Goal: Task Accomplishment & Management: Manage account settings

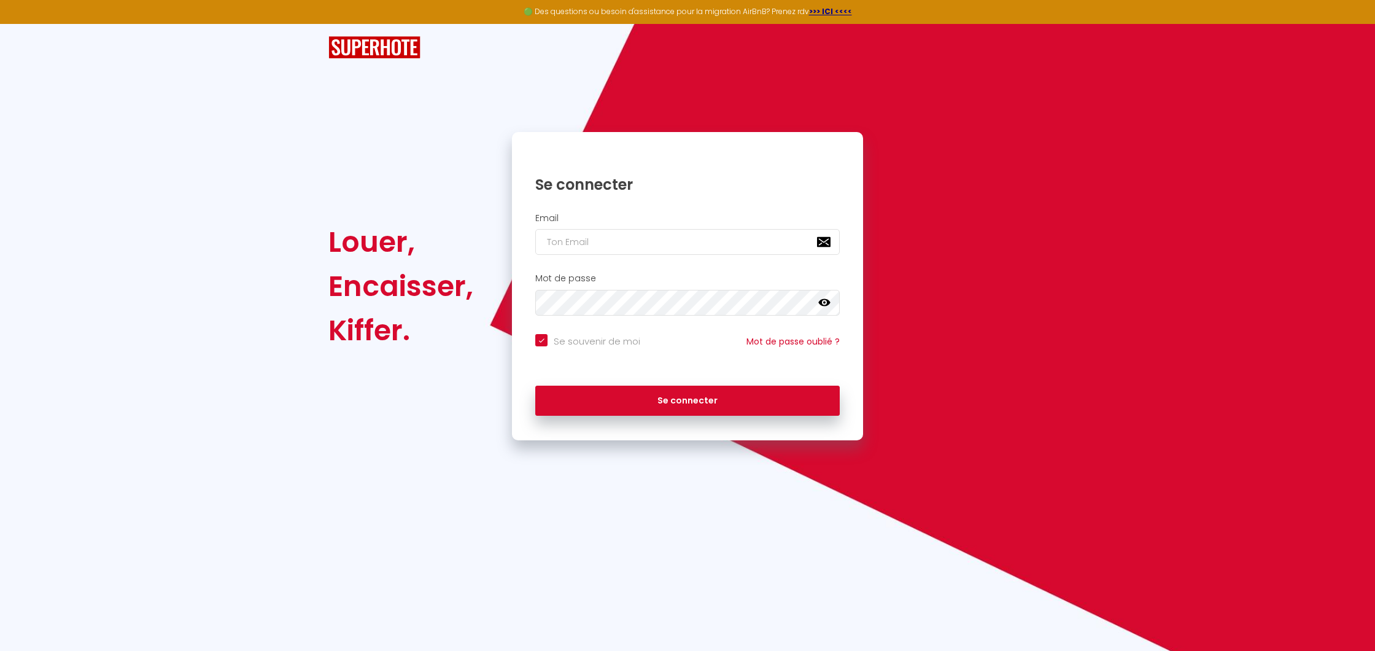
click at [592, 249] on input "email" at bounding box center [687, 242] width 304 height 26
type input "[PERSON_NAME][EMAIL_ADDRESS][DOMAIN_NAME]"
click at [688, 398] on button "Se connecter" at bounding box center [687, 401] width 304 height 31
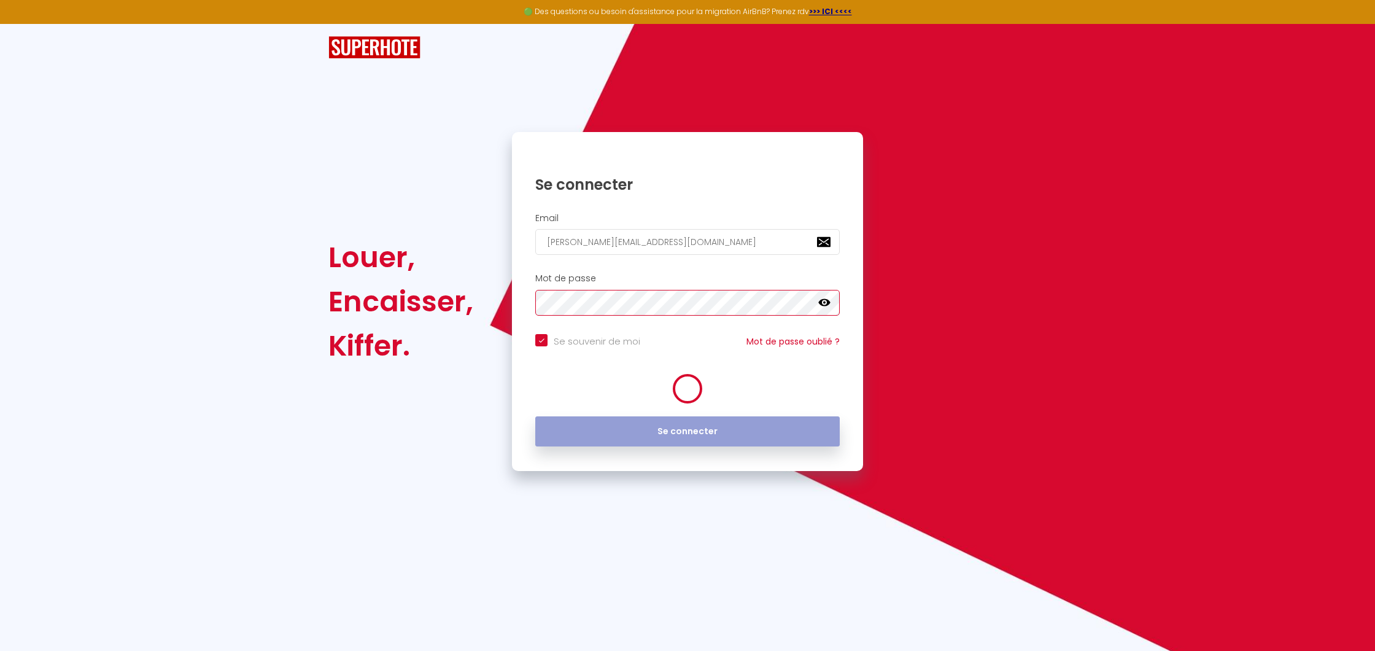
checkbox input "true"
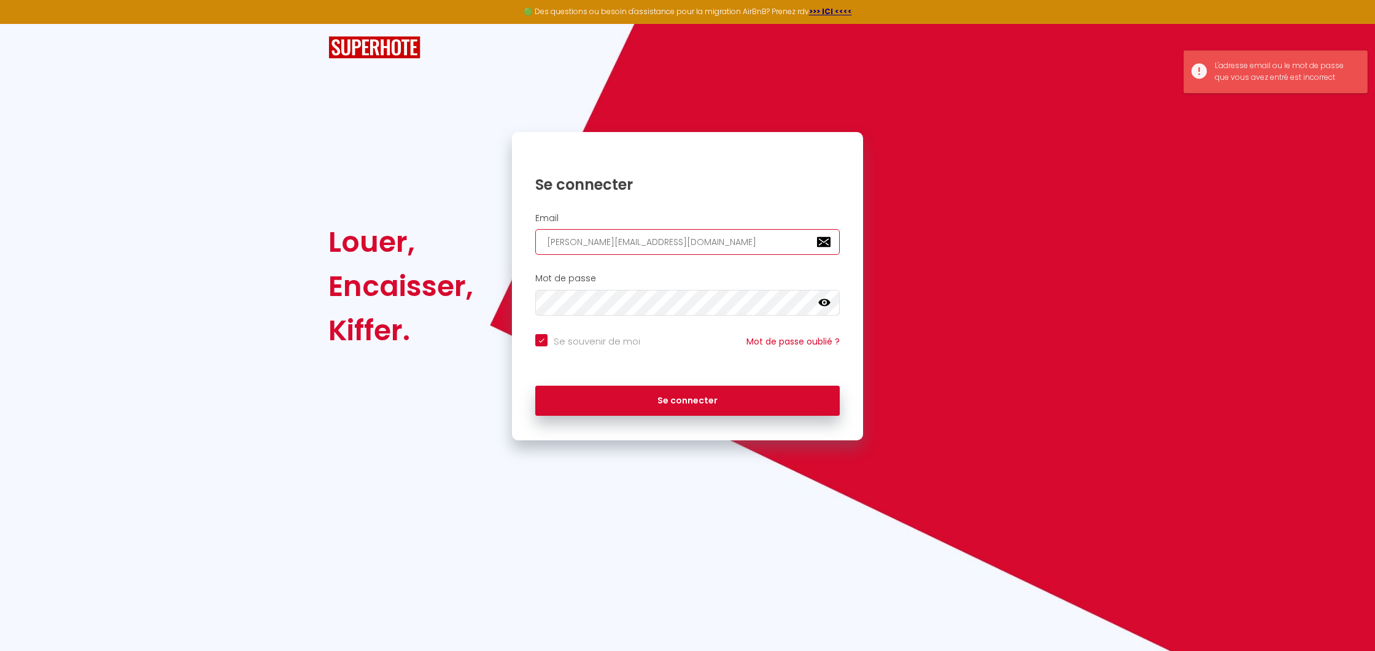
drag, startPoint x: 718, startPoint y: 246, endPoint x: 516, endPoint y: 239, distance: 202.1
click at [516, 239] on div "Email [PERSON_NAME][EMAIL_ADDRESS][DOMAIN_NAME]" at bounding box center [687, 234] width 351 height 42
type input "s"
checkbox input "true"
type input "sc"
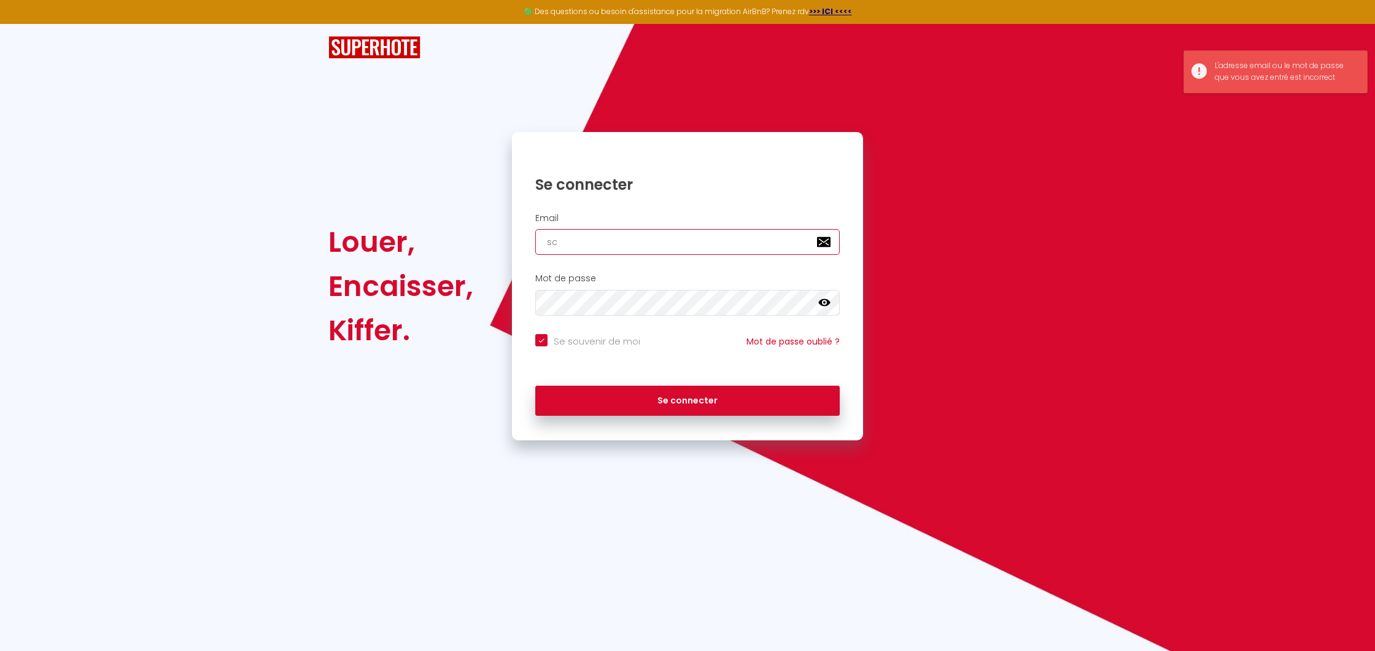
checkbox input "true"
type input "sci"
checkbox input "true"
type input "scin"
checkbox input "true"
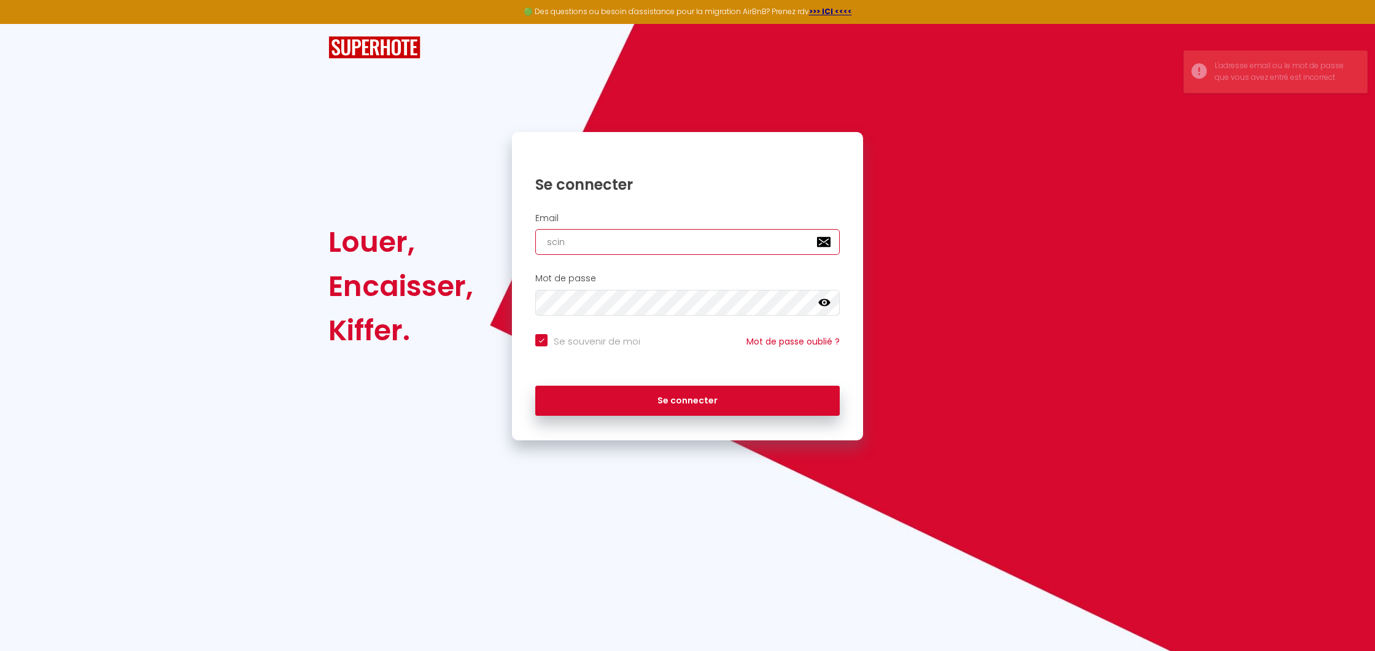
type input "scina"
checkbox input "true"
type input "scinau"
checkbox input "true"
type input "scinaud"
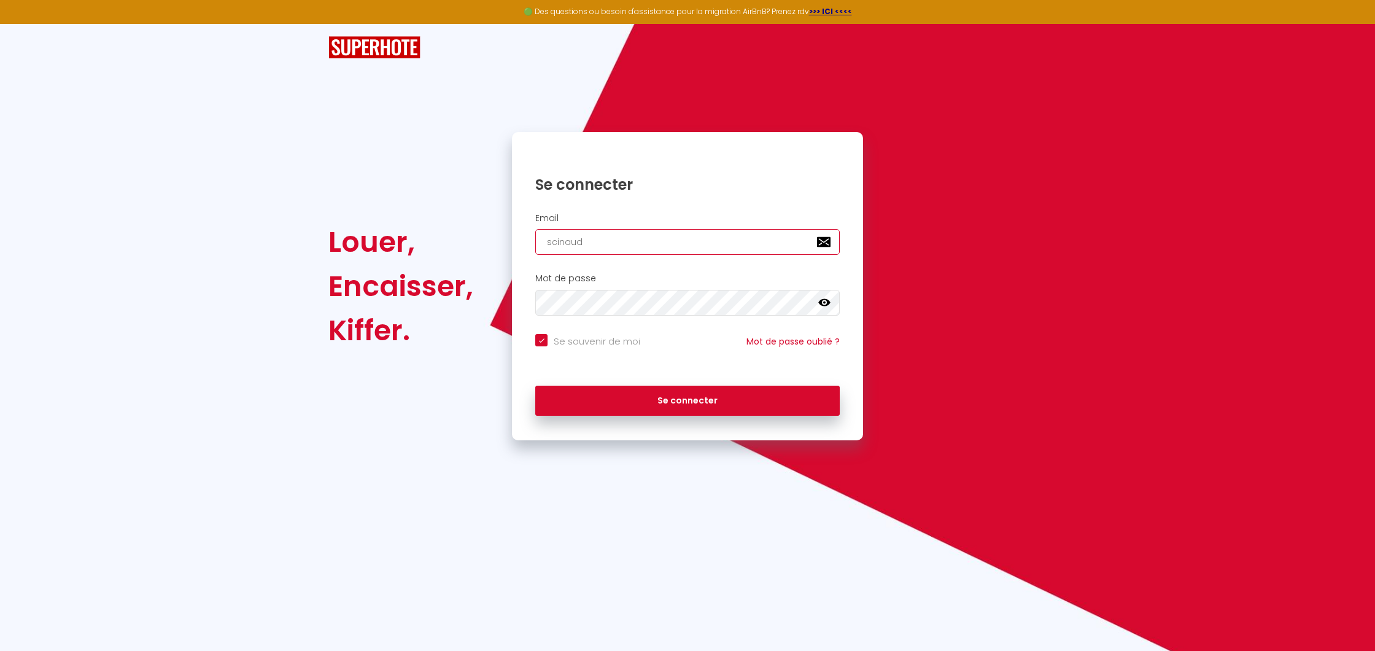
checkbox input "true"
type input "scinaudo"
checkbox input "true"
type input "scinaudot"
checkbox input "true"
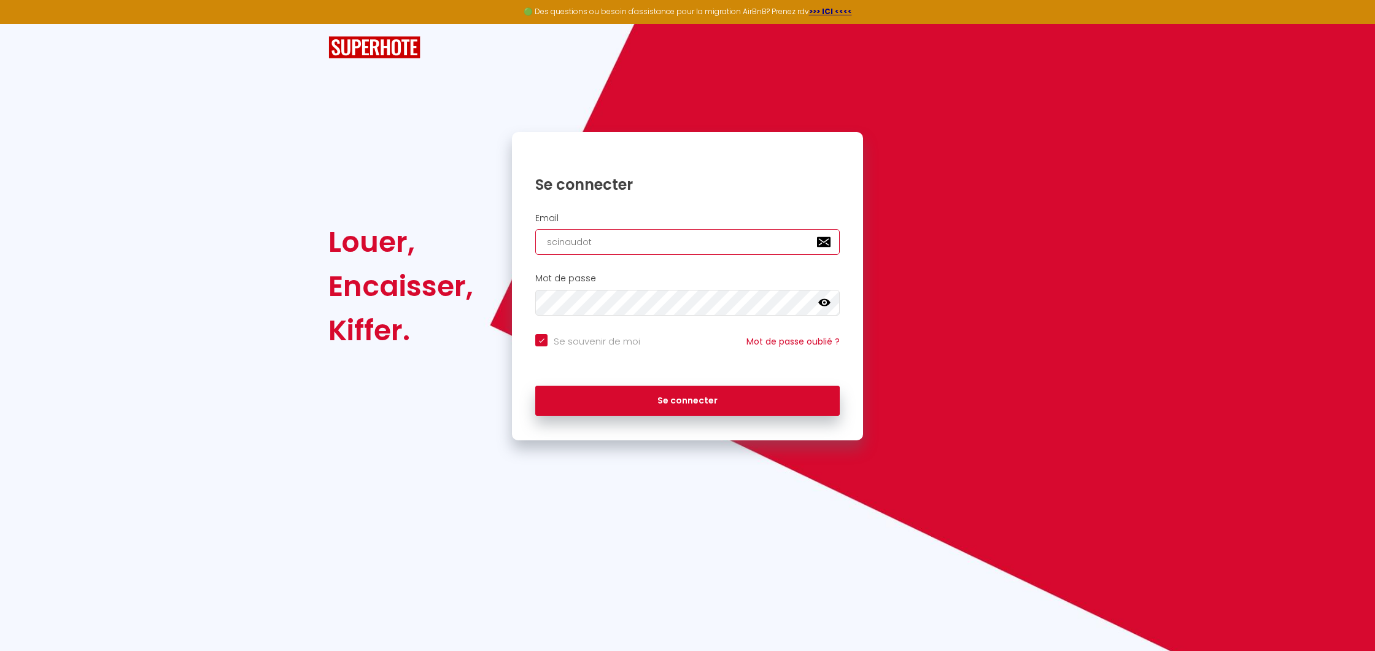
type input "scinaudot@"
checkbox input "true"
type input "scinaudot@g"
checkbox input "true"
type input "scinaudot@gm"
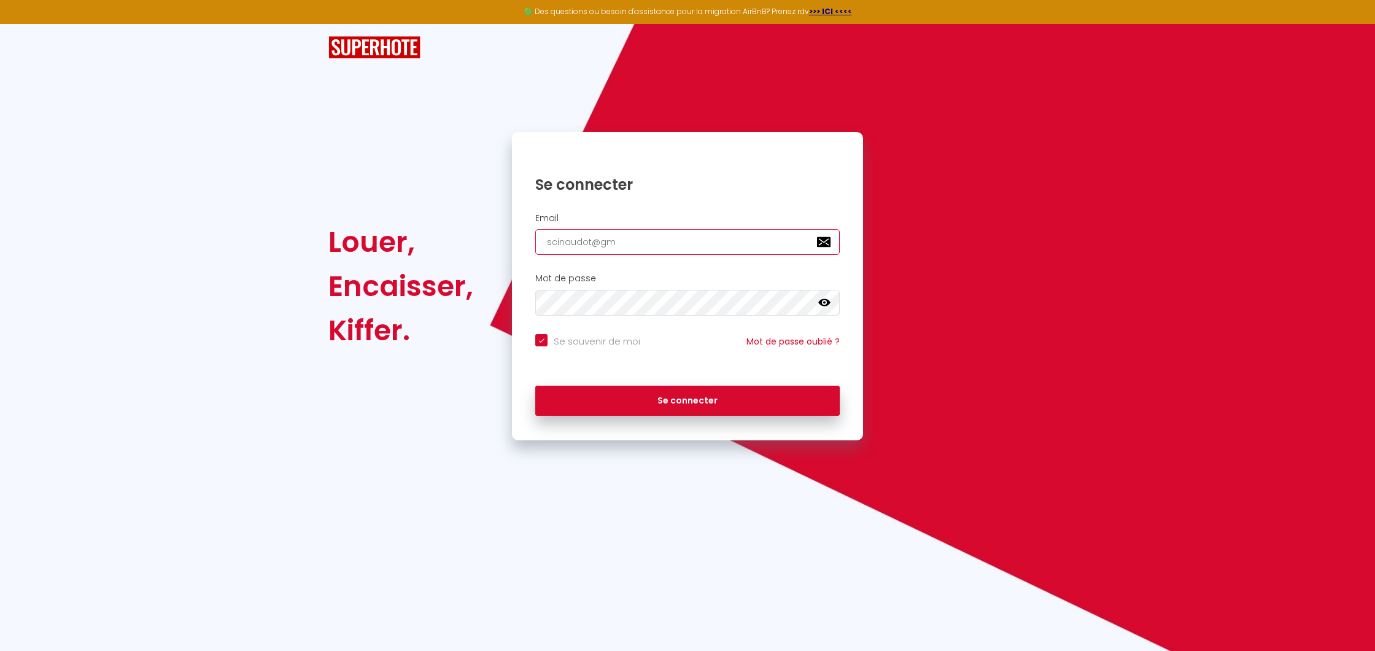
checkbox input "true"
type input "scinaudot@gma"
checkbox input "true"
type input "scinaudot@gmai"
checkbox input "true"
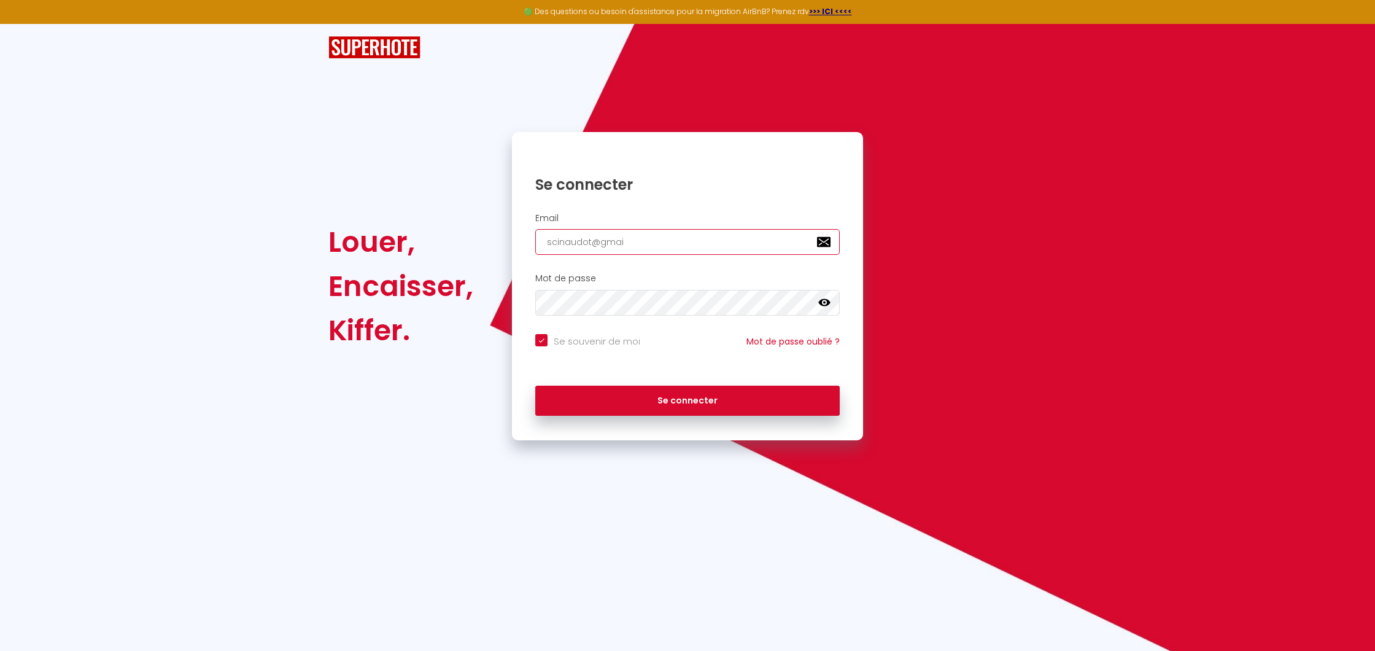
type input "[EMAIL_ADDRESS]"
checkbox input "true"
type input "[EMAIL_ADDRESS]."
checkbox input "true"
type input "scinaudot@gmail.c"
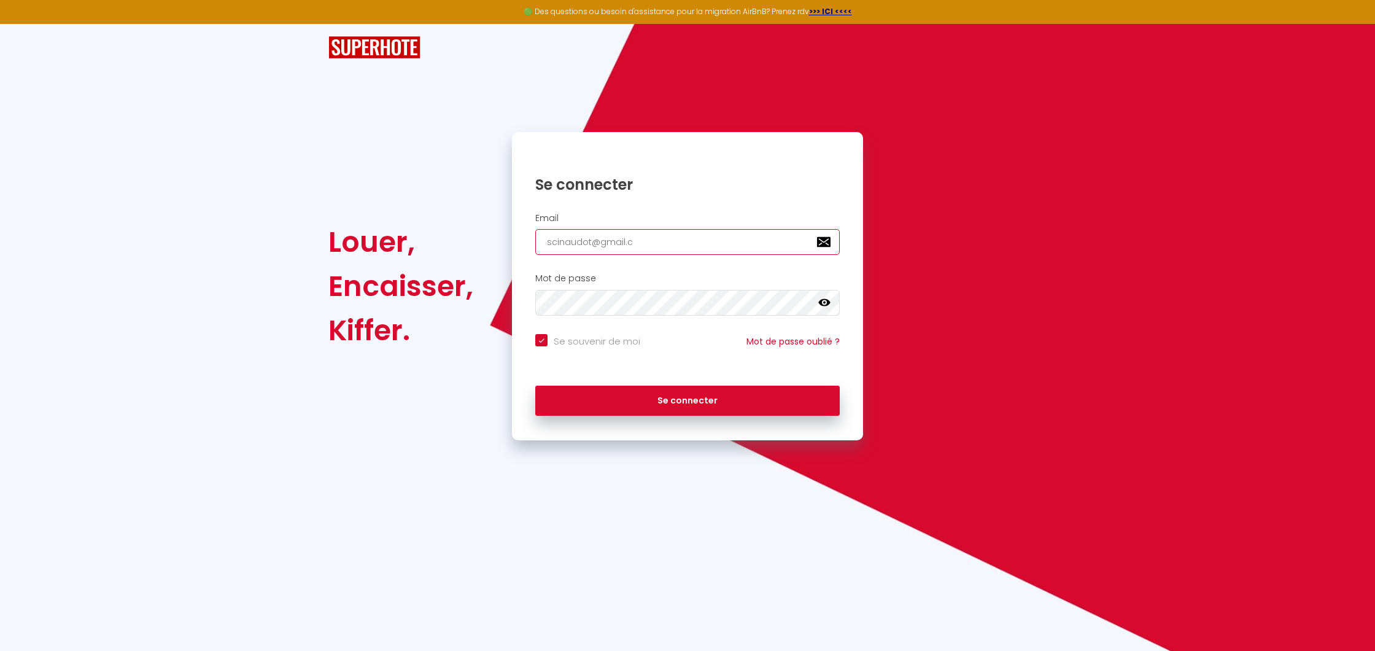
checkbox input "true"
type input "[EMAIL_ADDRESS][DOMAIN_NAME]"
checkbox input "true"
type input "[EMAIL_ADDRESS][DOMAIN_NAME]"
checkbox input "true"
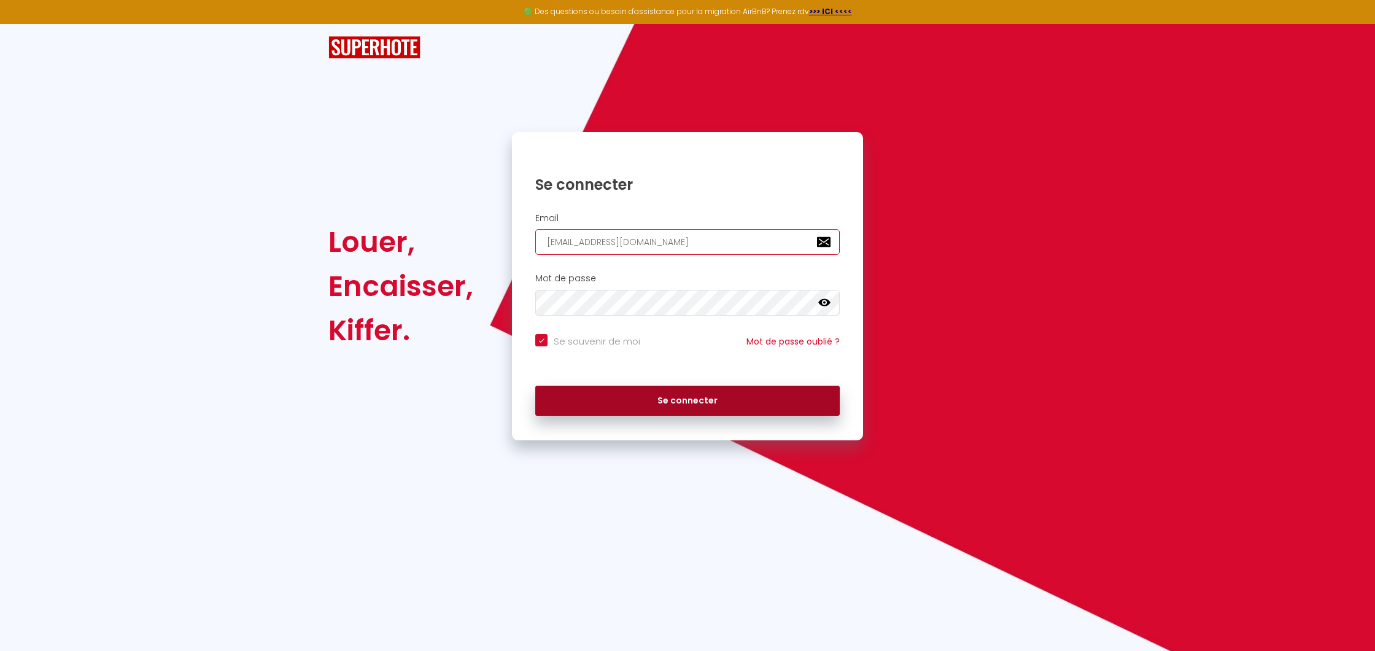
type input "[EMAIL_ADDRESS][DOMAIN_NAME]"
click at [702, 401] on button "Se connecter" at bounding box center [687, 401] width 304 height 31
checkbox input "true"
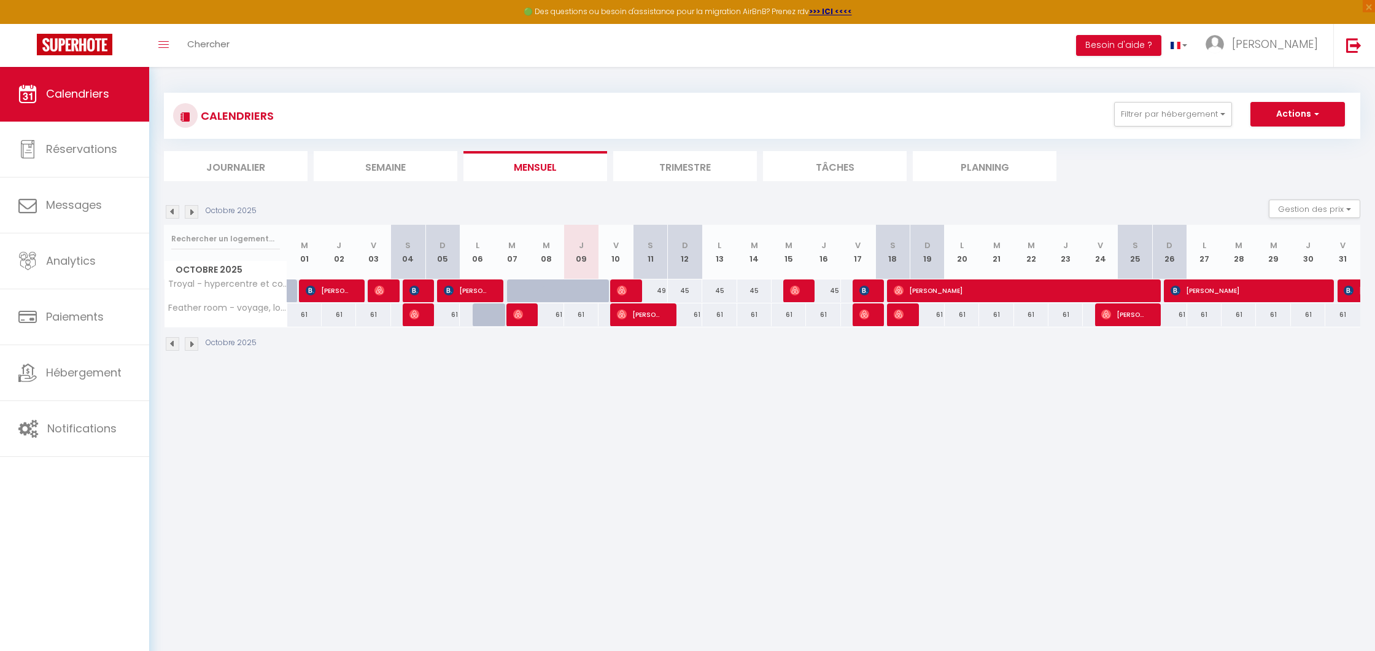
click at [712, 160] on li "Trimestre" at bounding box center [685, 166] width 144 height 30
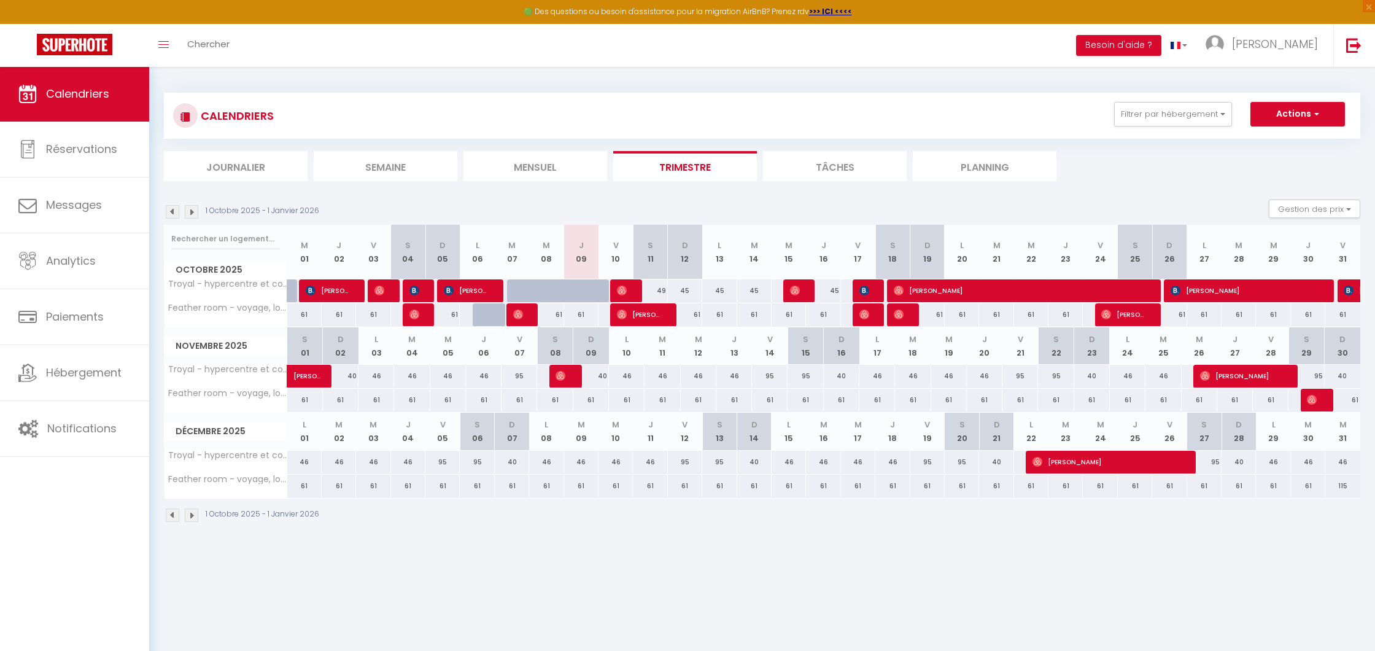
click at [350, 376] on div "40" at bounding box center [341, 376] width 36 height 23
type input "40"
type input "Dim 02 Novembre 2025"
type input "Lun 03 Novembre 2025"
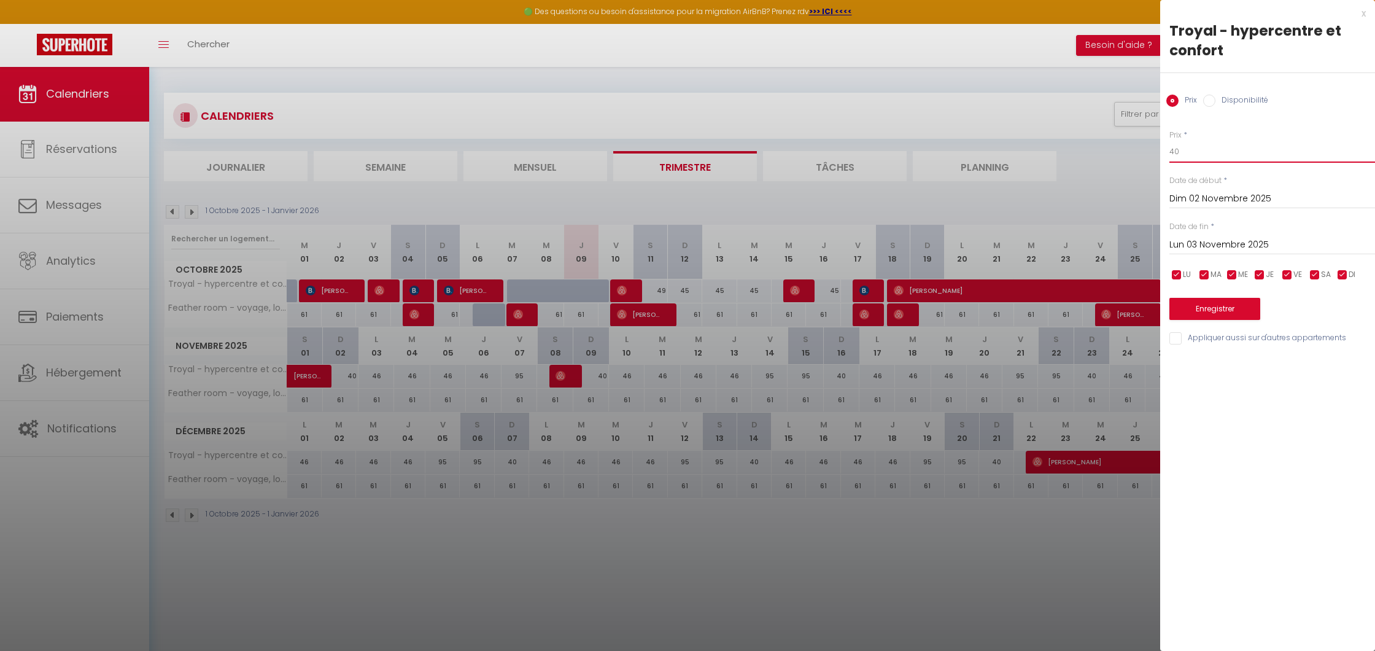
click at [1204, 149] on input "40" at bounding box center [1272, 152] width 206 height 22
type input "49"
click at [1204, 241] on input "Lun 03 Novembre 2025" at bounding box center [1272, 245] width 206 height 16
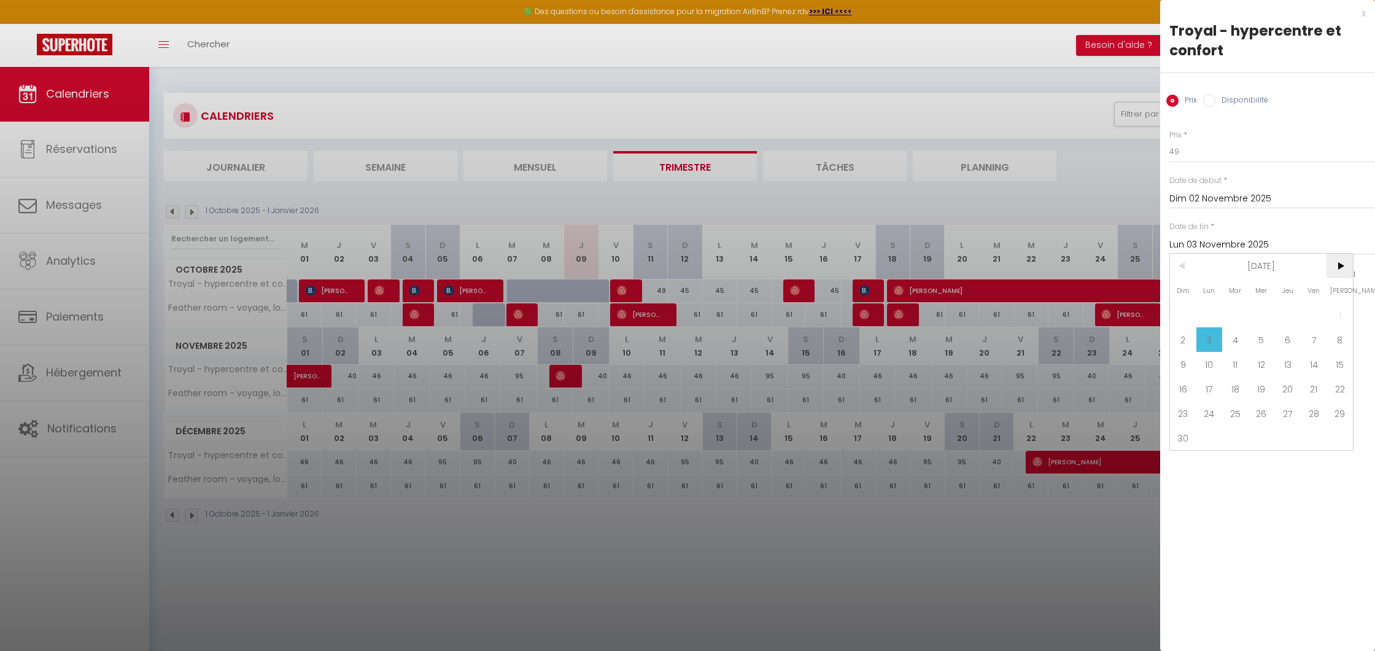
click at [1332, 265] on span ">" at bounding box center [1340, 266] width 26 height 25
click at [1236, 408] on span "31" at bounding box center [1235, 413] width 26 height 25
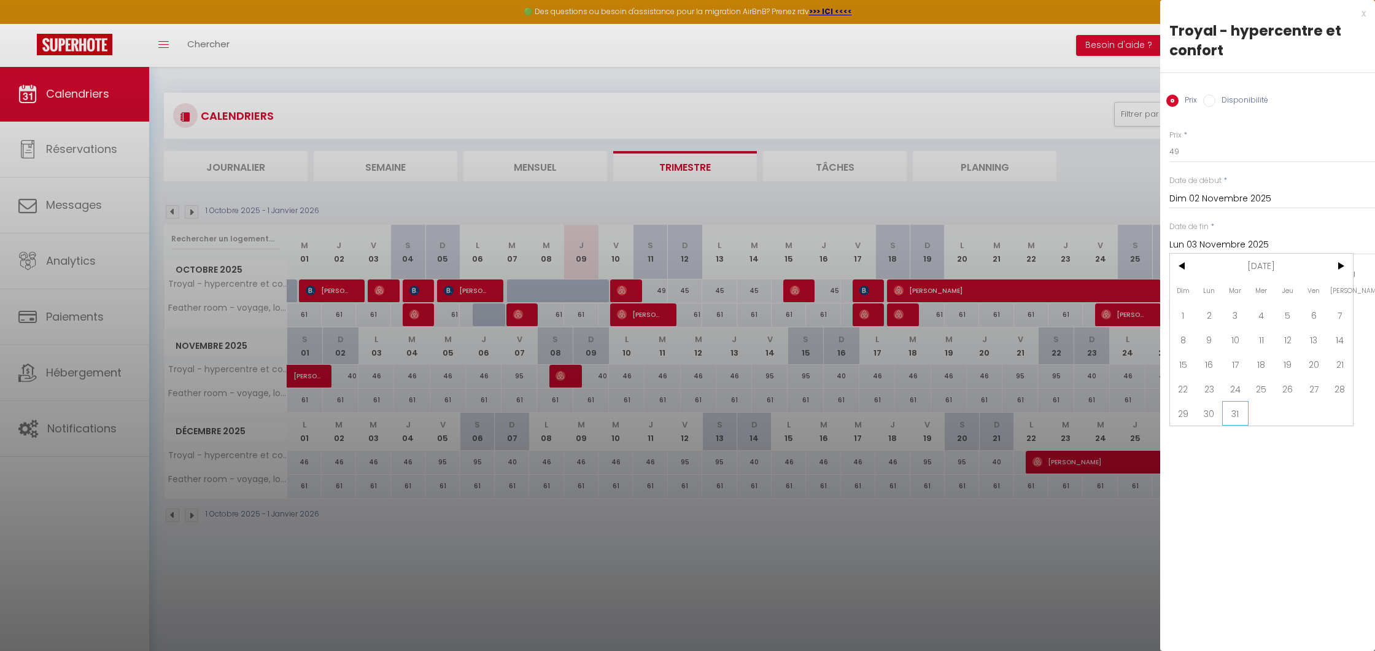
type input "[DATE] Mars 2026"
drag, startPoint x: 1313, startPoint y: 273, endPoint x: 1298, endPoint y: 274, distance: 14.8
click at [1313, 273] on input "checkbox" at bounding box center [1315, 275] width 12 height 12
checkbox input "false"
drag, startPoint x: 1287, startPoint y: 275, endPoint x: 1263, endPoint y: 274, distance: 24.0
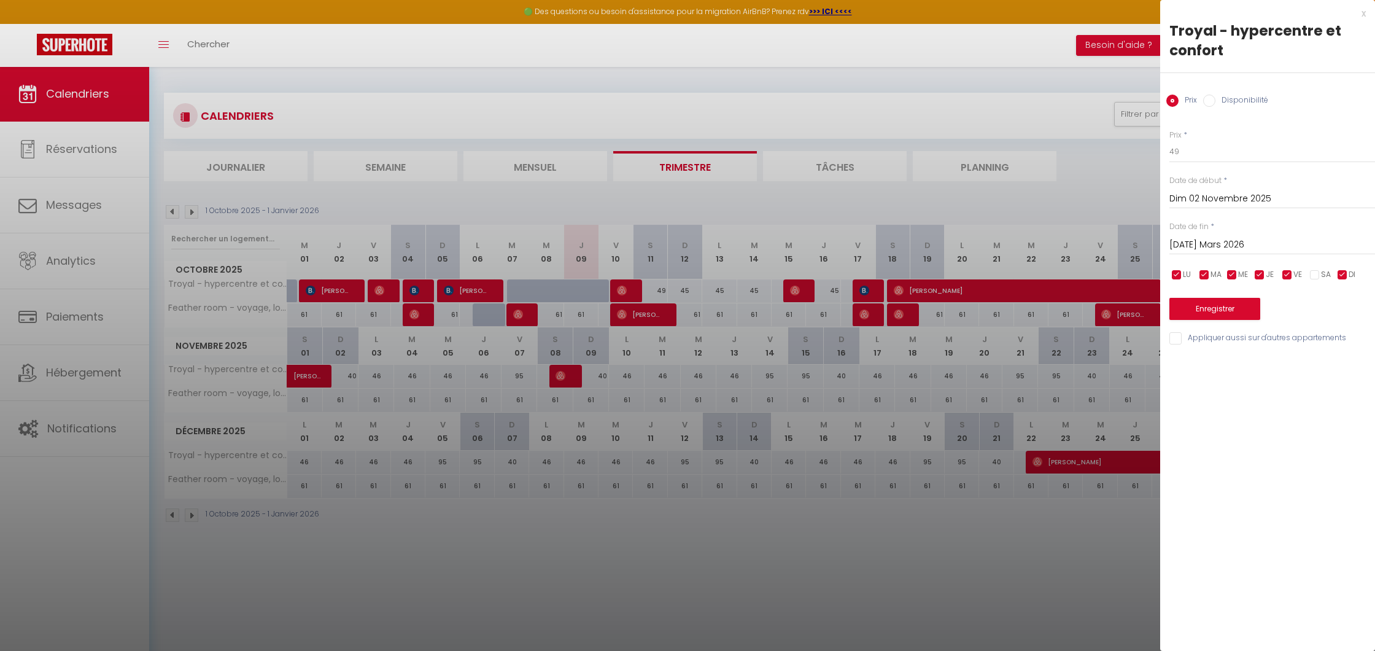
click at [1287, 275] on input "checkbox" at bounding box center [1287, 275] width 12 height 12
checkbox input "false"
click at [1257, 274] on input "checkbox" at bounding box center [1260, 275] width 12 height 12
checkbox input "false"
click at [1231, 274] on input "checkbox" at bounding box center [1232, 275] width 12 height 12
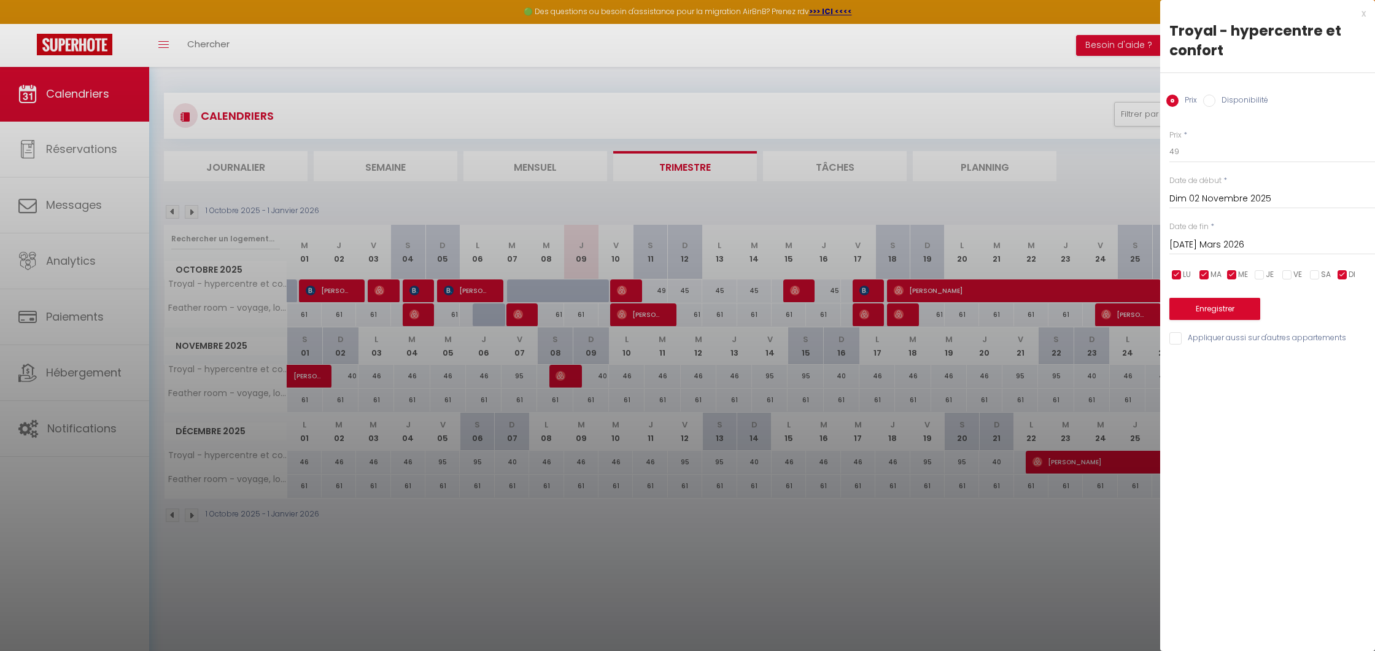
checkbox input "false"
click at [1203, 273] on input "checkbox" at bounding box center [1204, 275] width 12 height 12
checkbox input "false"
click at [1181, 273] on input "checkbox" at bounding box center [1177, 275] width 12 height 12
checkbox input "false"
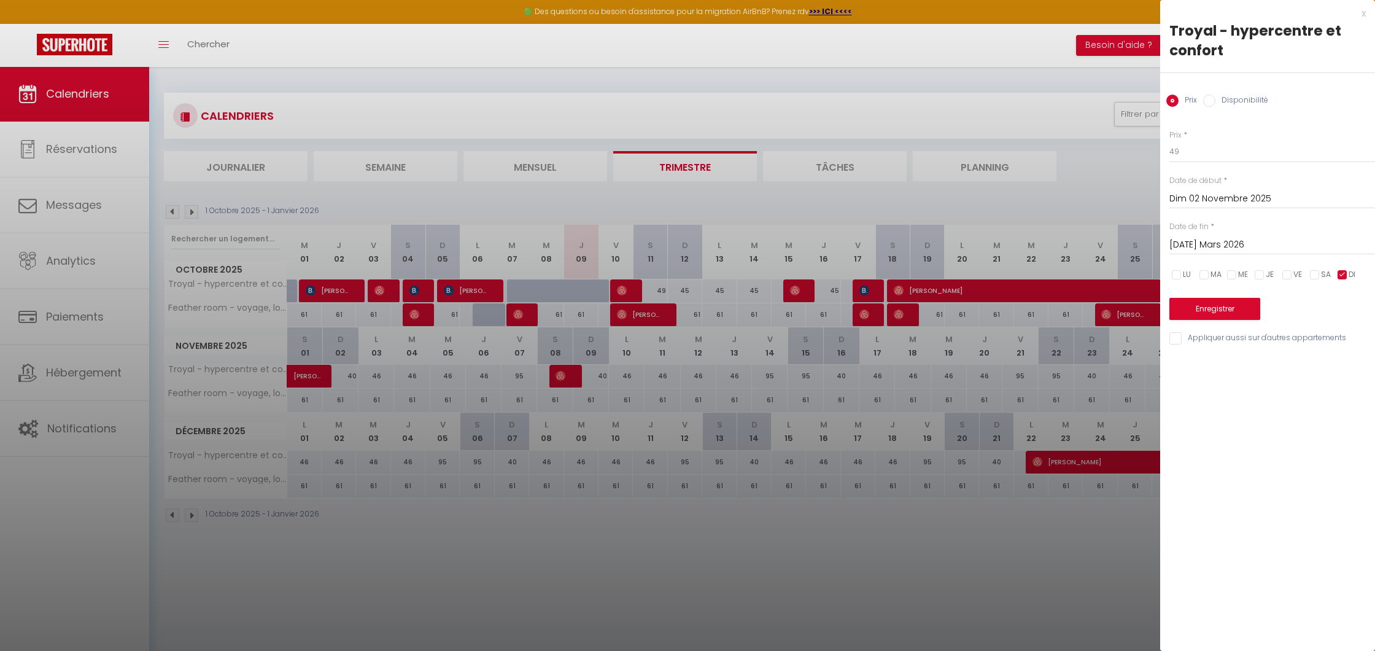
click at [1227, 311] on button "Enregistrer" at bounding box center [1214, 309] width 91 height 22
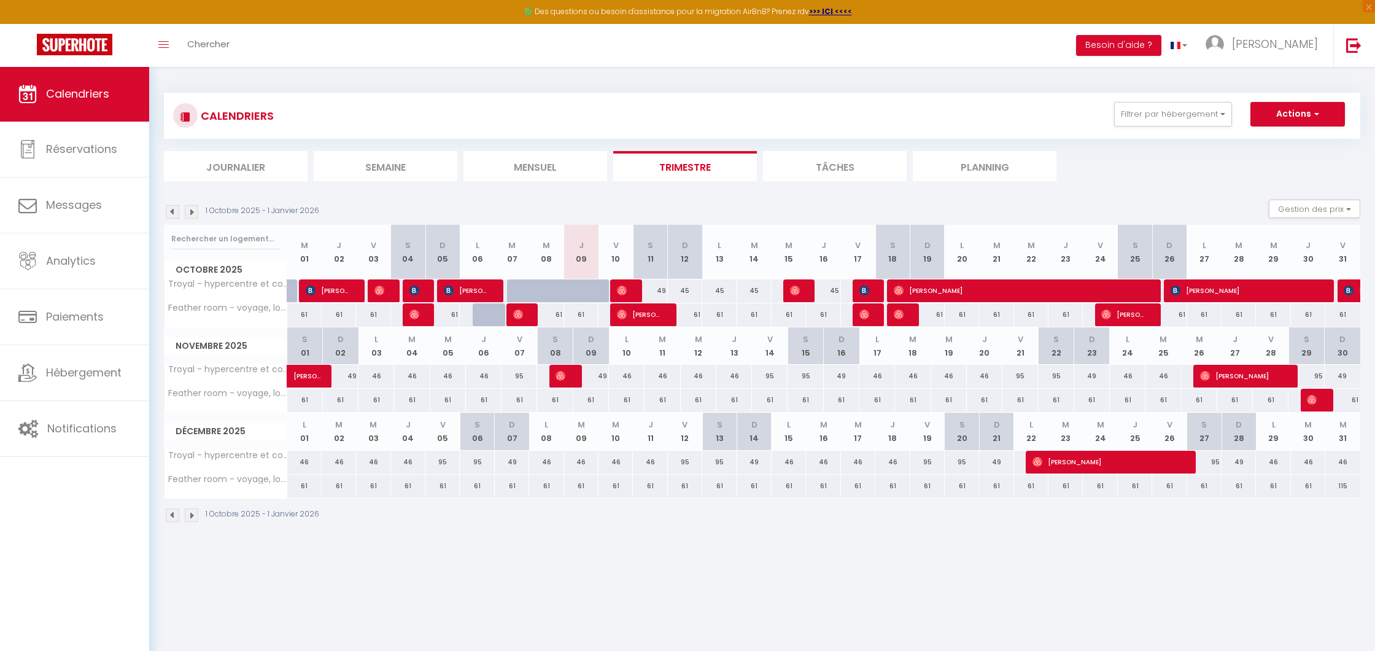
click at [378, 376] on div "46" at bounding box center [377, 376] width 36 height 23
type input "46"
type input "Lun 03 Novembre 2025"
type input "[DATE] Novembre 2025"
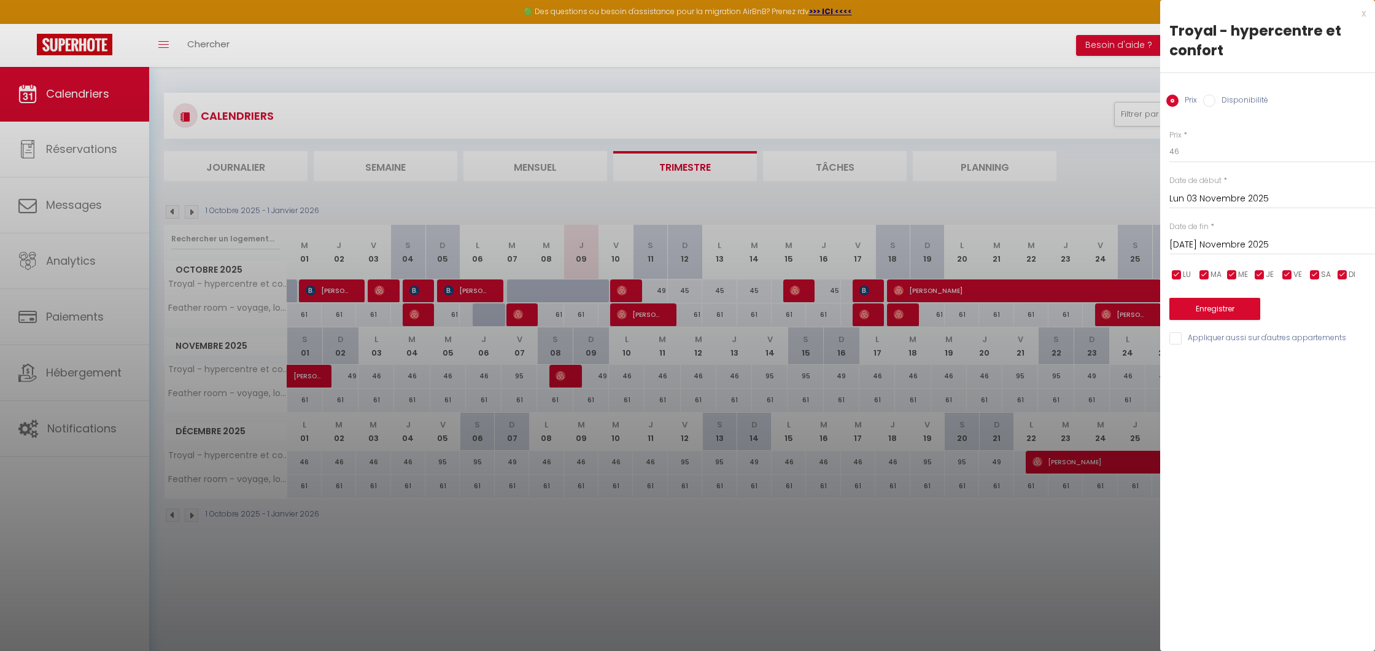
click at [1343, 272] on input "checkbox" at bounding box center [1342, 275] width 12 height 12
checkbox input "false"
click at [1257, 271] on input "checkbox" at bounding box center [1260, 275] width 12 height 12
checkbox input "false"
drag, startPoint x: 1233, startPoint y: 272, endPoint x: 1220, endPoint y: 273, distance: 13.0
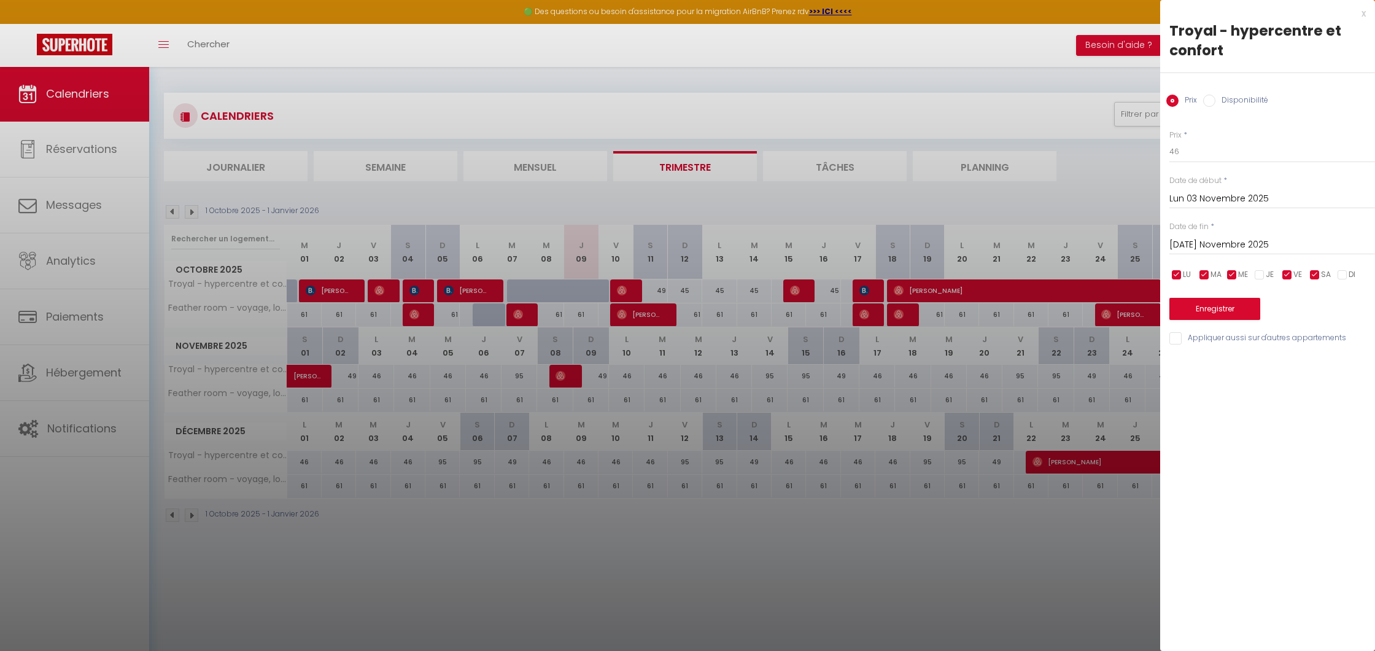
click at [1231, 272] on input "checkbox" at bounding box center [1232, 275] width 12 height 12
checkbox input "false"
click at [1206, 273] on input "checkbox" at bounding box center [1204, 275] width 12 height 12
checkbox input "false"
click at [1173, 273] on input "checkbox" at bounding box center [1177, 275] width 12 height 12
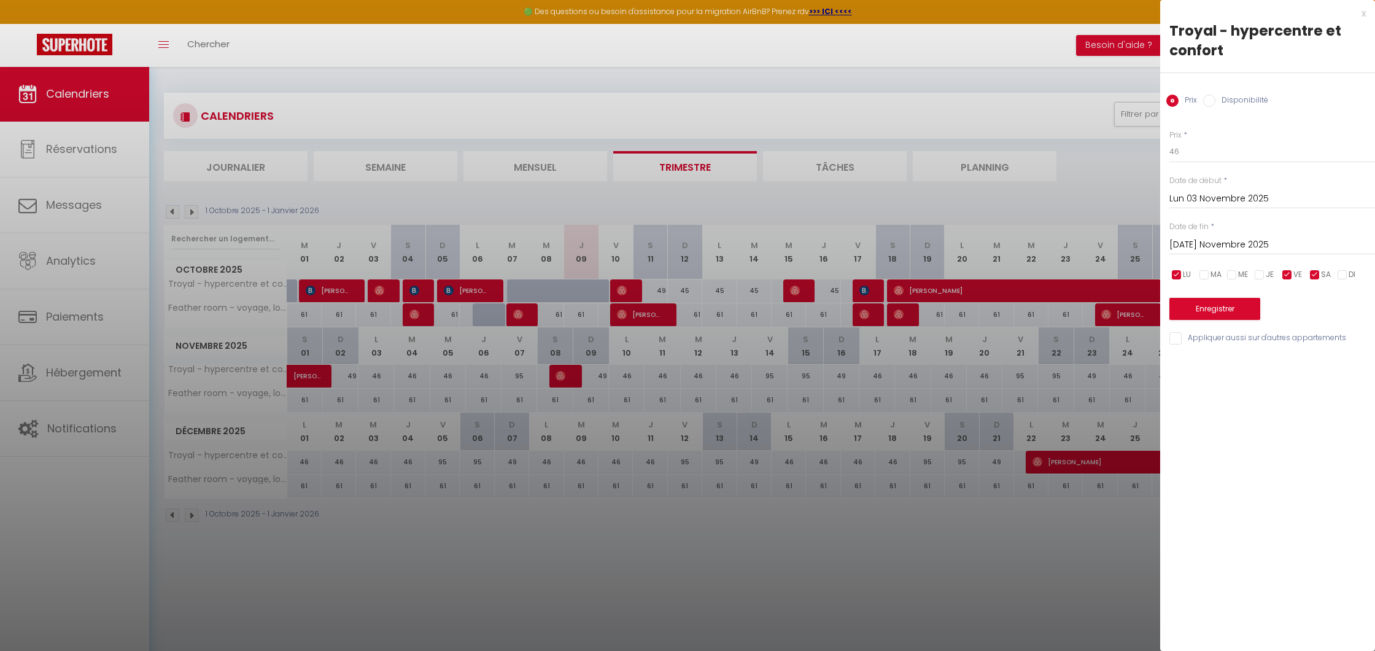
checkbox input "false"
drag, startPoint x: 1167, startPoint y: 153, endPoint x: 1154, endPoint y: 153, distance: 13.5
click at [1154, 153] on body "🟢 Des questions ou besoin d'assistance pour la migration AirBnB? Prenez rdv >>>…" at bounding box center [687, 391] width 1375 height 651
type input "95"
click at [1217, 240] on input "[DATE] Novembre 2025" at bounding box center [1272, 245] width 206 height 16
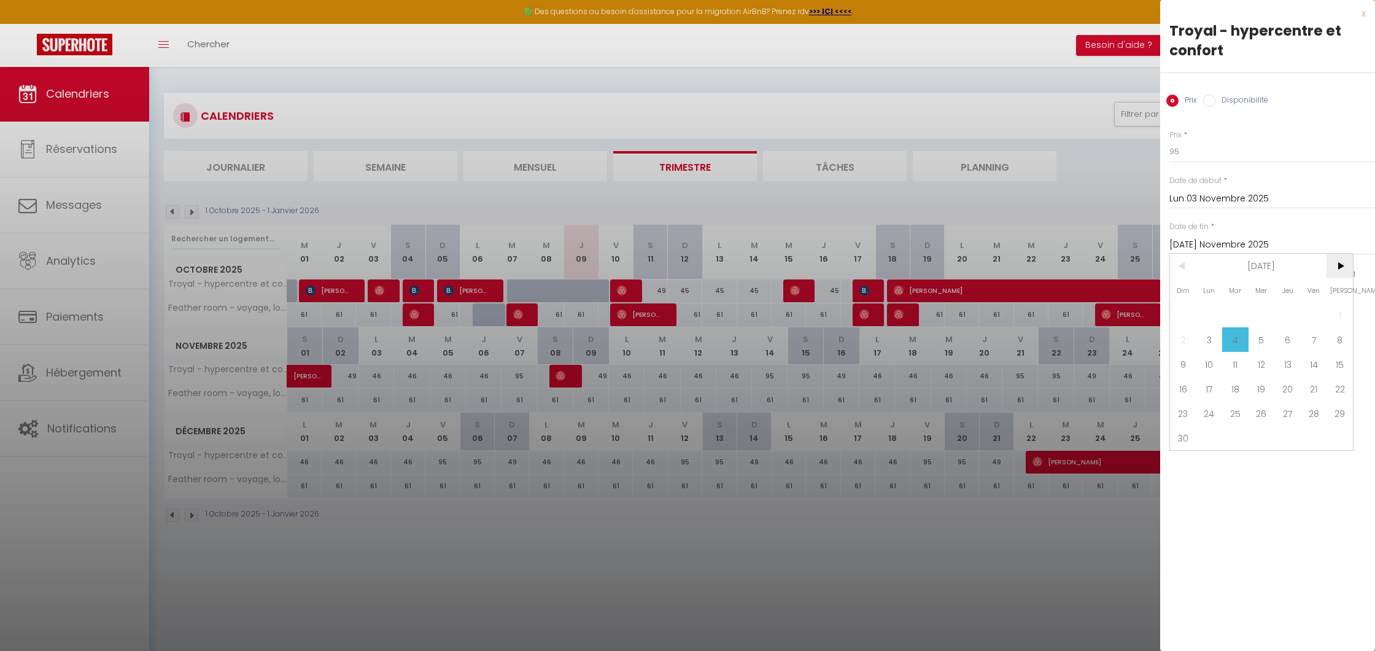
click at [1342, 262] on span ">" at bounding box center [1340, 266] width 26 height 25
click at [1343, 262] on span ">" at bounding box center [1340, 266] width 26 height 25
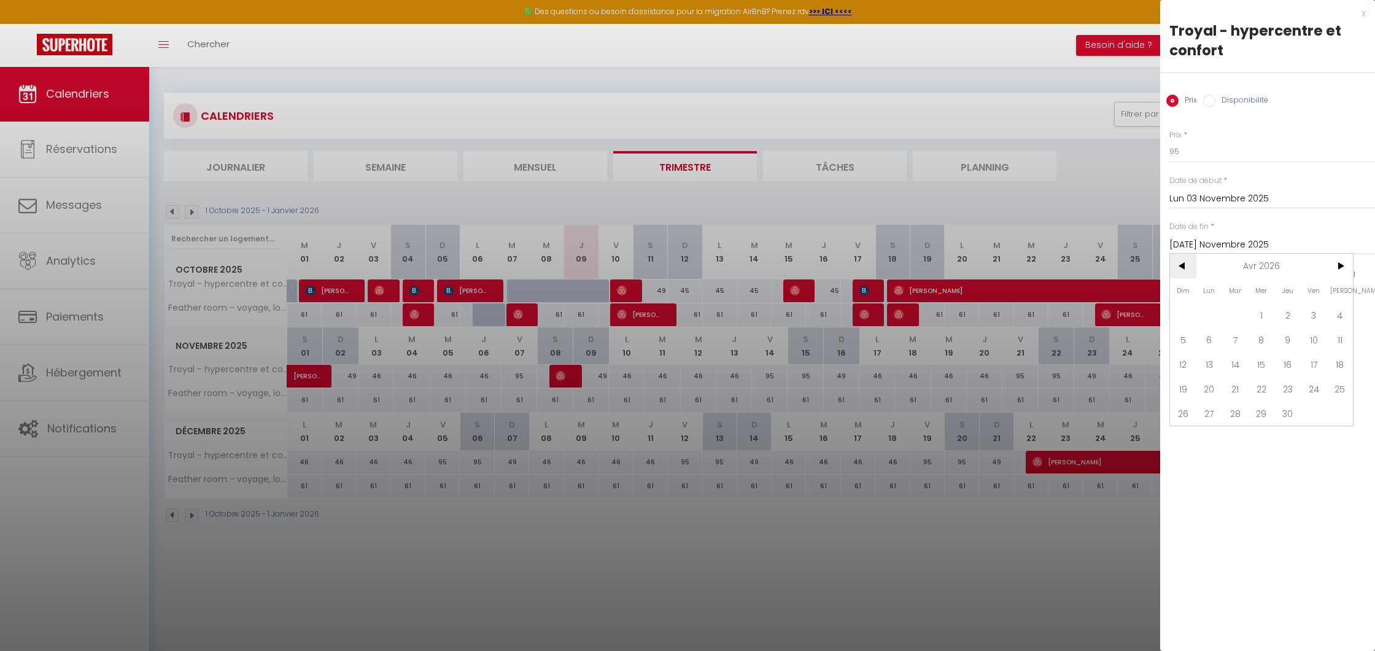
click at [1185, 262] on span "<" at bounding box center [1183, 266] width 26 height 25
click at [1235, 411] on span "31" at bounding box center [1235, 413] width 26 height 25
type input "[DATE] Mars 2026"
click at [1225, 309] on button "Enregistrer" at bounding box center [1214, 309] width 91 height 22
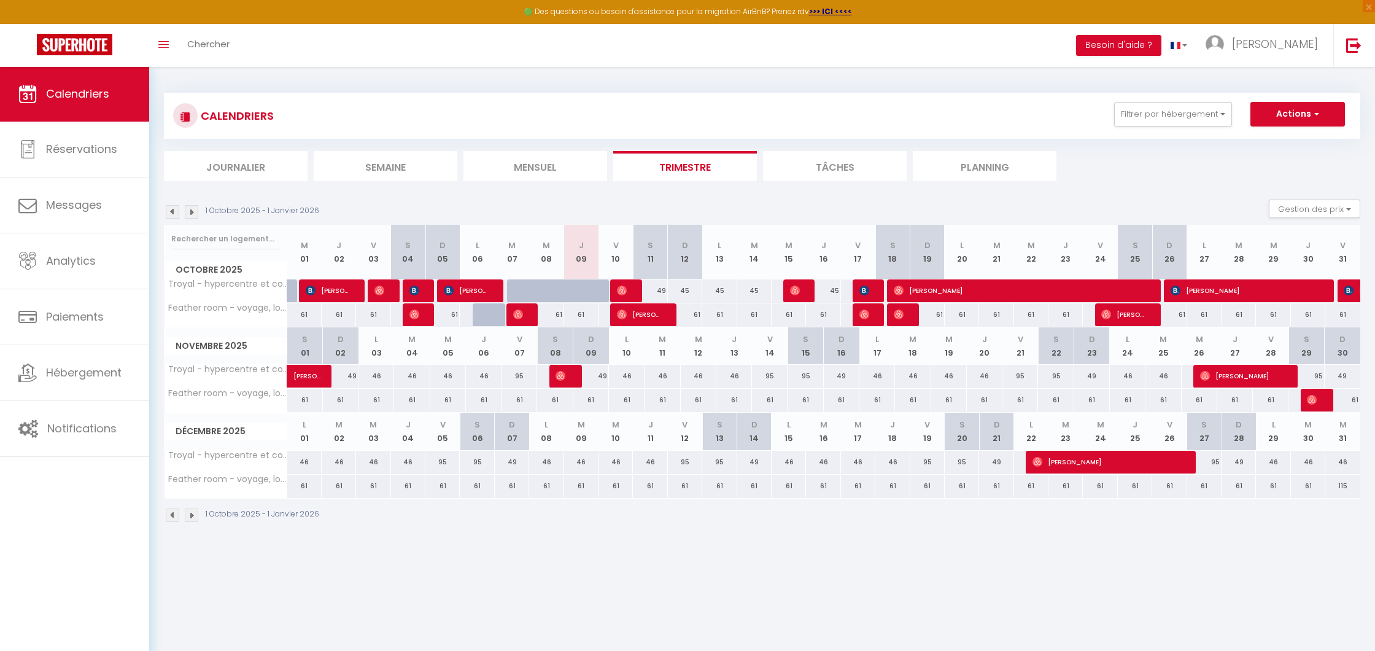
click at [363, 374] on div "46" at bounding box center [377, 376] width 36 height 23
type input "46"
type input "Lun 03 Novembre 2025"
type input "[DATE] Novembre 2025"
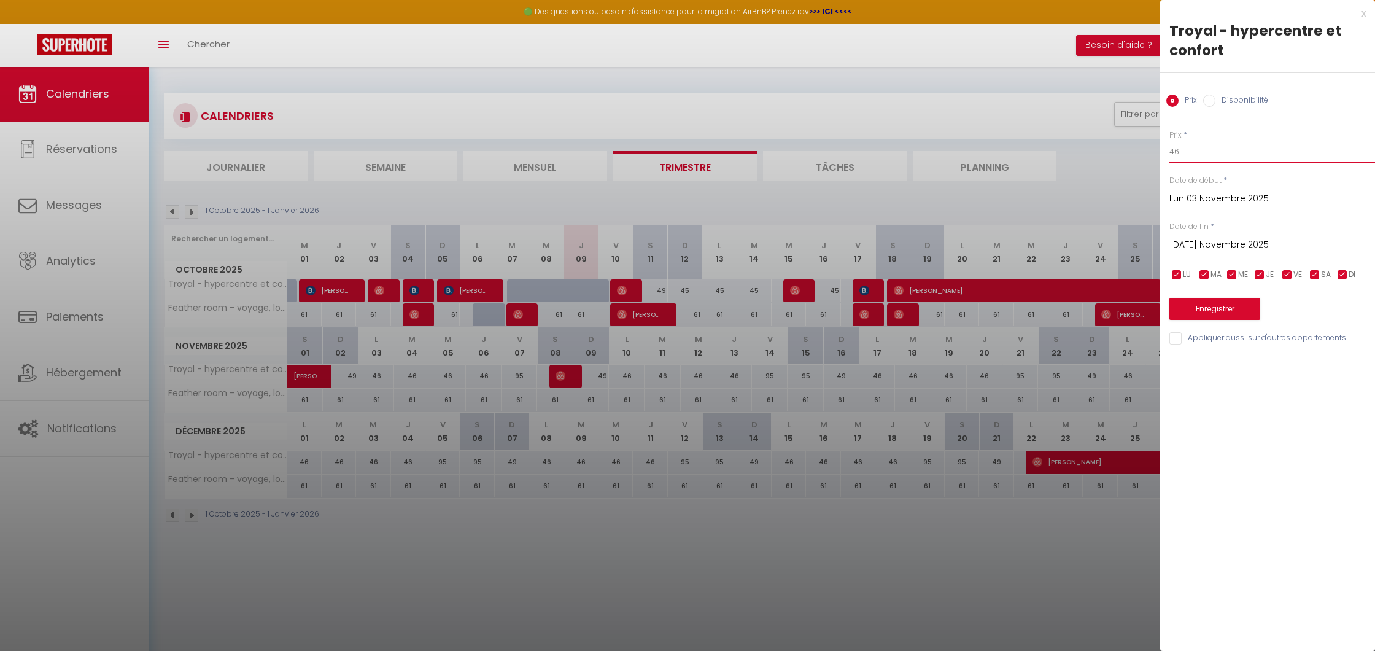
drag, startPoint x: 1166, startPoint y: 156, endPoint x: 1139, endPoint y: 155, distance: 26.4
click at [1139, 155] on body "🟢 Des questions ou besoin d'assistance pour la migration AirBnB? Prenez rdv >>>…" at bounding box center [687, 391] width 1375 height 651
type input "60"
drag, startPoint x: 1344, startPoint y: 271, endPoint x: 1331, endPoint y: 272, distance: 12.9
click at [1343, 271] on input "checkbox" at bounding box center [1342, 275] width 12 height 12
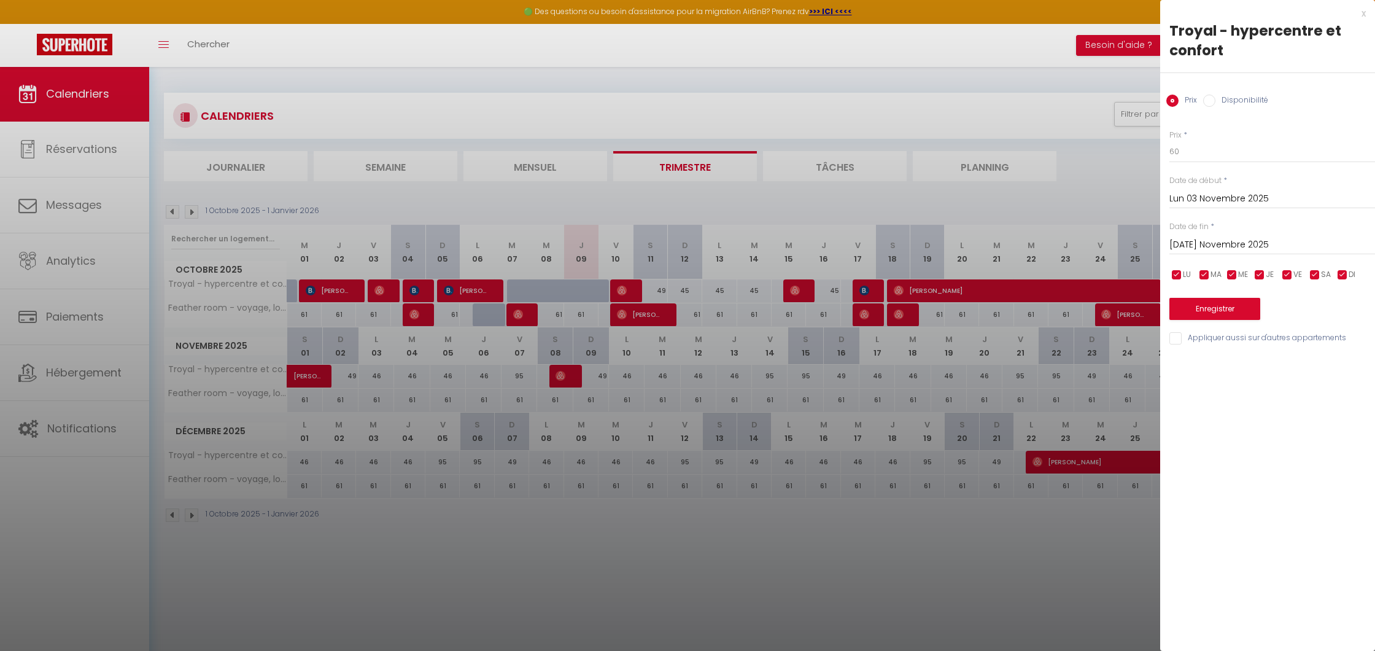
checkbox input "false"
click at [1319, 273] on input "checkbox" at bounding box center [1315, 275] width 12 height 12
checkbox input "false"
click at [1290, 273] on input "checkbox" at bounding box center [1287, 275] width 12 height 12
checkbox input "false"
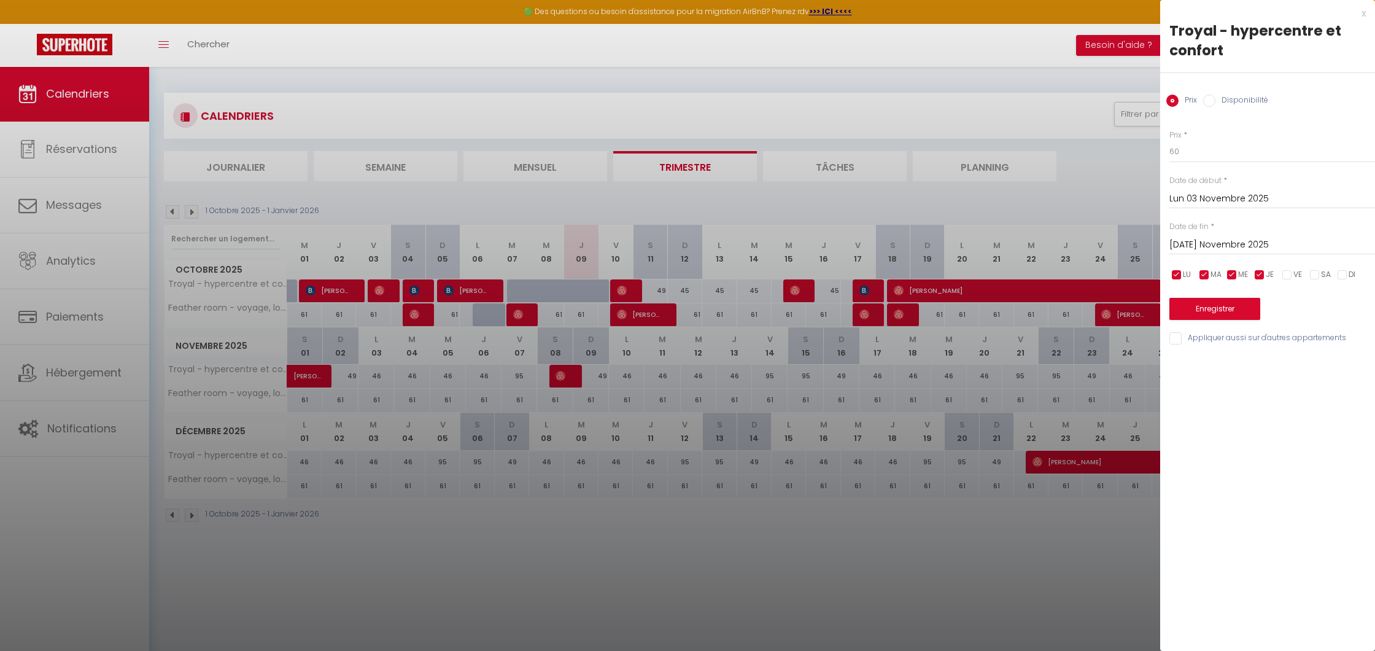
click at [1212, 243] on input "[DATE] Novembre 2025" at bounding box center [1272, 245] width 206 height 16
click at [1338, 268] on span ">" at bounding box center [1340, 266] width 26 height 25
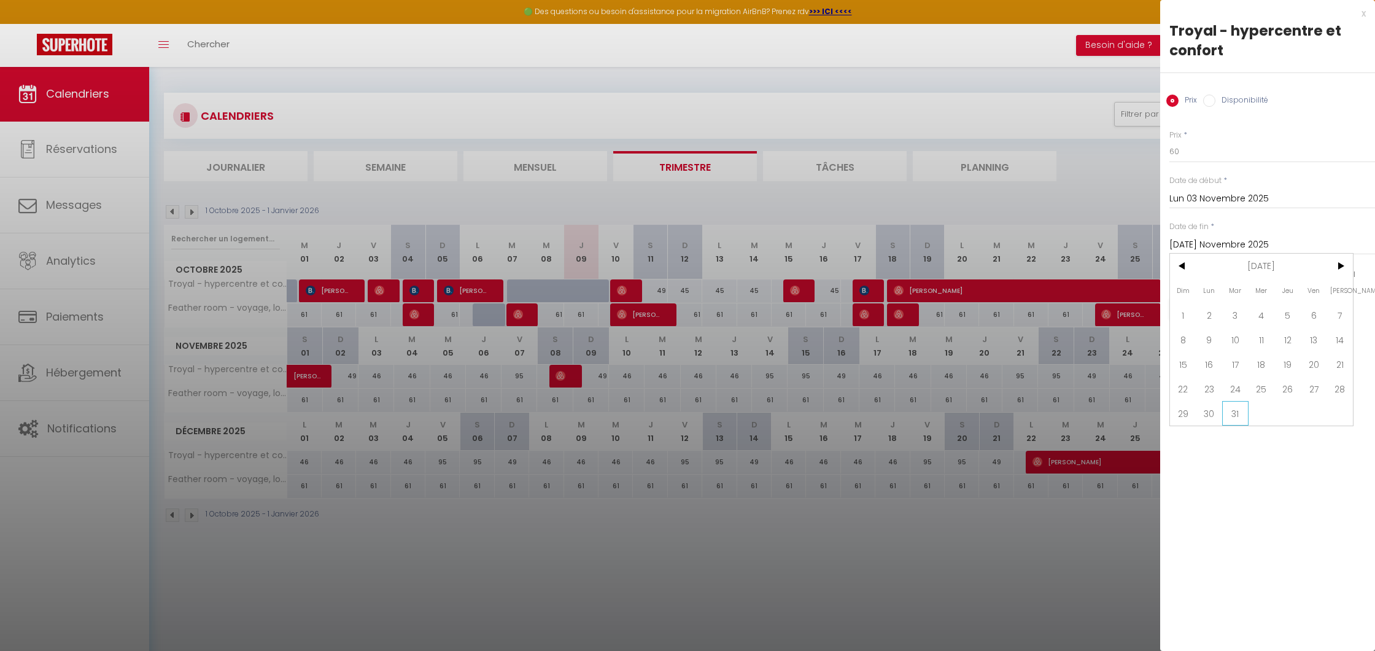
click at [1239, 409] on span "31" at bounding box center [1235, 413] width 26 height 25
type input "[DATE] Mars 2026"
click at [1243, 309] on button "Enregistrer" at bounding box center [1214, 309] width 91 height 22
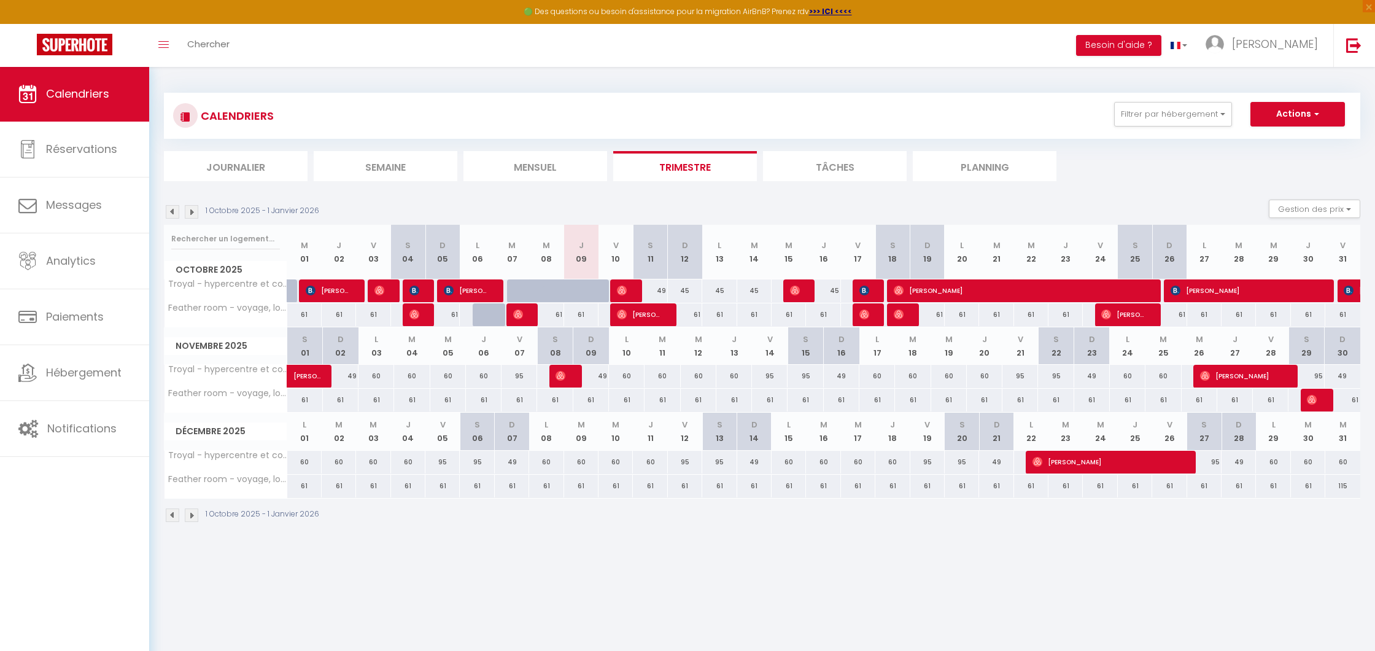
click at [663, 289] on div "49" at bounding box center [650, 290] width 34 height 23
type input "49"
type input "[PERSON_NAME] 11 Octobre 2025"
type input "Dim 12 Octobre 2025"
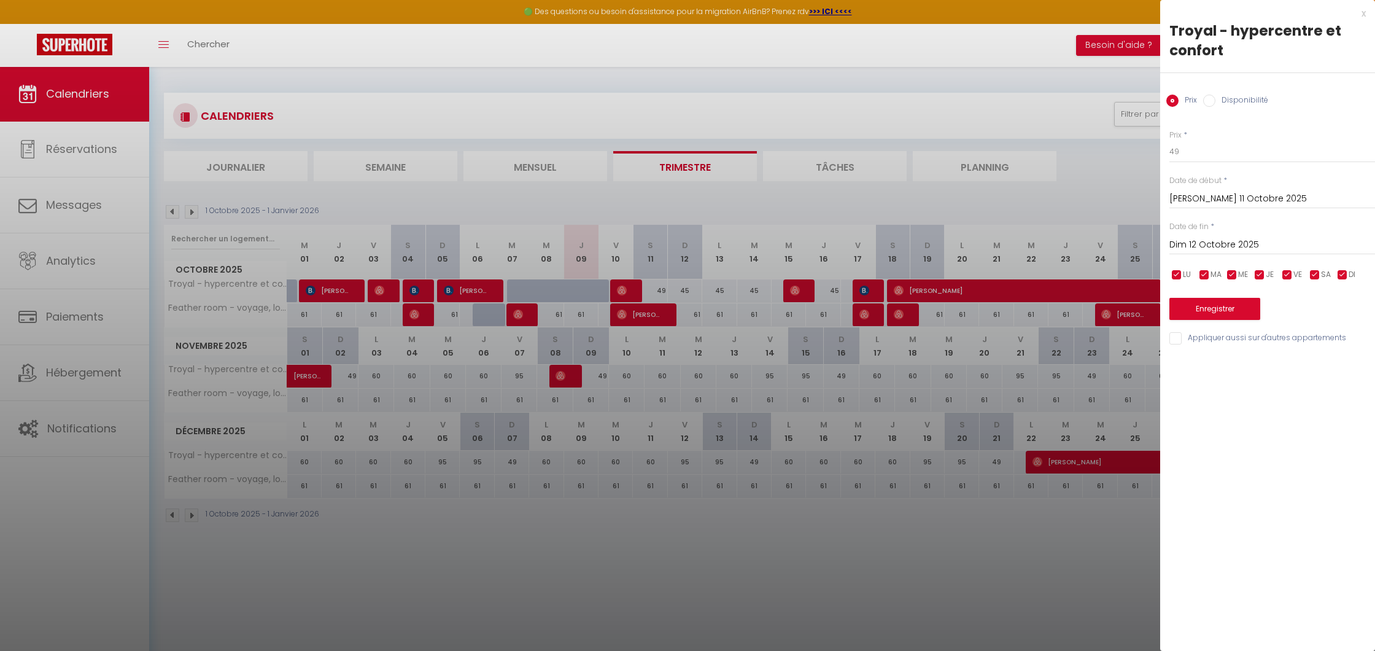
click at [820, 87] on div at bounding box center [687, 325] width 1375 height 651
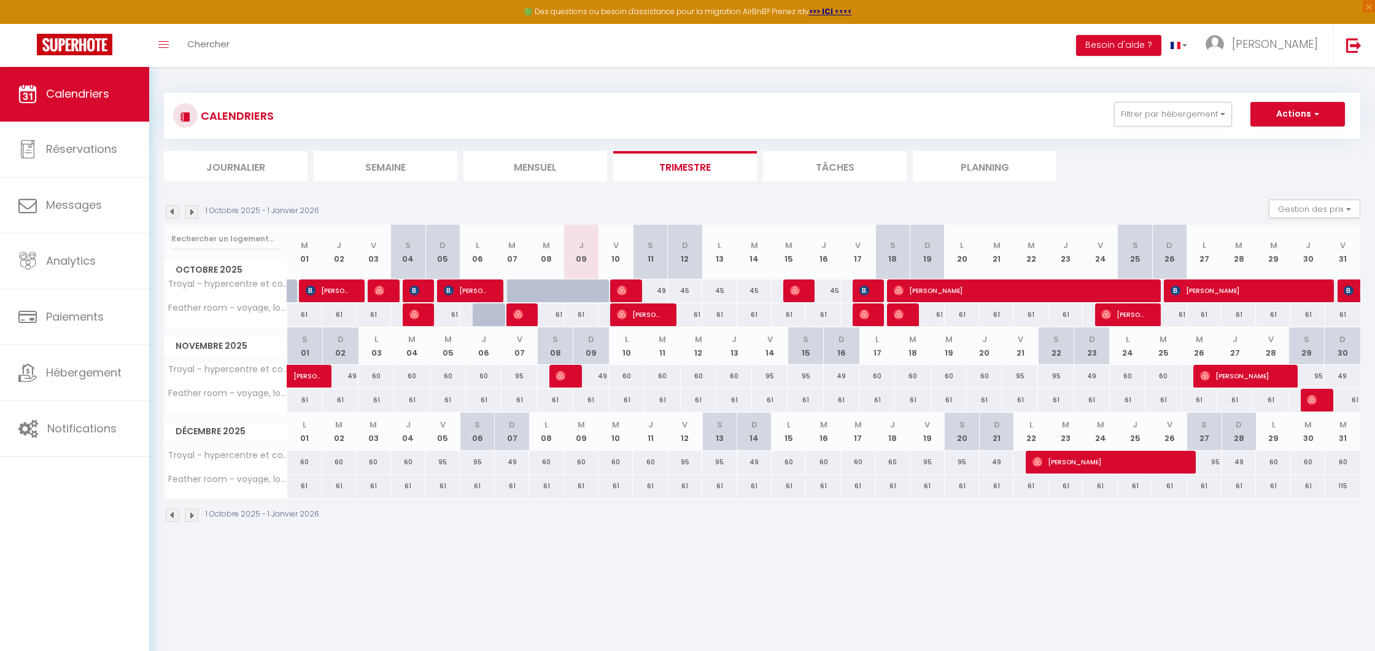
click at [662, 289] on div "49" at bounding box center [650, 290] width 34 height 23
type input "49"
type input "[PERSON_NAME] 11 Octobre 2025"
type input "Dim 12 Octobre 2025"
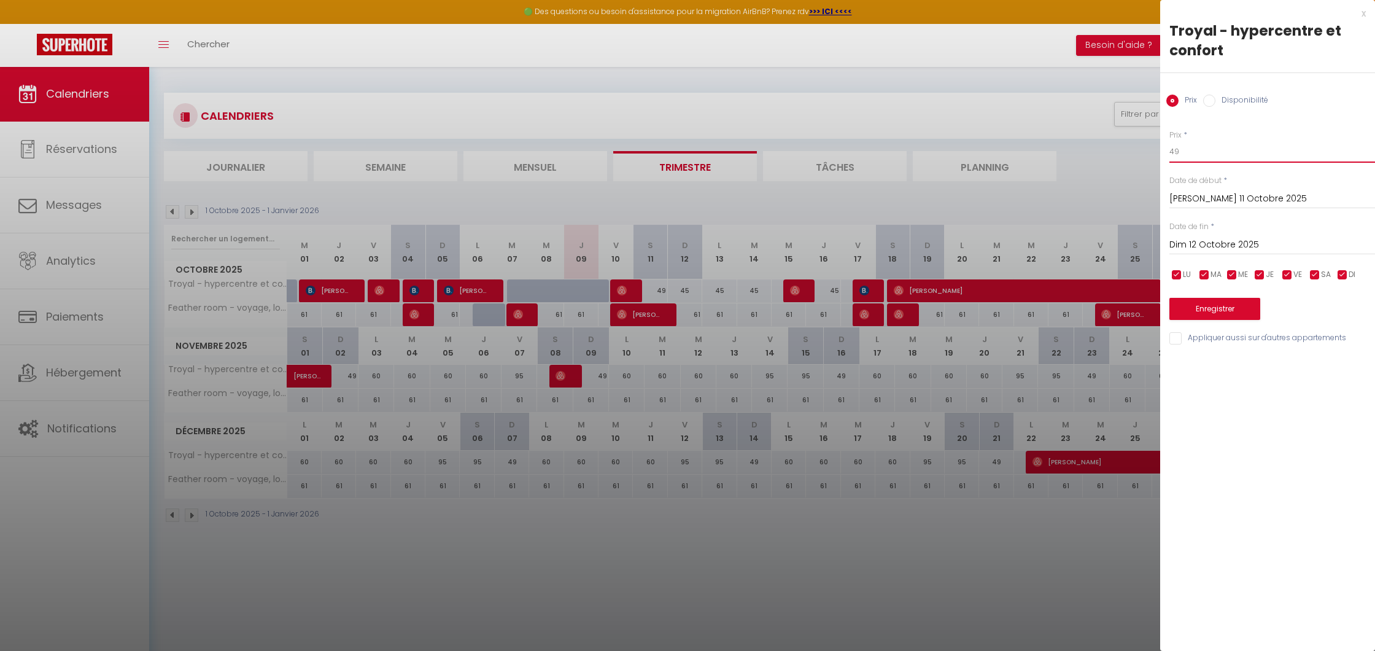
click at [1200, 152] on input "49" at bounding box center [1272, 152] width 206 height 22
type input "41"
click at [1217, 308] on button "Enregistrer" at bounding box center [1214, 309] width 91 height 22
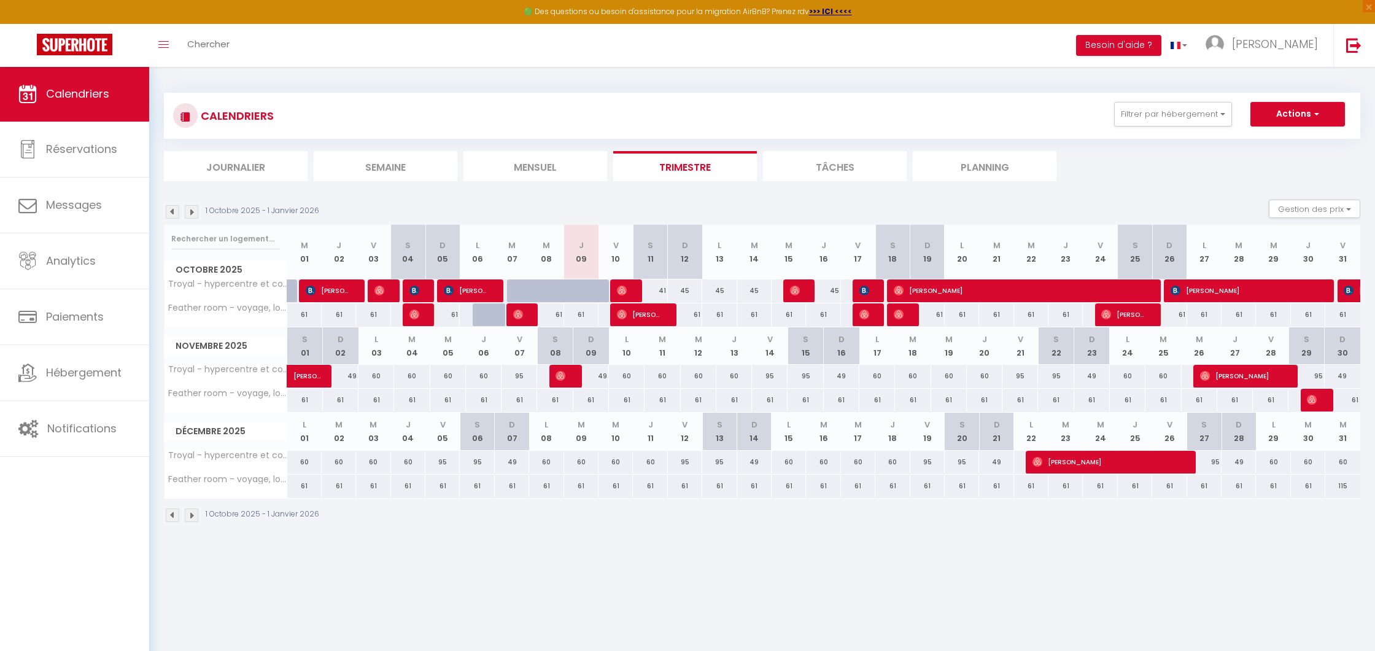
scroll to position [9, 0]
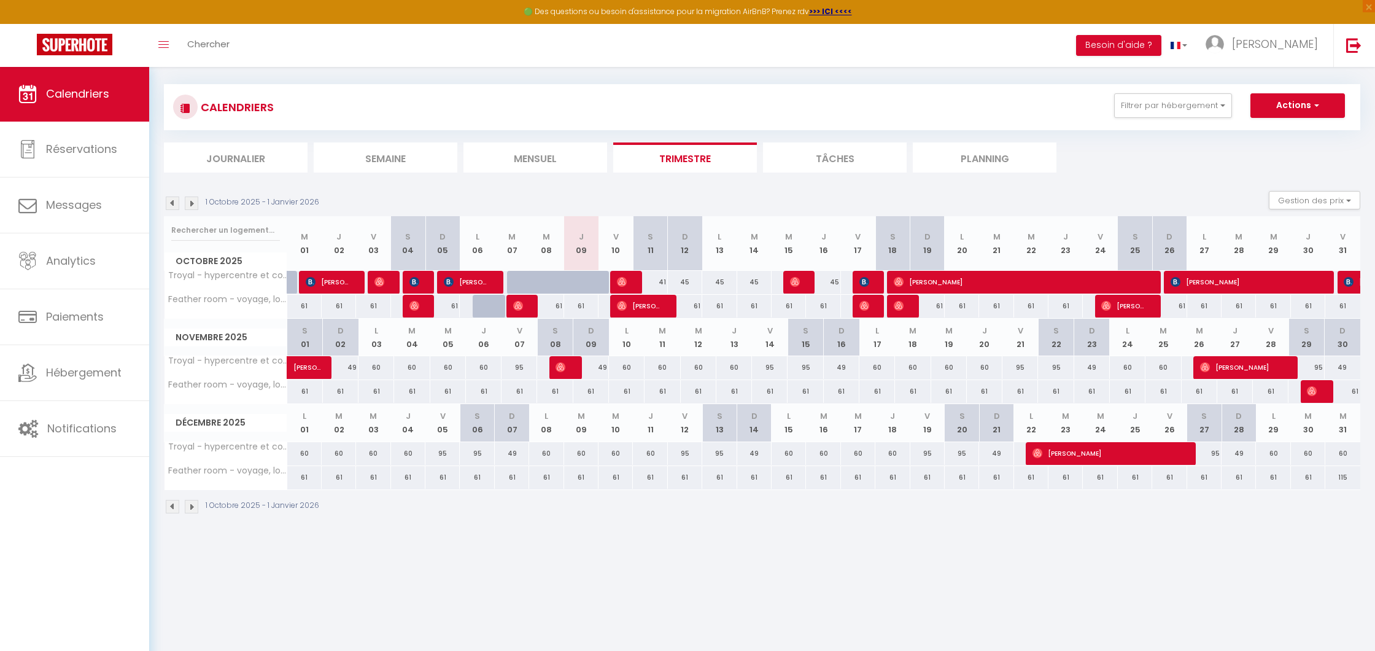
click at [688, 279] on div "45" at bounding box center [685, 282] width 34 height 23
type input "45"
type input "Dim 12 Octobre 2025"
type input "Lun 13 Octobre 2025"
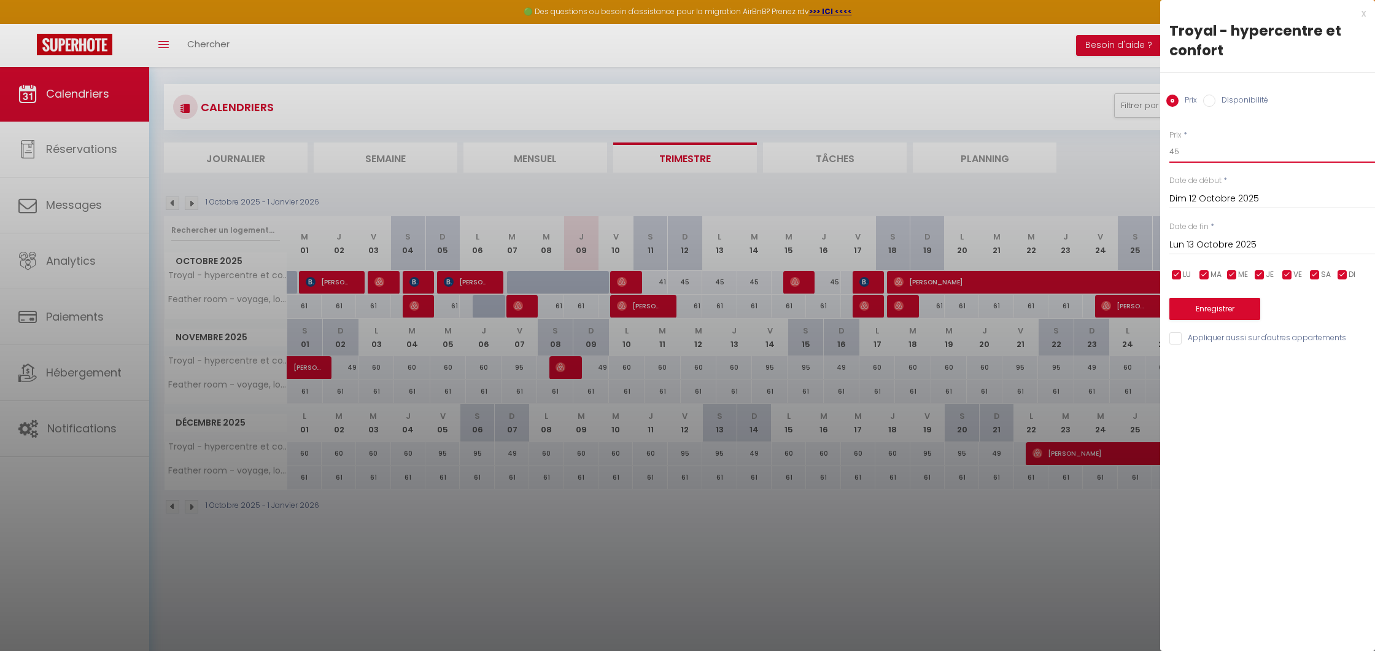
drag, startPoint x: 1169, startPoint y: 151, endPoint x: 1155, endPoint y: 150, distance: 14.1
click at [1155, 150] on body "🟢 Des questions ou besoin d'assistance pour la migration AirBnB? Prenez rdv >>>…" at bounding box center [687, 383] width 1375 height 651
type input "36"
click at [1224, 304] on button "Enregistrer" at bounding box center [1214, 309] width 91 height 22
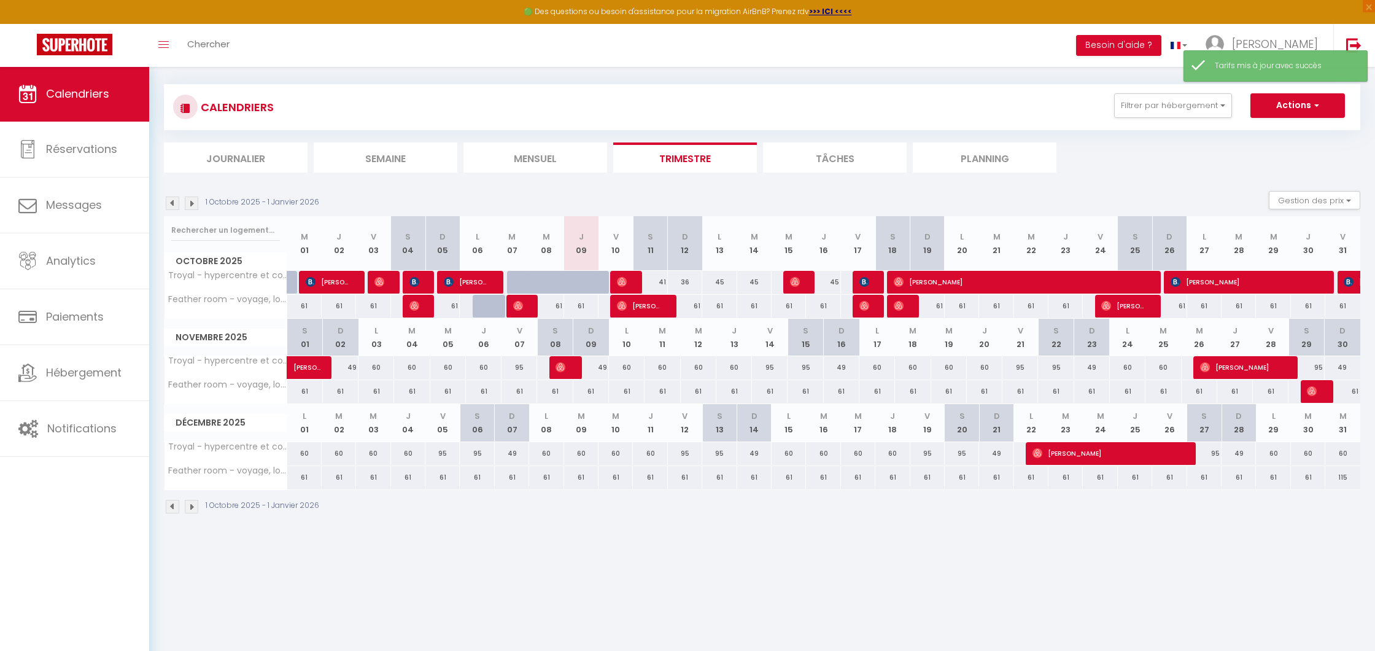
click at [718, 281] on div "45" at bounding box center [719, 282] width 34 height 23
type input "45"
type input "Lun 13 Octobre 2025"
type input "[DATE] Octobre 2025"
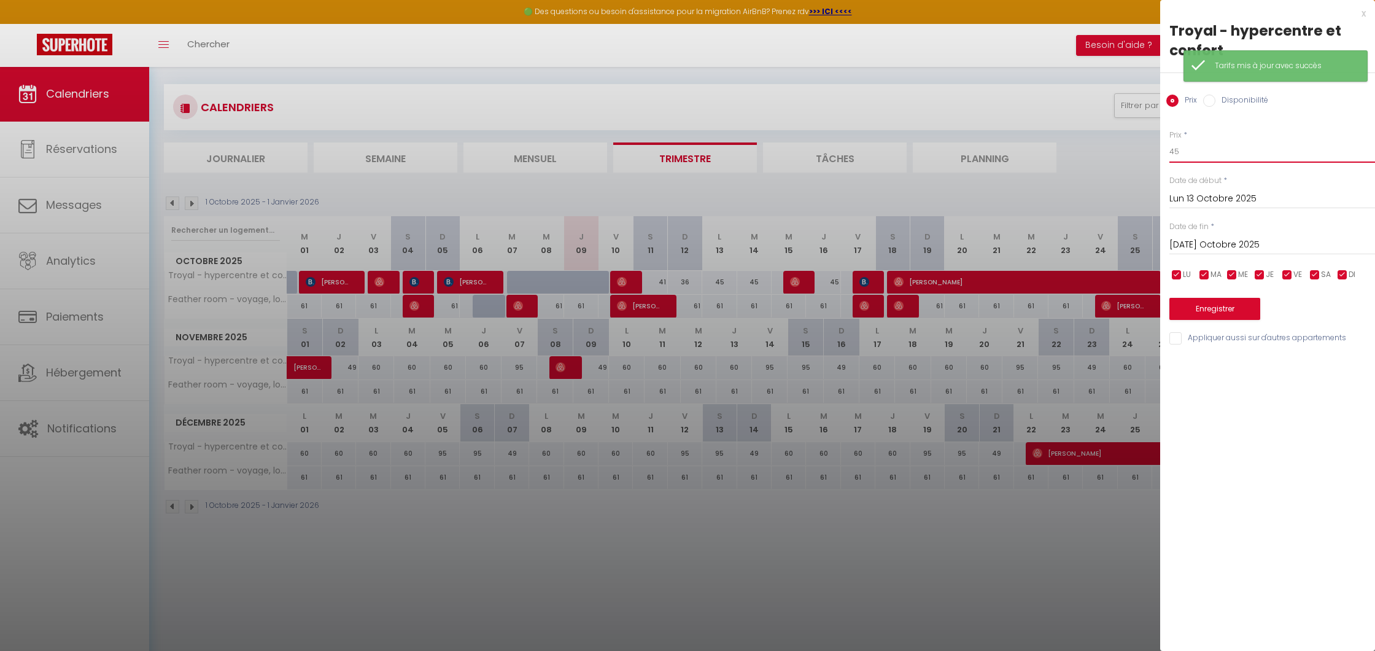
drag, startPoint x: 1200, startPoint y: 149, endPoint x: 1158, endPoint y: 149, distance: 41.1
click at [1158, 149] on body "🟢 Des questions ou besoin d'assistance pour la migration AirBnB? Prenez rdv >>>…" at bounding box center [687, 383] width 1375 height 651
type input "36"
click at [1237, 308] on button "Enregistrer" at bounding box center [1214, 309] width 91 height 22
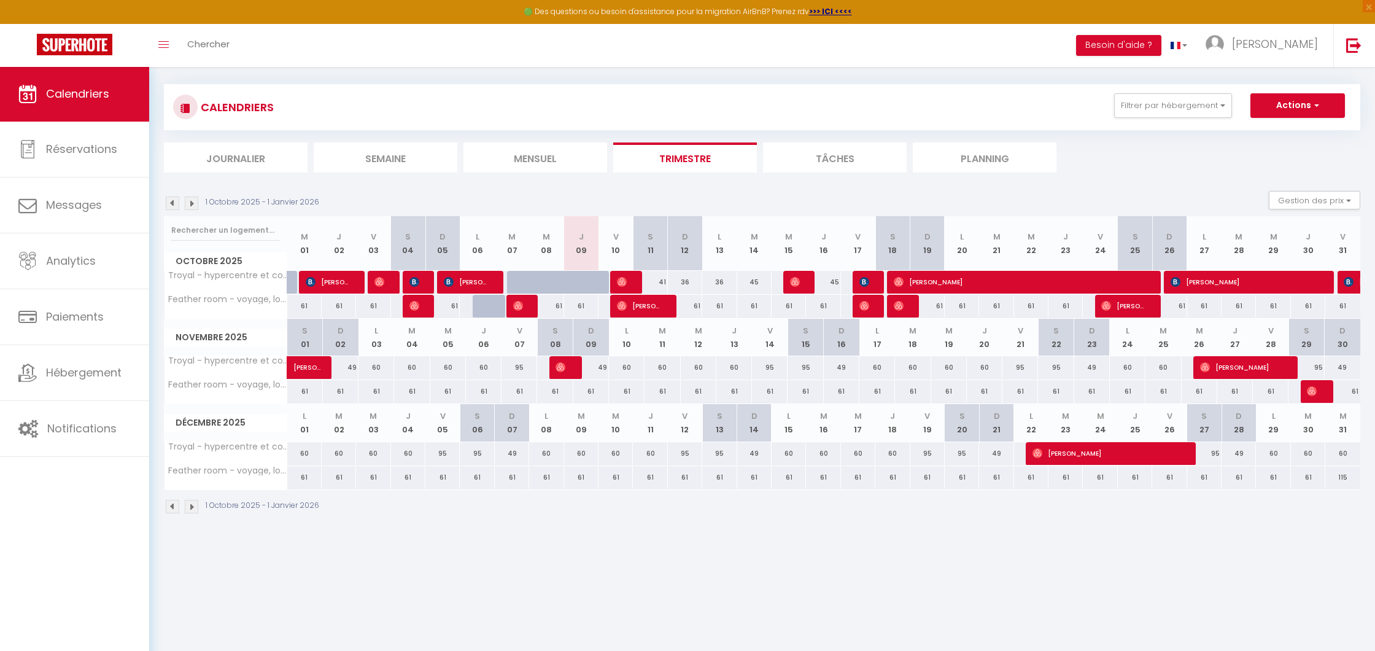
click at [759, 285] on div "45" at bounding box center [754, 282] width 34 height 23
type input "45"
type input "[DATE] Octobre 2025"
type input "Mer 15 Octobre 2025"
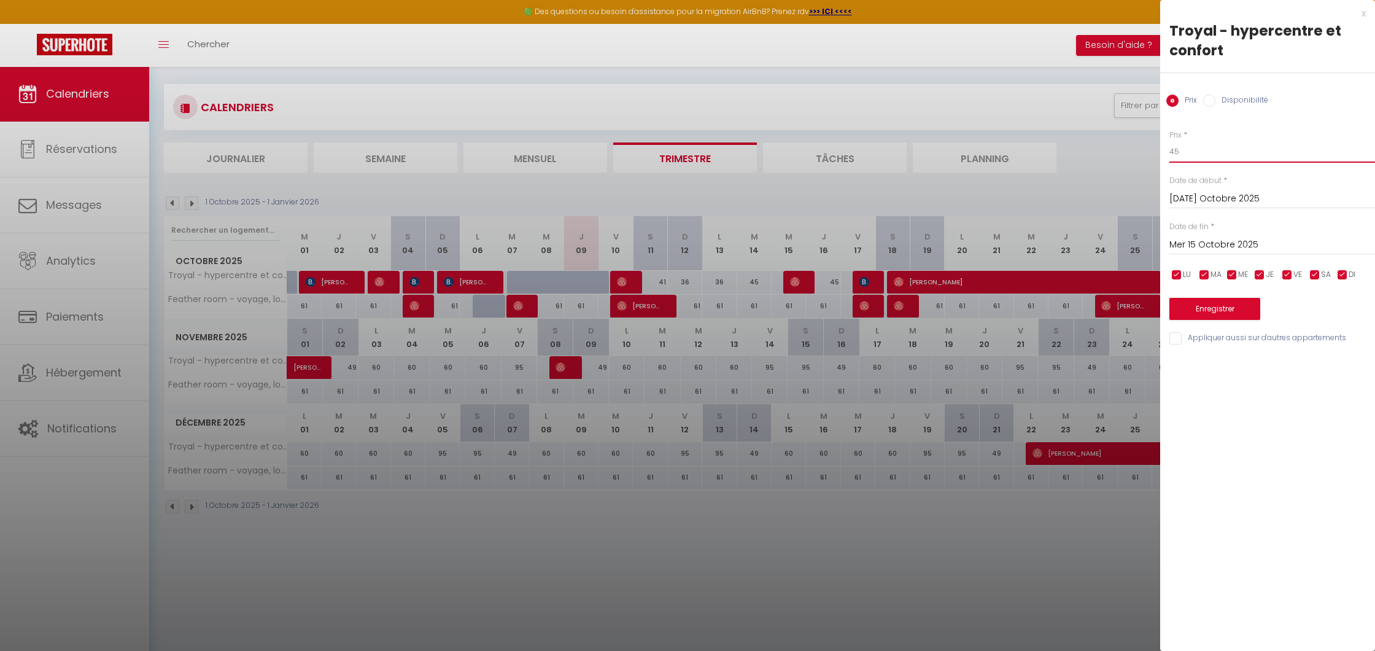
drag, startPoint x: 1189, startPoint y: 150, endPoint x: 1139, endPoint y: 151, distance: 49.7
click at [1139, 151] on body "🟢 Des questions ou besoin d'assistance pour la migration AirBnB? Prenez rdv >>>…" at bounding box center [687, 383] width 1375 height 651
type input "36"
click at [1214, 311] on button "Enregistrer" at bounding box center [1214, 309] width 91 height 22
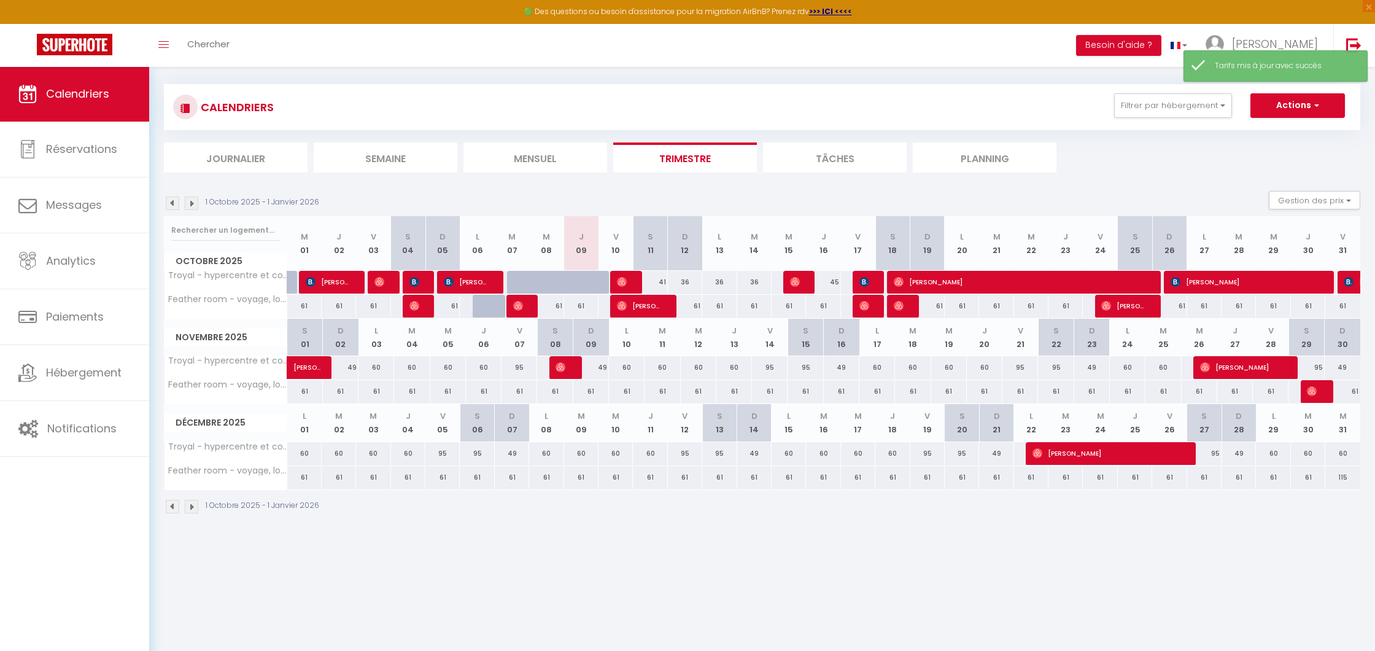
click at [835, 284] on div "45" at bounding box center [823, 282] width 34 height 23
type input "45"
type input "Jeu 16 Octobre 2025"
type input "Ven 17 Octobre 2025"
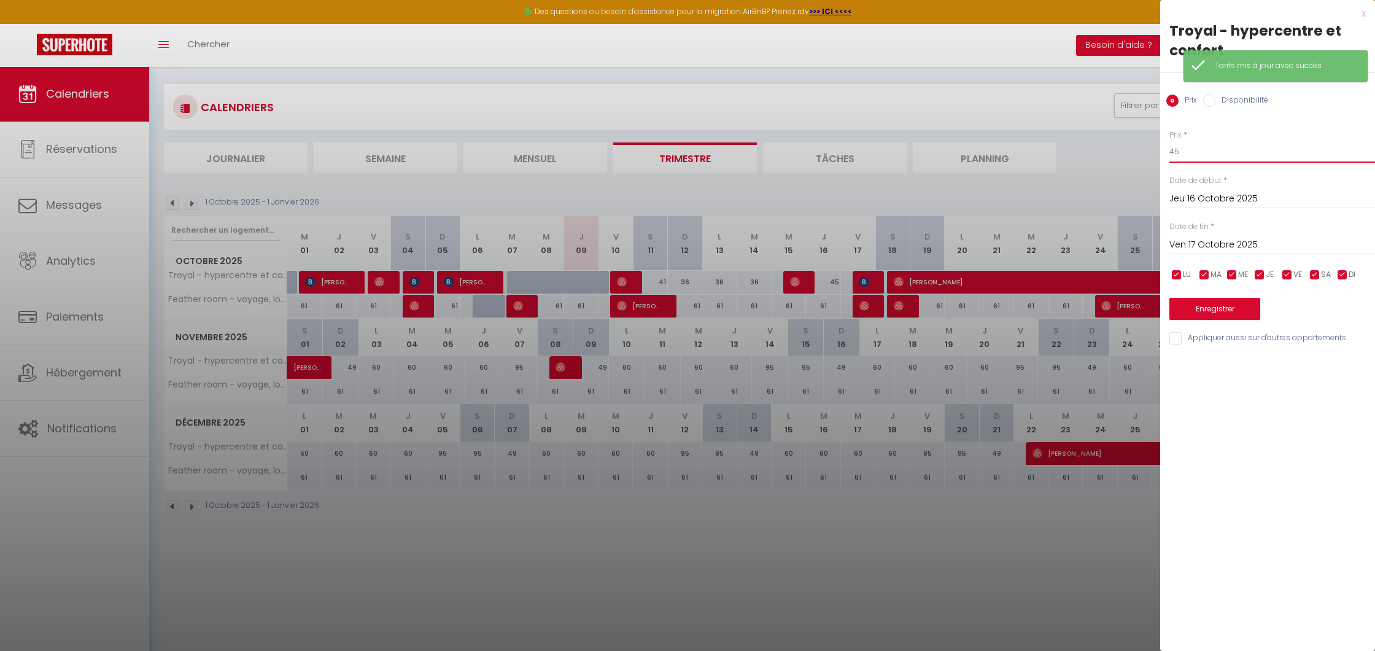
drag, startPoint x: 1185, startPoint y: 149, endPoint x: 1157, endPoint y: 149, distance: 28.9
click at [1157, 149] on body "🟢 Des questions ou besoin d'assistance pour la migration AirBnB? Prenez rdv >>>…" at bounding box center [687, 383] width 1375 height 651
click at [1044, 101] on div at bounding box center [687, 325] width 1375 height 651
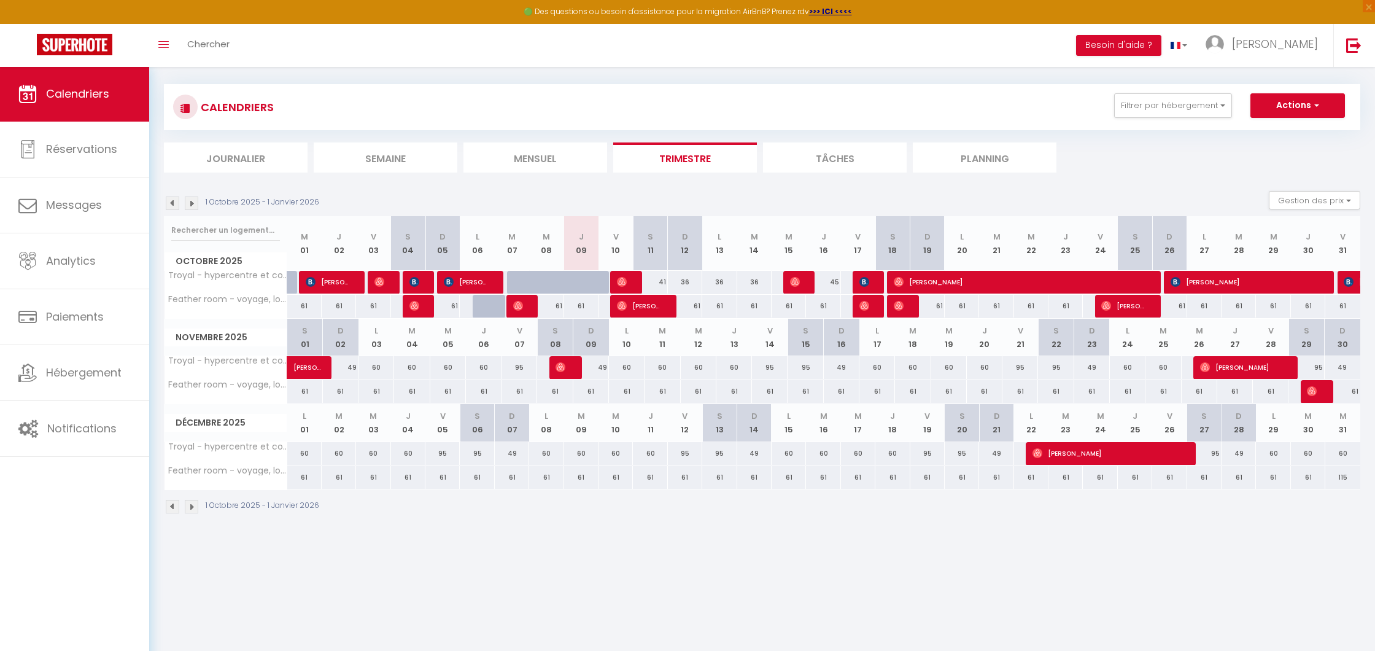
click at [837, 285] on div "45" at bounding box center [823, 282] width 34 height 23
type input "45"
type input "Jeu 16 Octobre 2025"
type input "Ven 17 Octobre 2025"
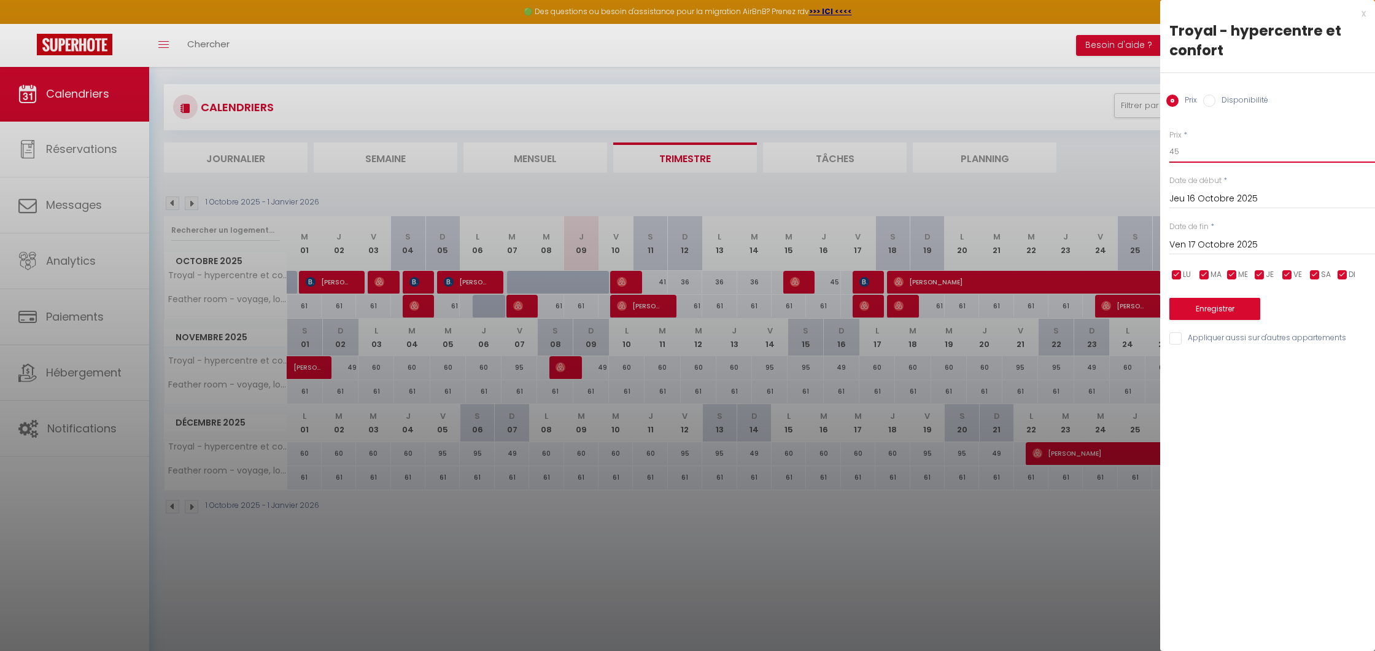
drag, startPoint x: 1188, startPoint y: 152, endPoint x: 1143, endPoint y: 151, distance: 44.8
click at [1143, 151] on body "🟢 Des questions ou besoin d'assistance pour la migration AirBnB? Prenez rdv >>>…" at bounding box center [687, 383] width 1375 height 651
type input "36"
click at [1221, 309] on button "Enregistrer" at bounding box center [1214, 309] width 91 height 22
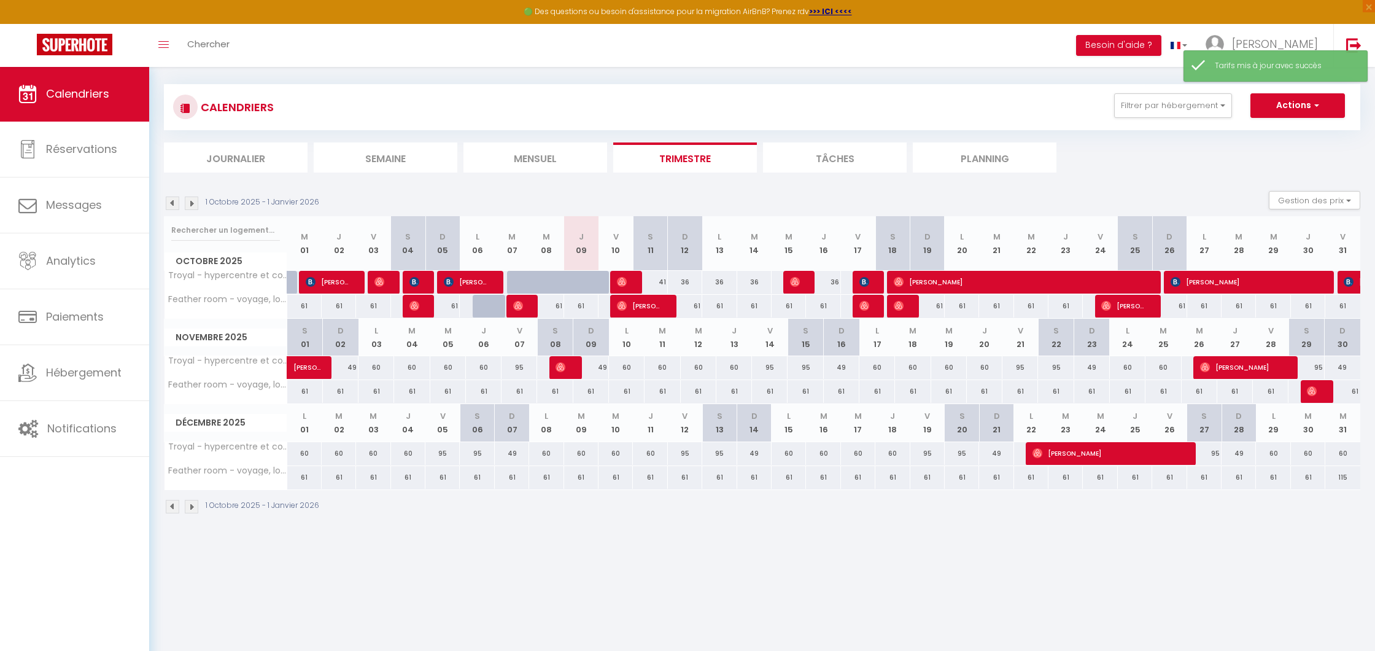
click at [584, 310] on div "61" at bounding box center [581, 306] width 34 height 23
type input "61"
type input "Jeu 09 Octobre 2025"
type input "Ven 10 Octobre 2025"
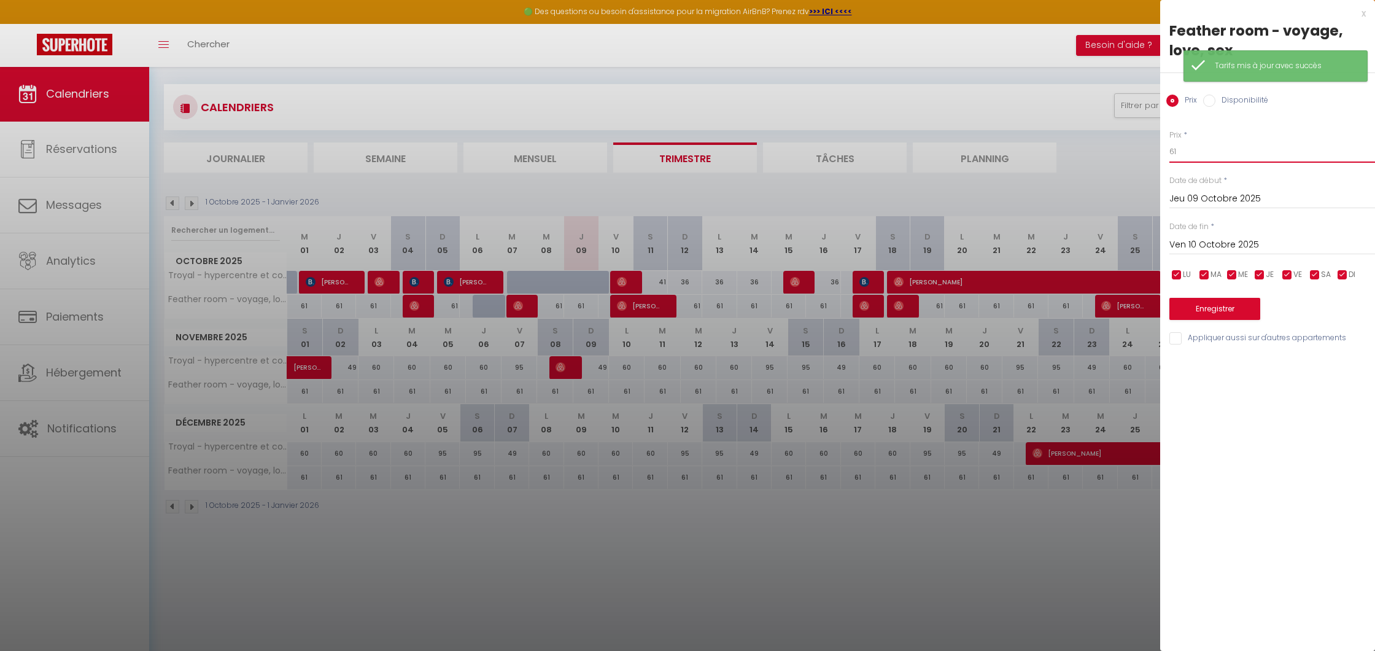
drag, startPoint x: 1171, startPoint y: 152, endPoint x: 1154, endPoint y: 152, distance: 17.8
click at [1154, 152] on body "🟢 Des questions ou besoin d'assistance pour la migration AirBnB? Prenez rdv >>>…" at bounding box center [687, 383] width 1375 height 651
type input "90"
click at [1219, 305] on button "Enregistrer" at bounding box center [1214, 309] width 91 height 22
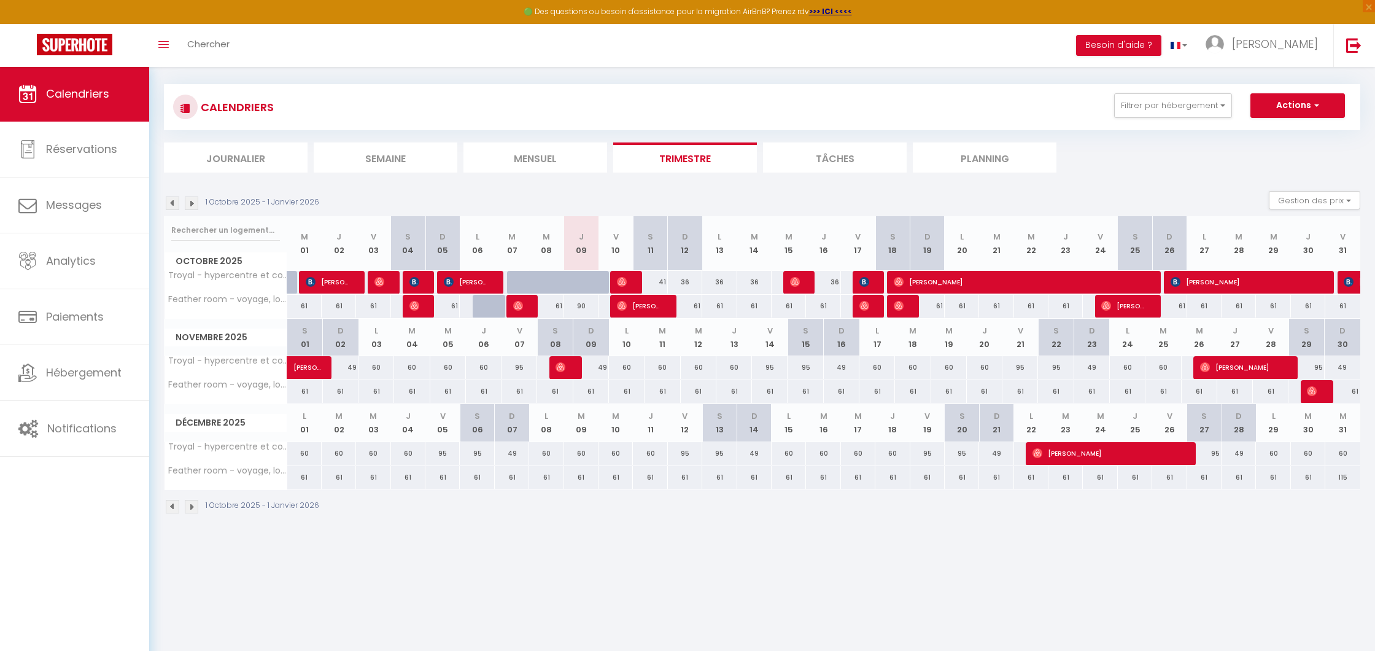
click at [576, 304] on div "90" at bounding box center [581, 306] width 34 height 23
type input "90"
type input "Jeu 09 Octobre 2025"
type input "Ven 10 Octobre 2025"
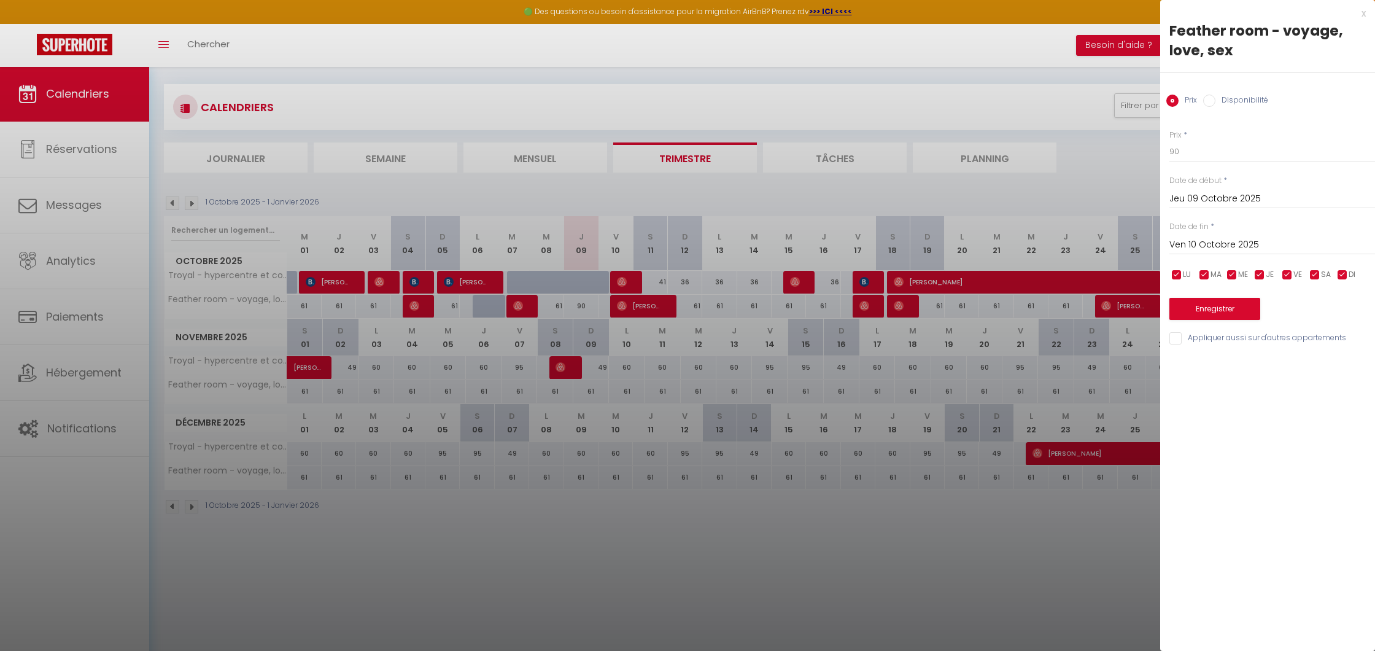
click at [1034, 100] on div at bounding box center [687, 325] width 1375 height 651
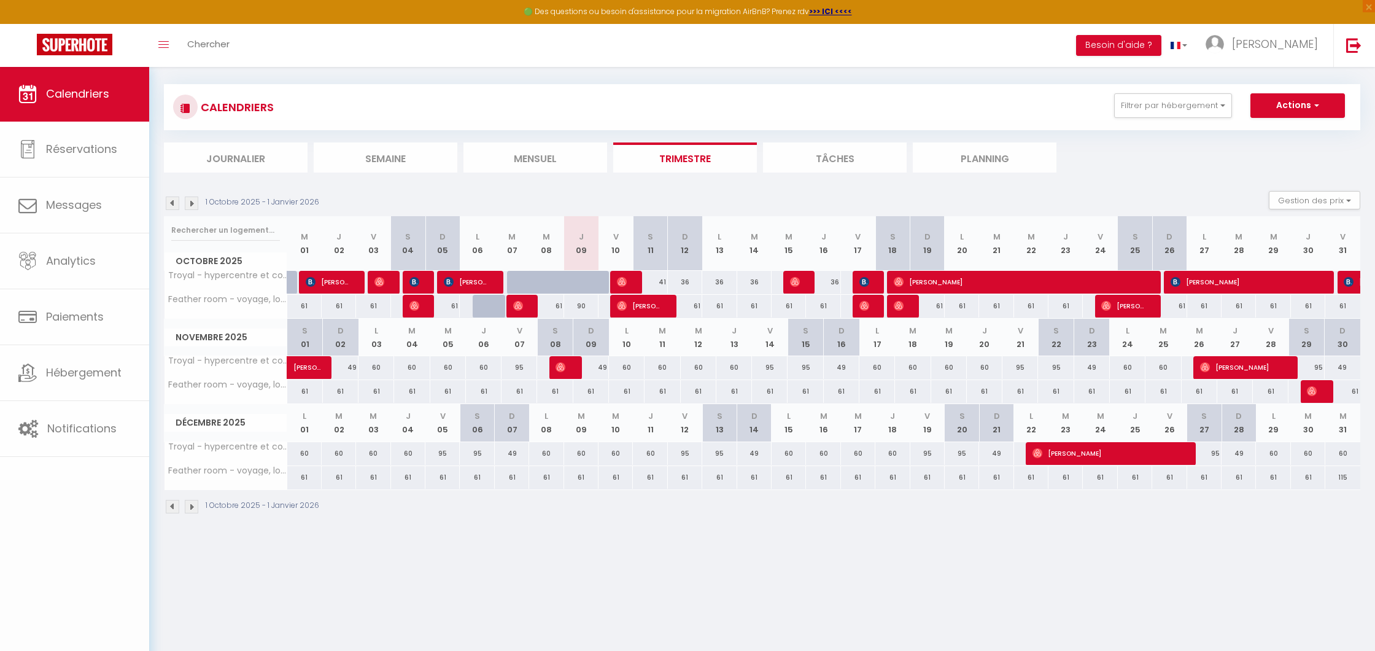
scroll to position [66, 0]
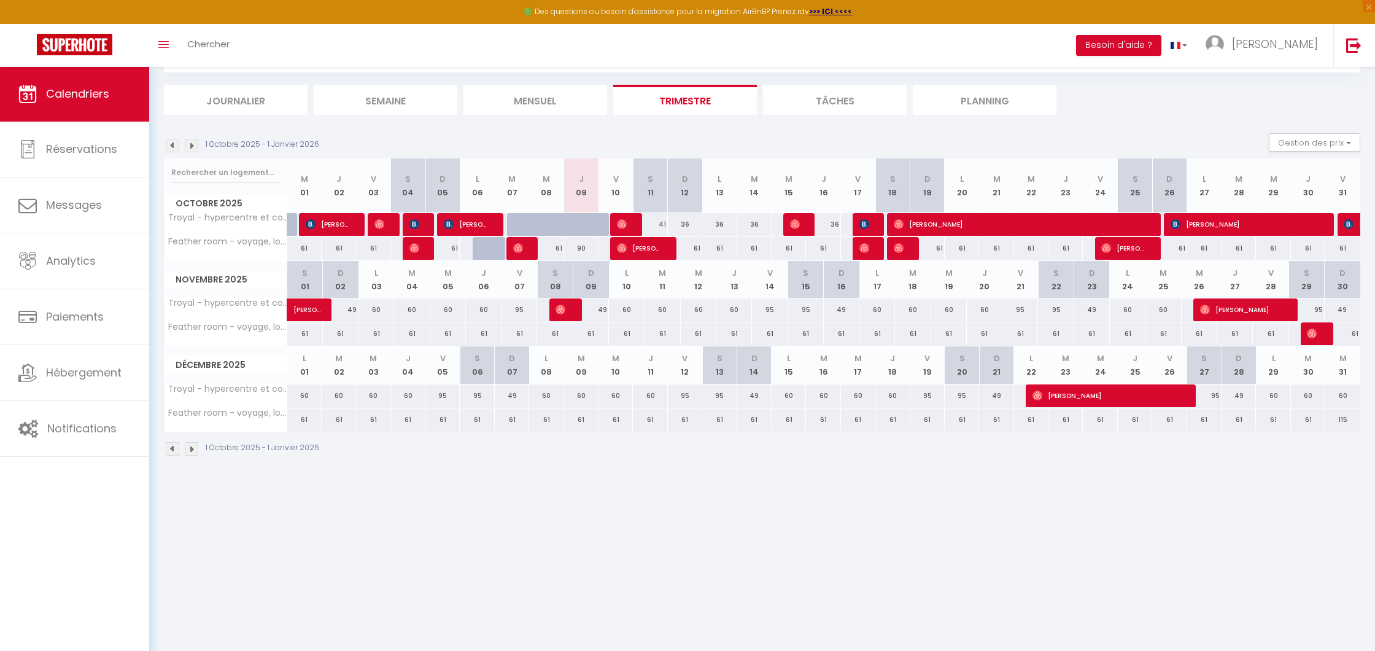
click at [192, 451] on img at bounding box center [192, 449] width 14 height 14
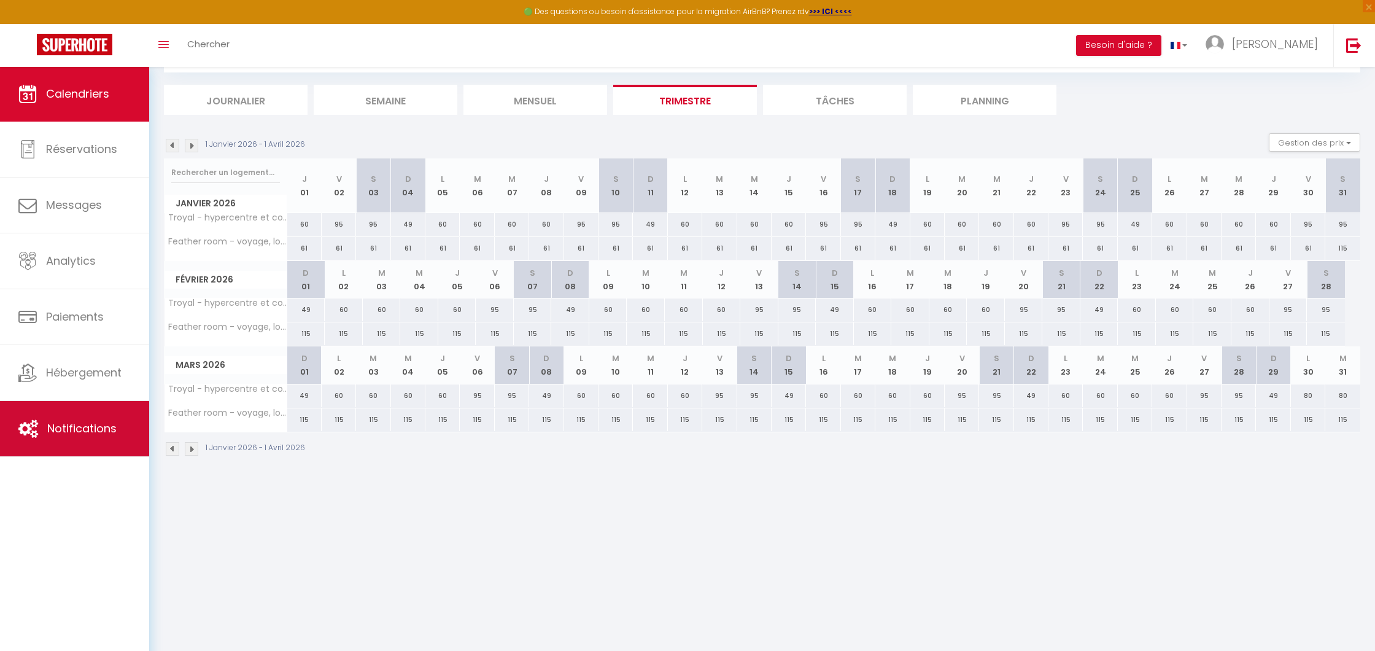
click at [66, 433] on span "Notifications" at bounding box center [81, 428] width 69 height 15
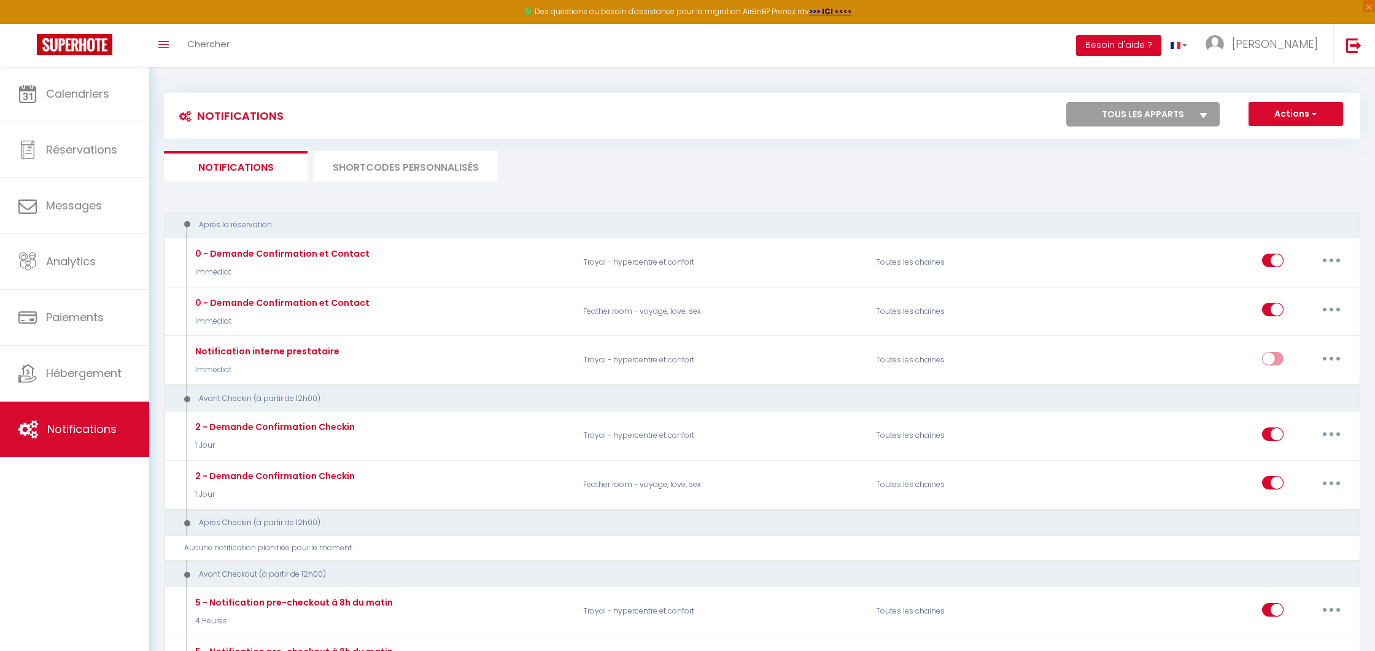
select select "59241"
checkbox input "false"
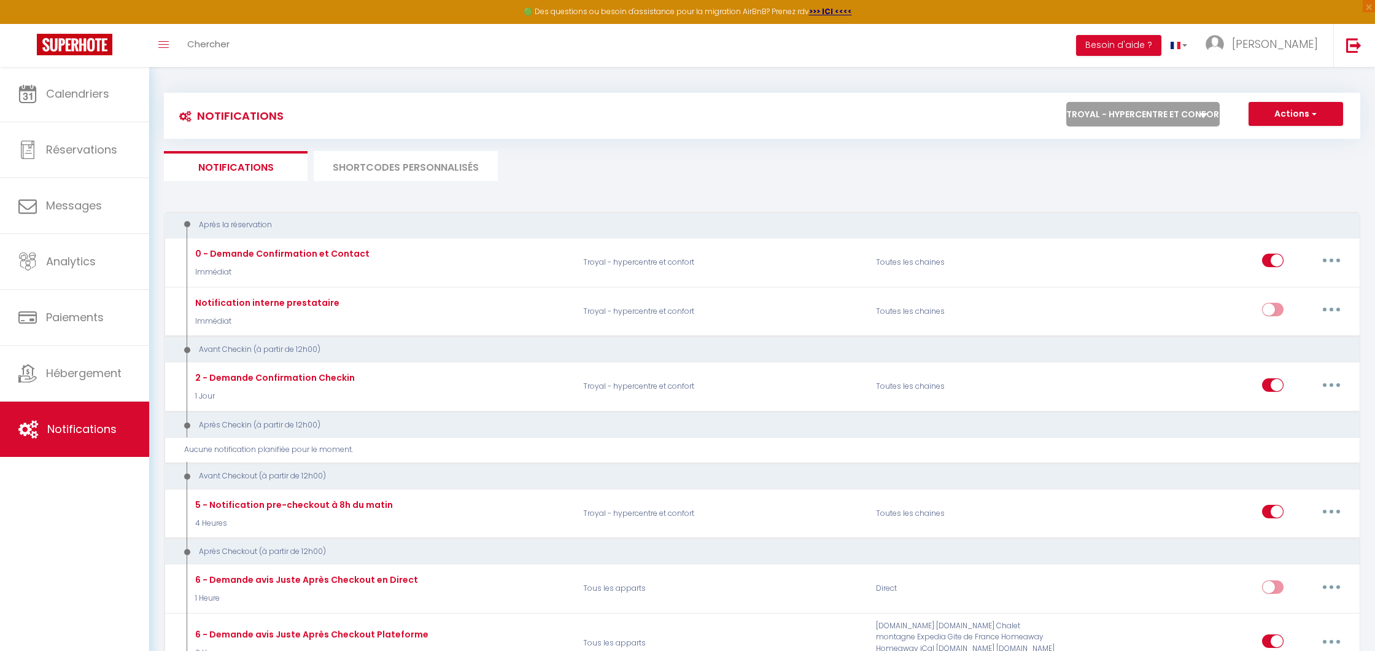
click at [439, 163] on li "SHORTCODES PERSONNALISÉS" at bounding box center [406, 166] width 184 height 30
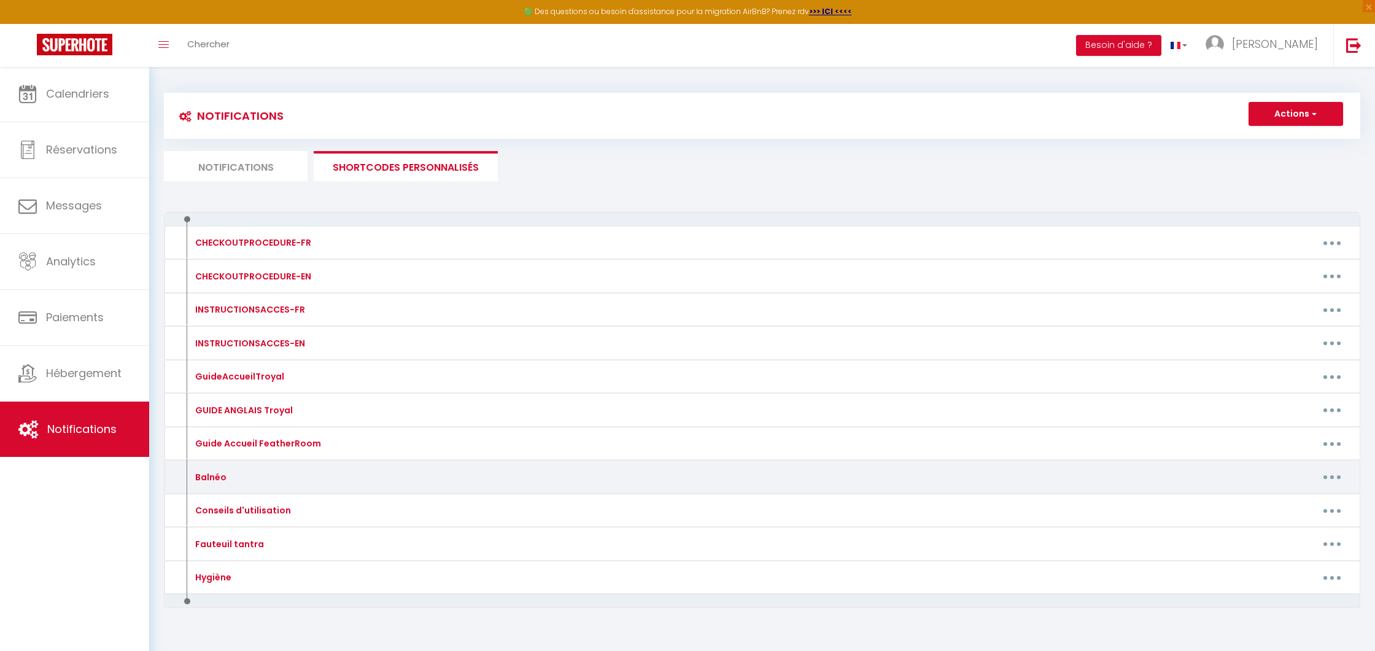
click at [1351, 475] on div "Editer Supprimer" at bounding box center [917, 477] width 880 height 20
click at [1341, 474] on button "button" at bounding box center [1332, 477] width 34 height 20
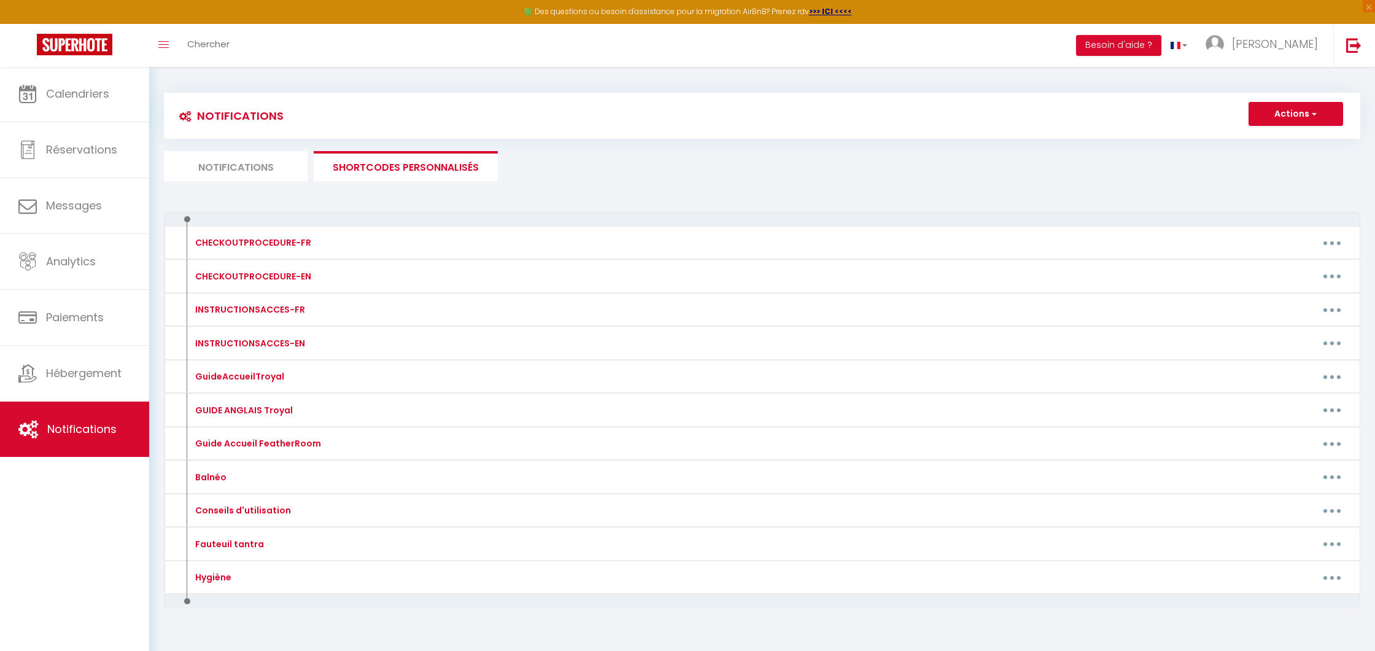
click at [292, 158] on li "Notifications" at bounding box center [236, 166] width 144 height 30
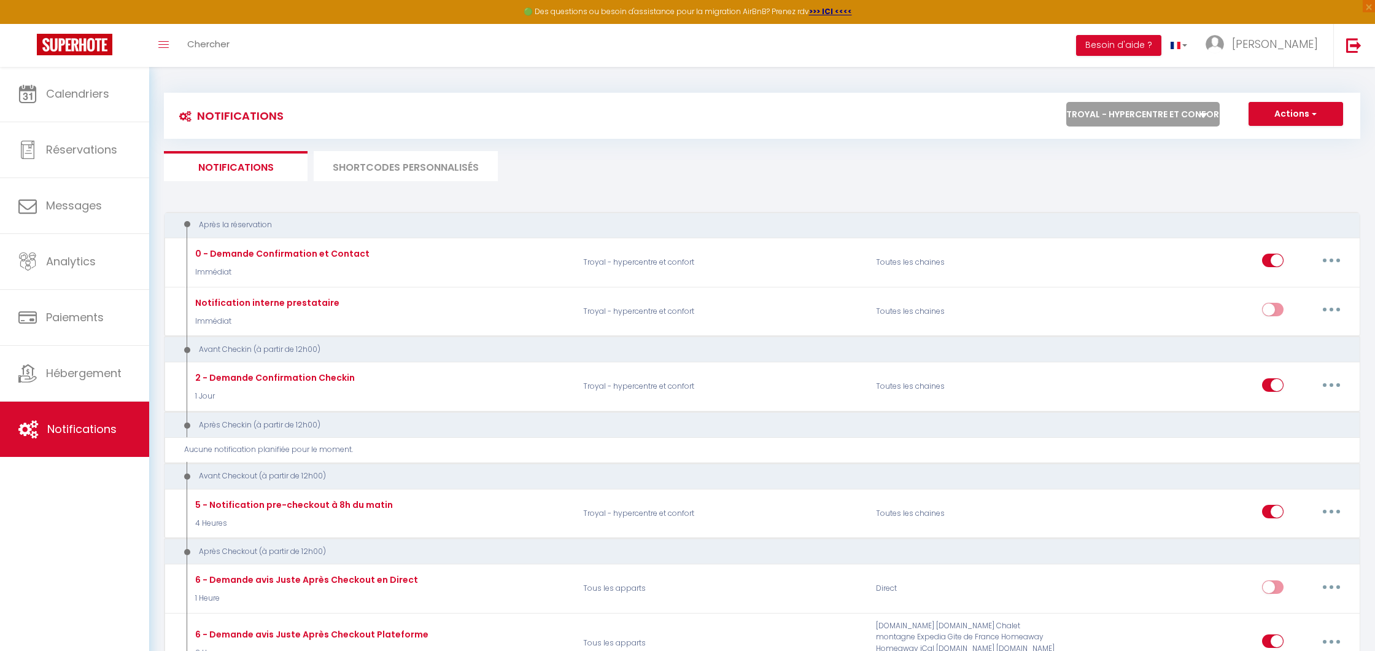
select select "76781"
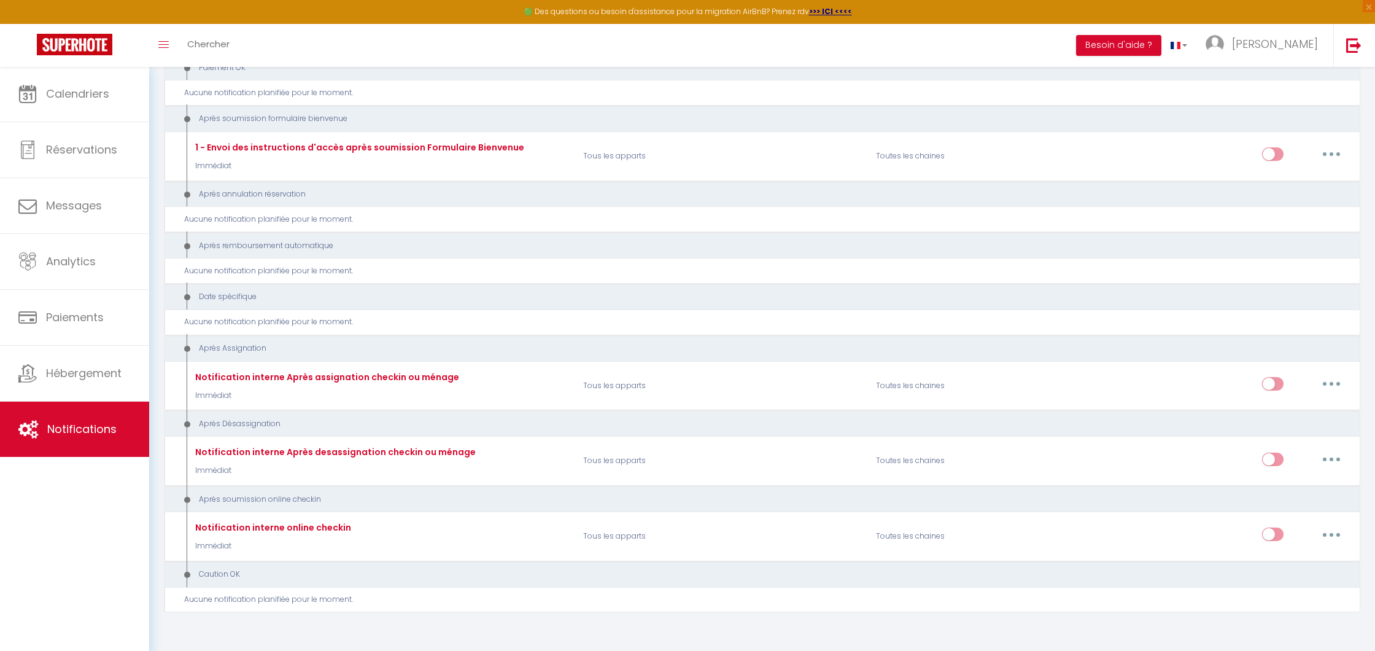
scroll to position [1277, 0]
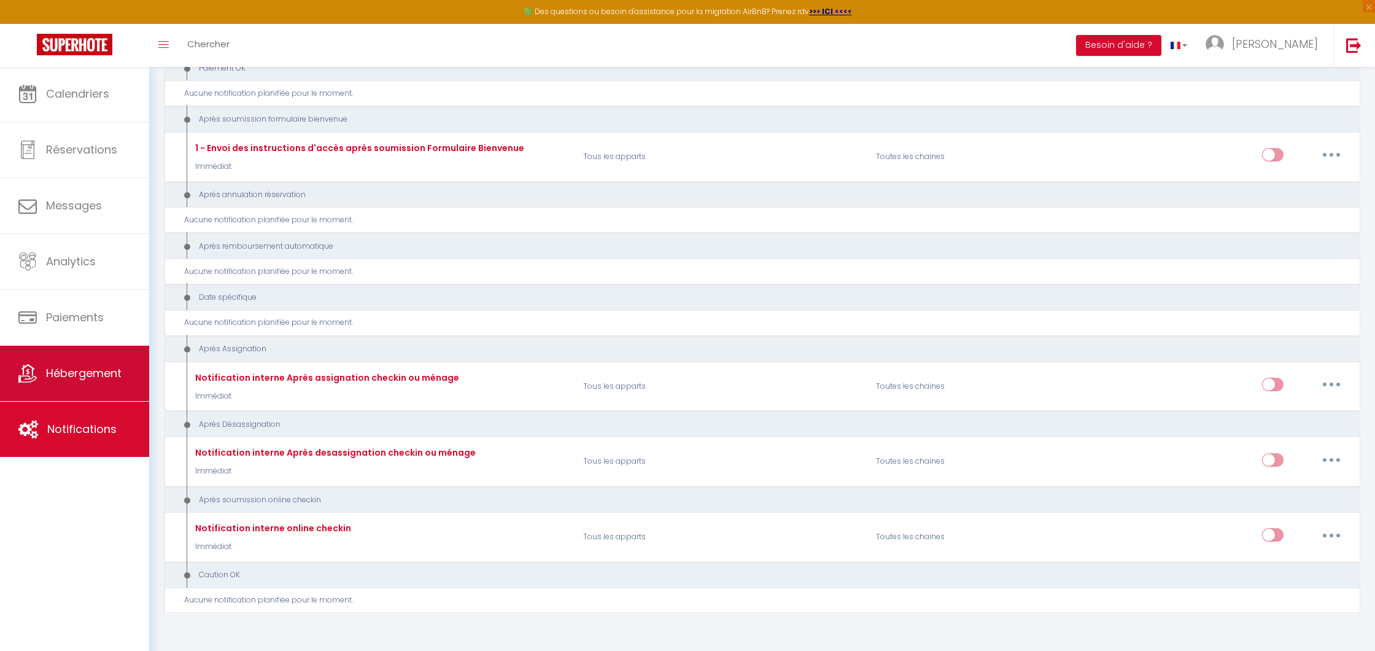
click at [73, 384] on link "Hébergement" at bounding box center [74, 373] width 149 height 55
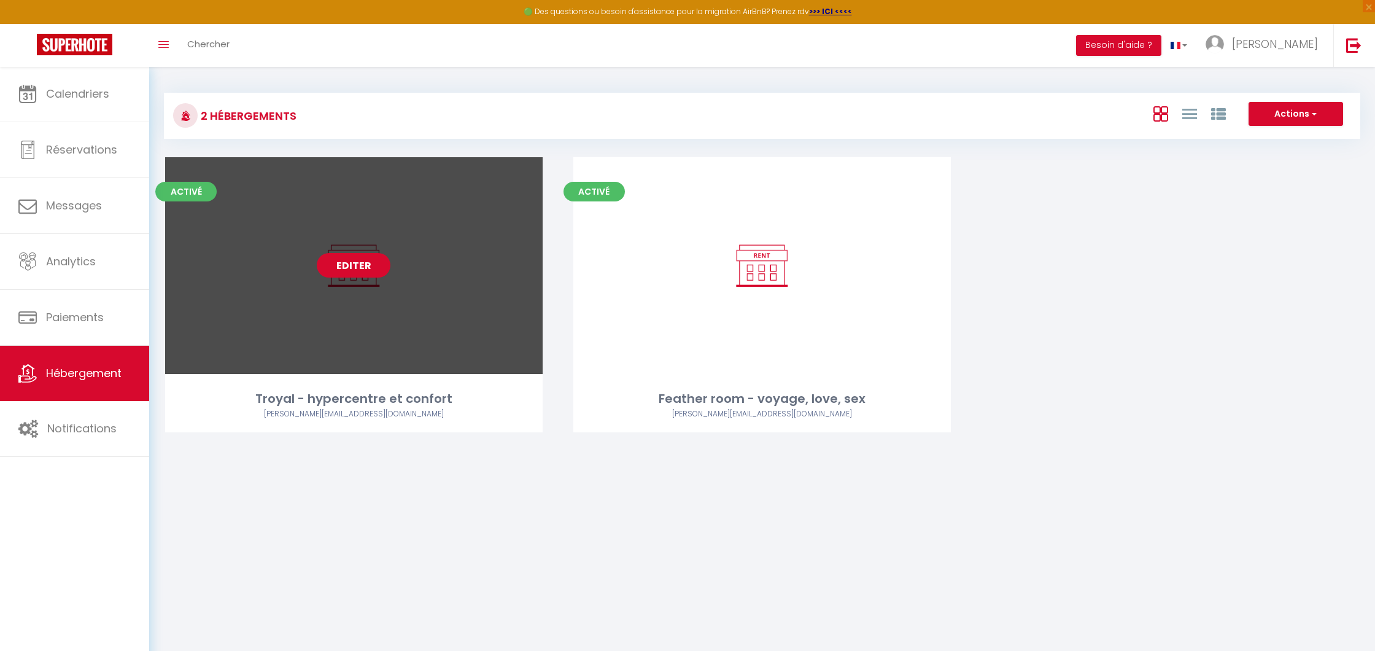
click at [345, 267] on link "Editer" at bounding box center [354, 265] width 74 height 25
select select "3"
select select "2"
select select "1"
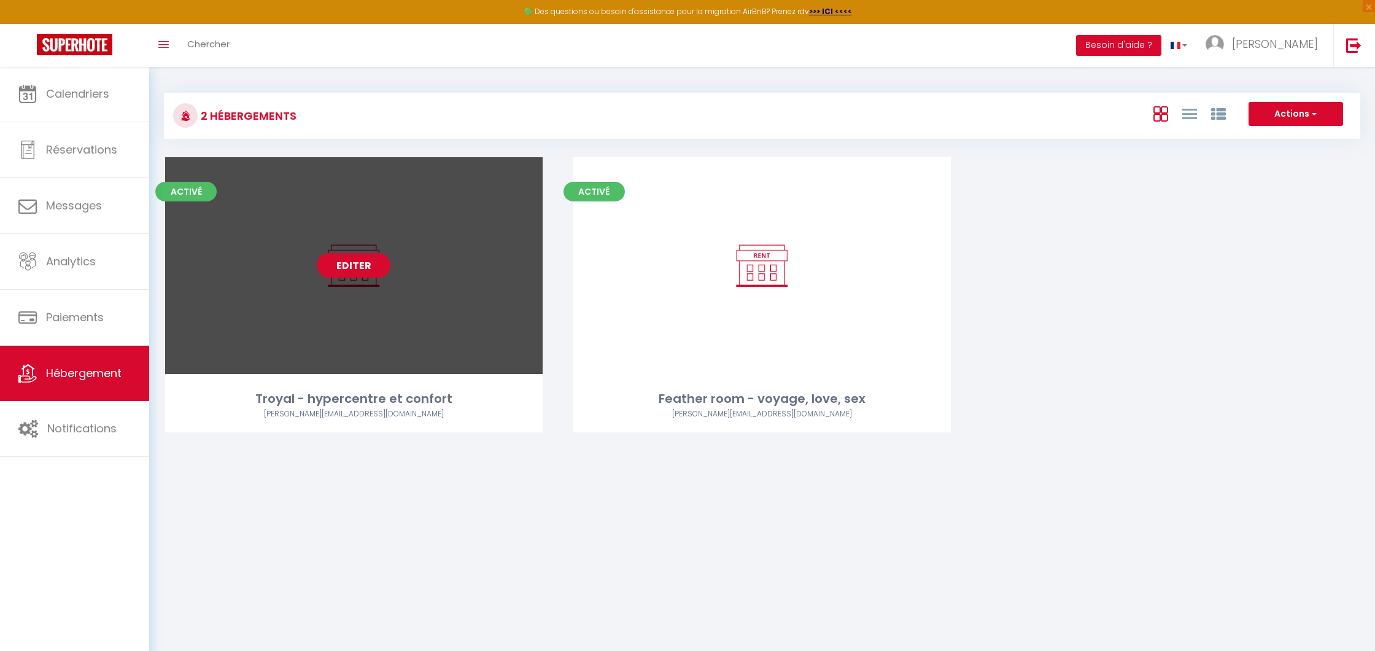
select select "28"
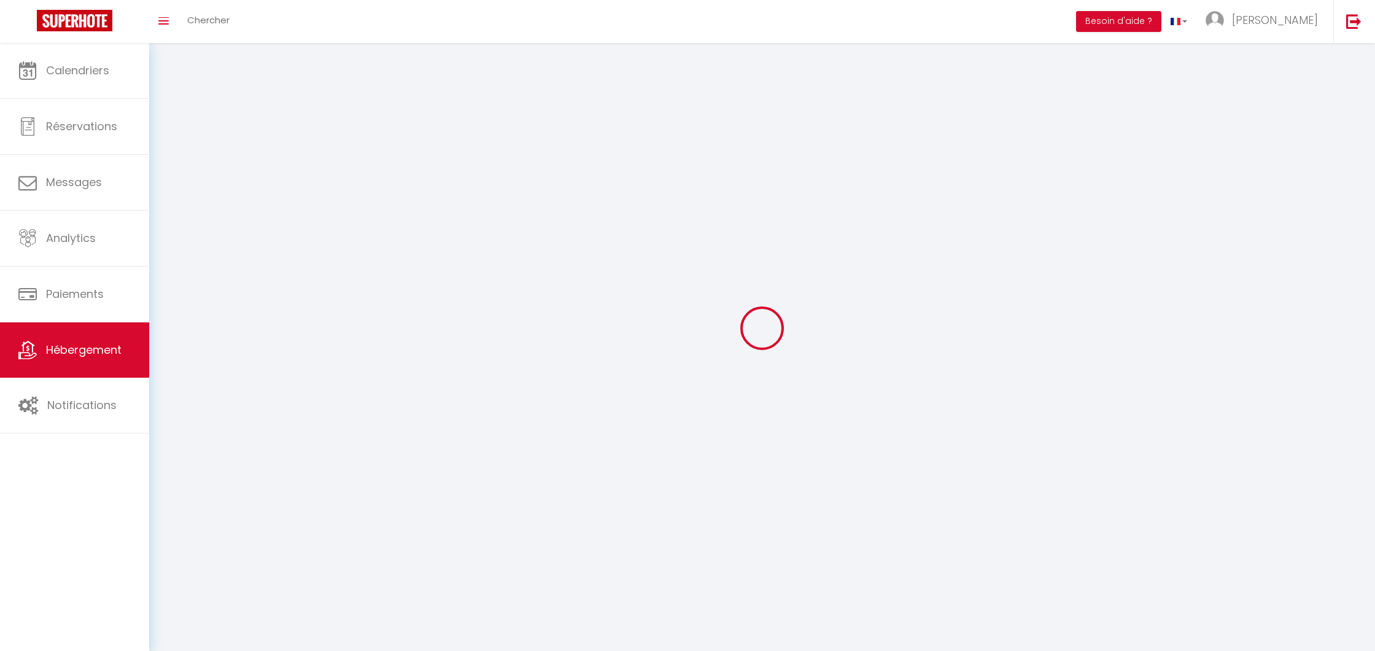
select select
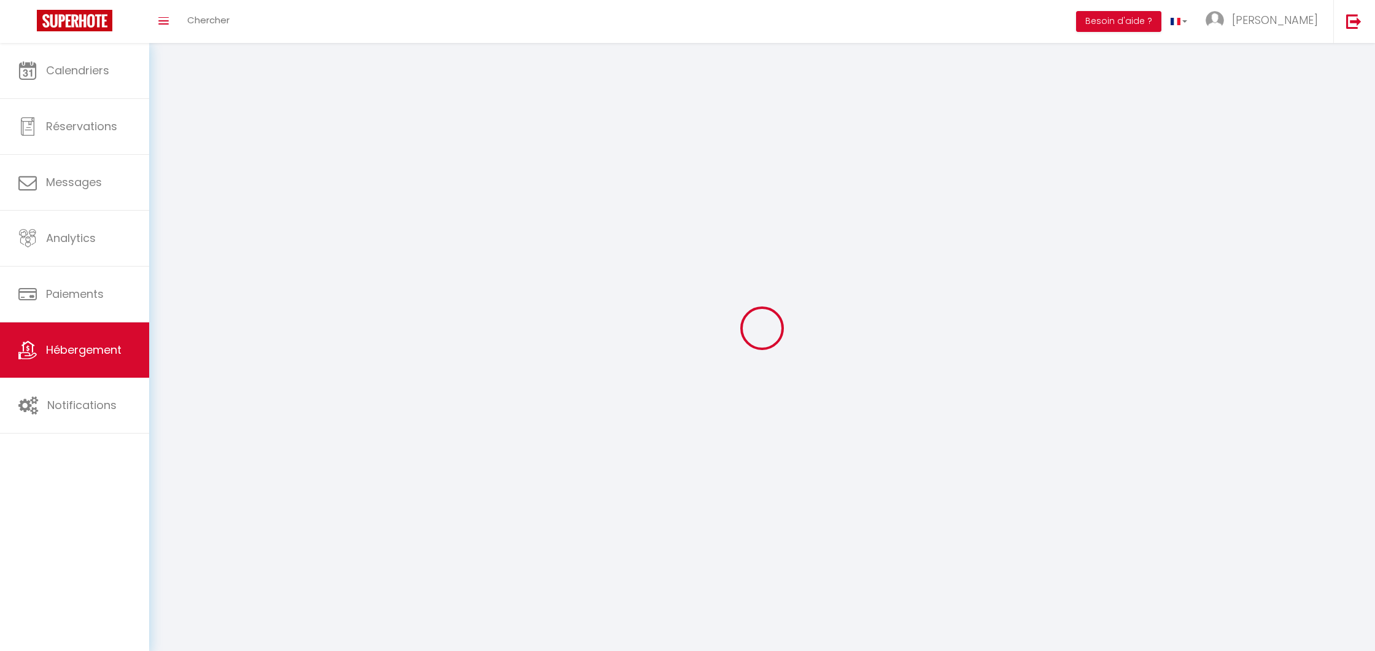
select select
checkbox input "false"
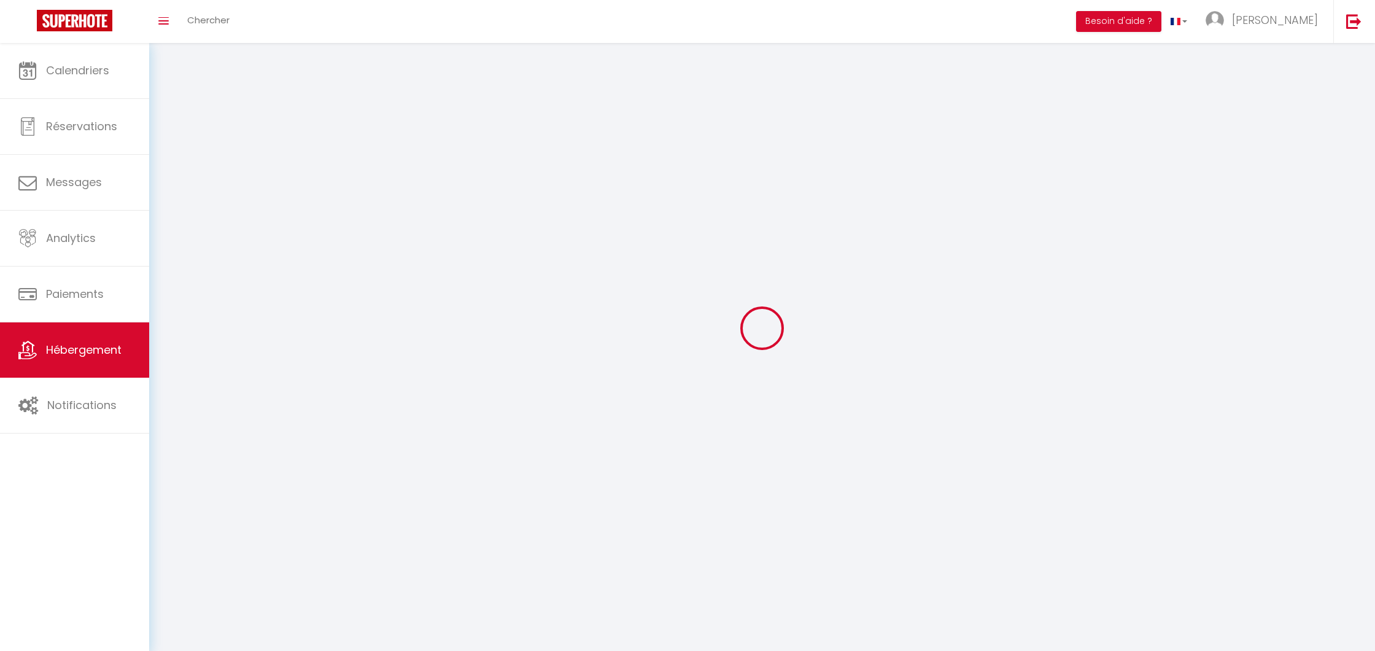
select select
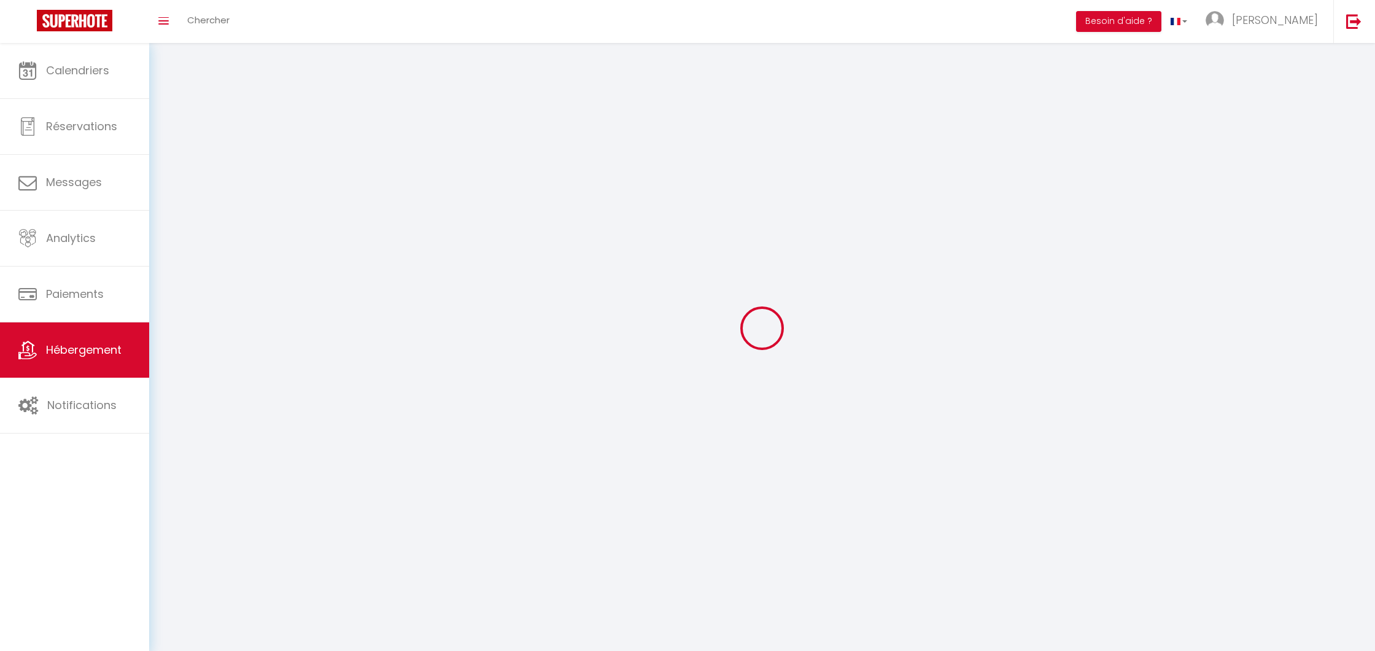
select select
checkbox input "false"
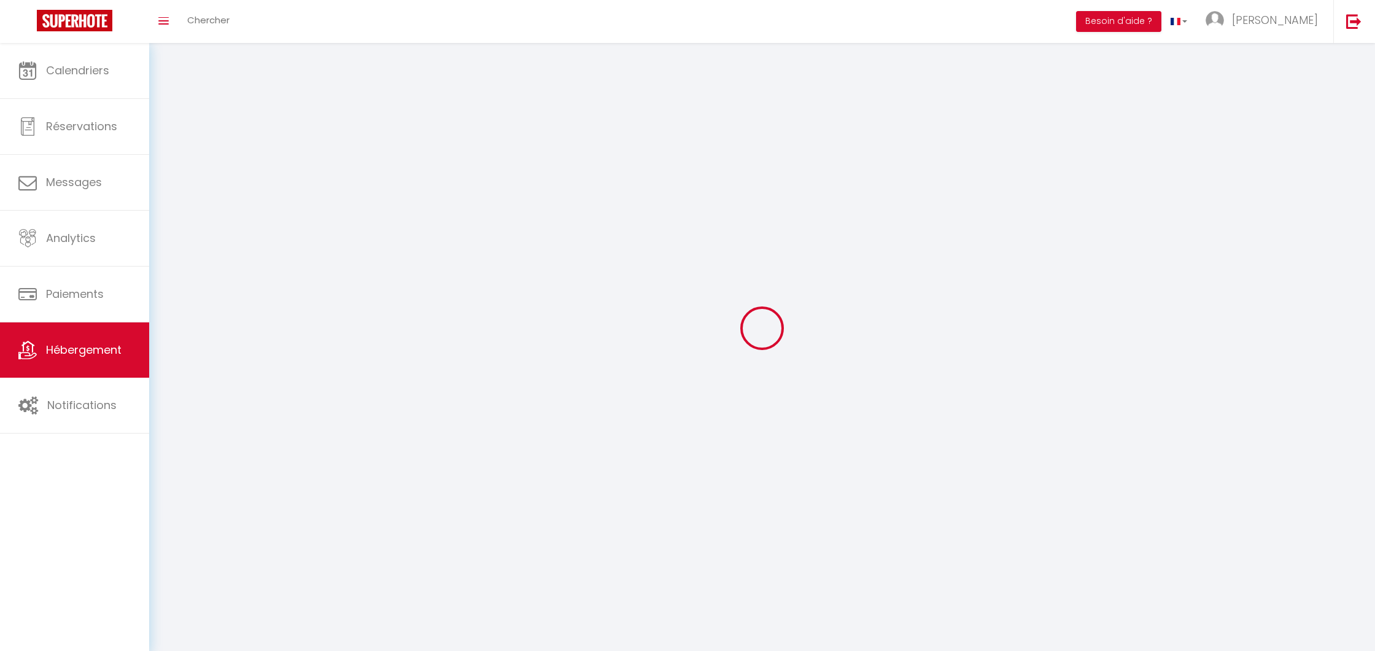
checkbox input "false"
select select
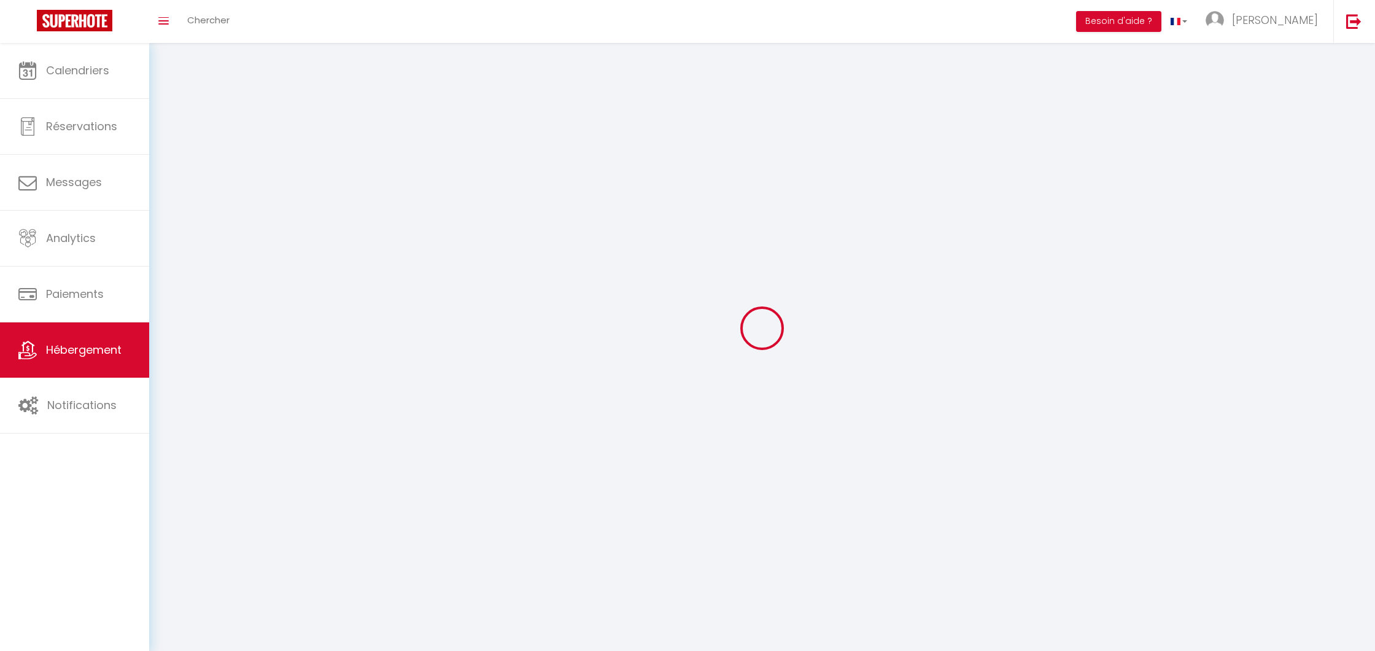
select select
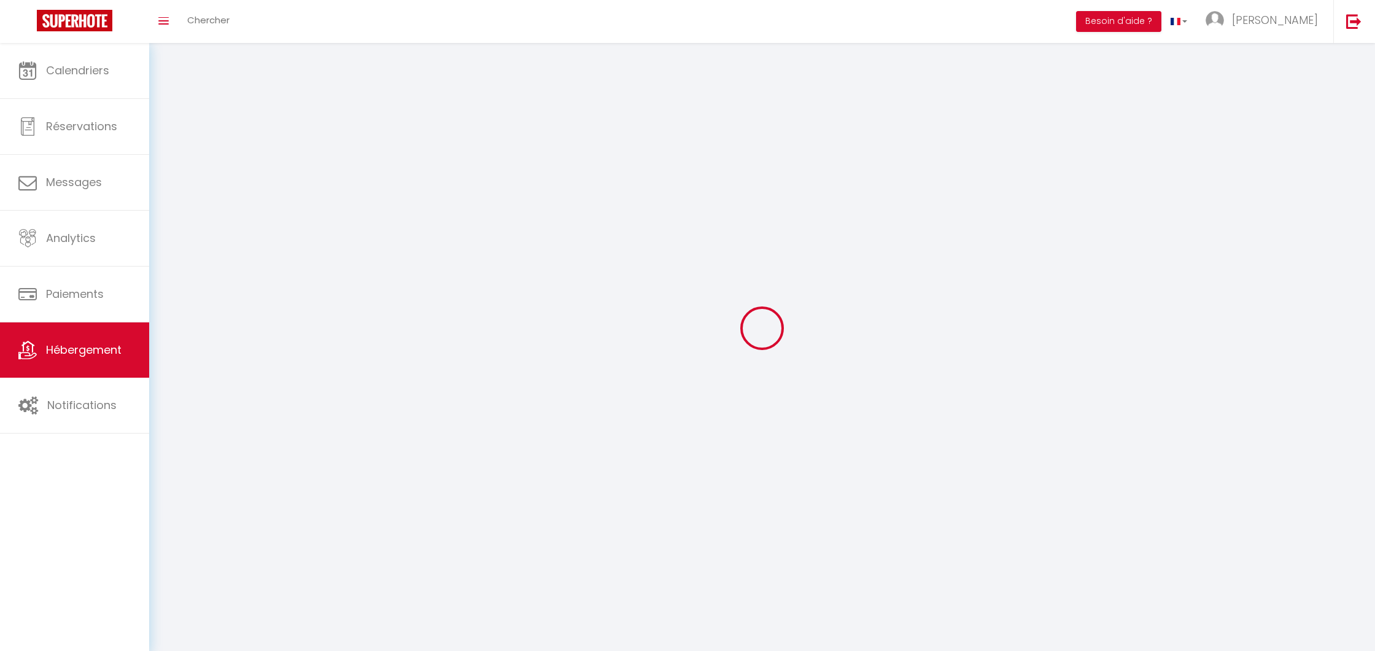
checkbox input "false"
select select
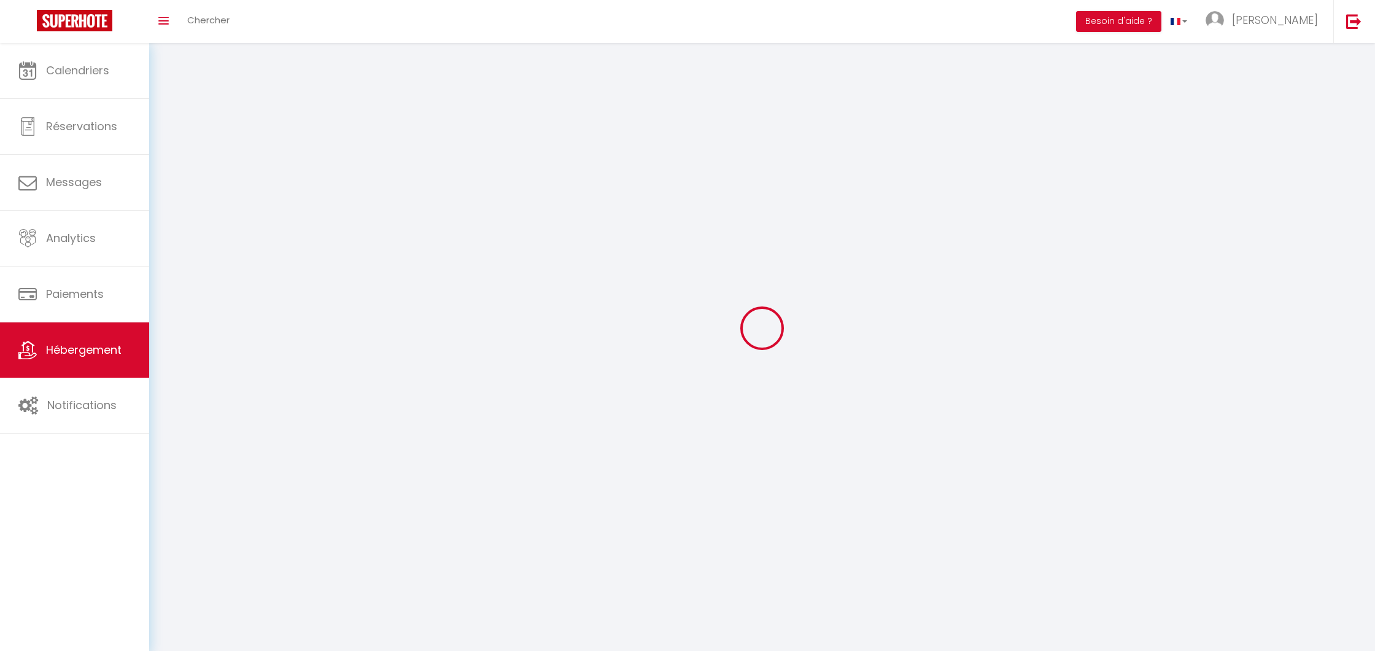
select select
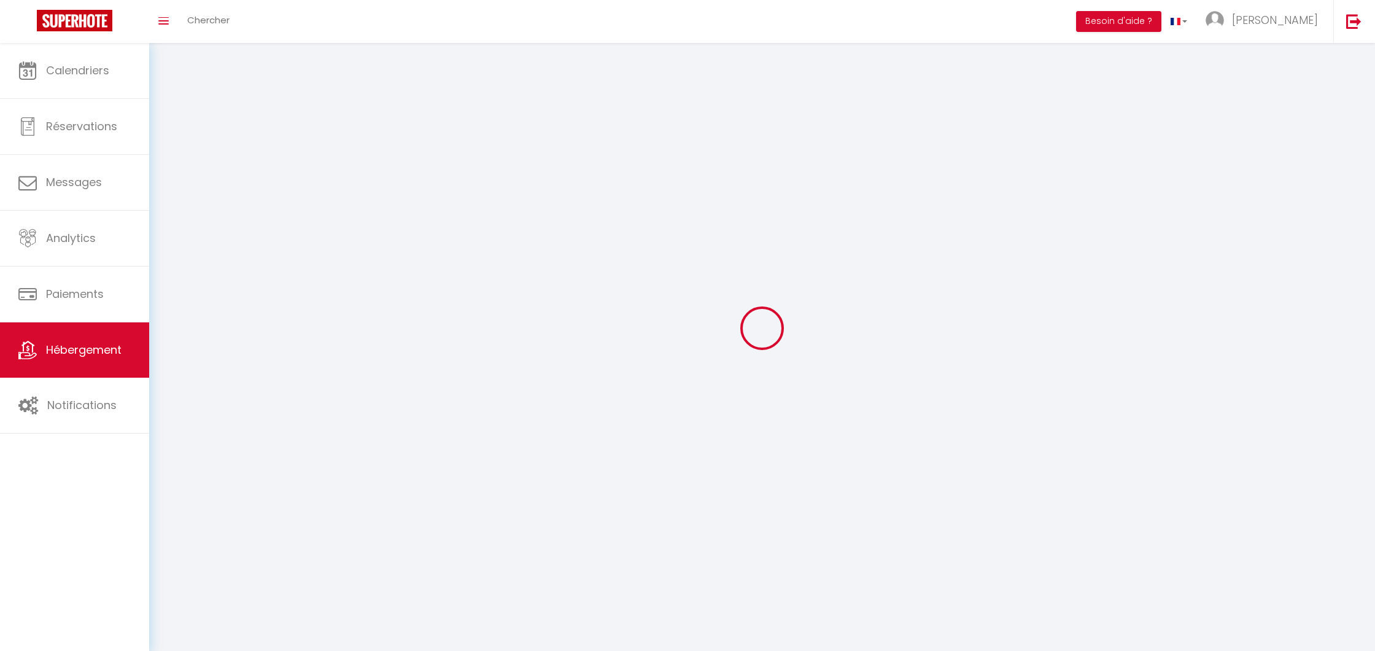
select select
checkbox input "false"
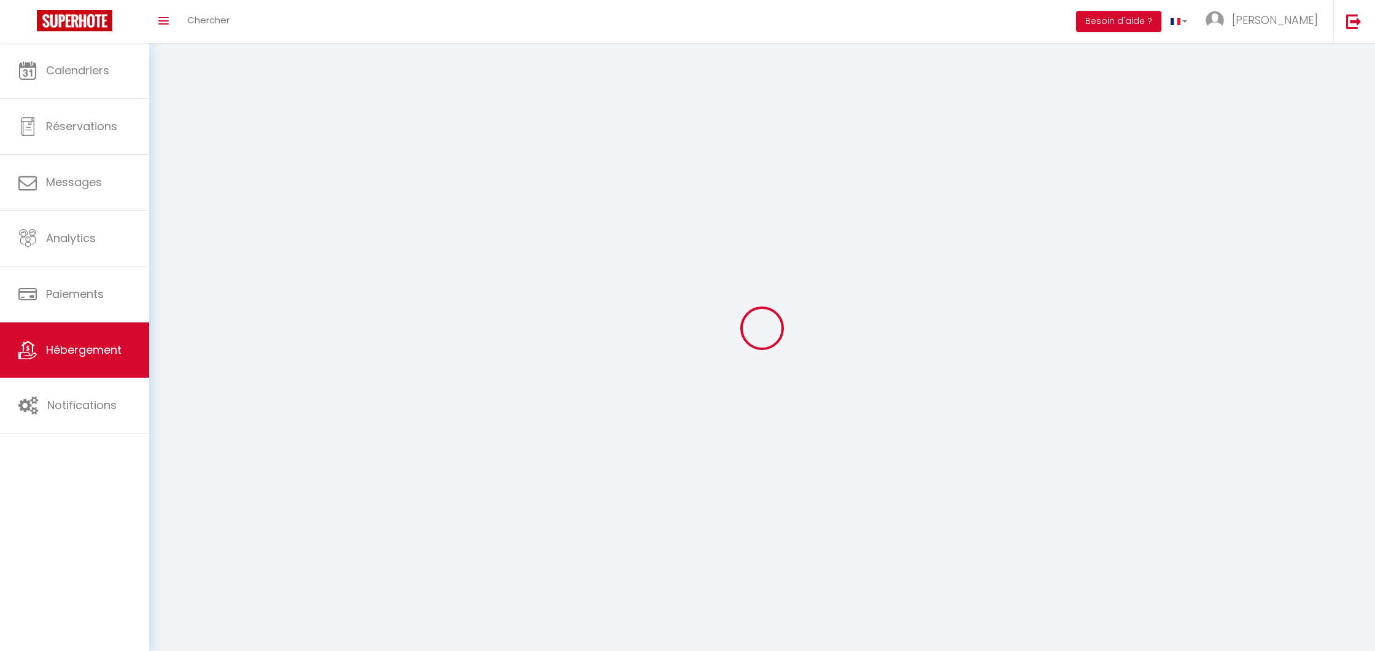
checkbox input "false"
select select
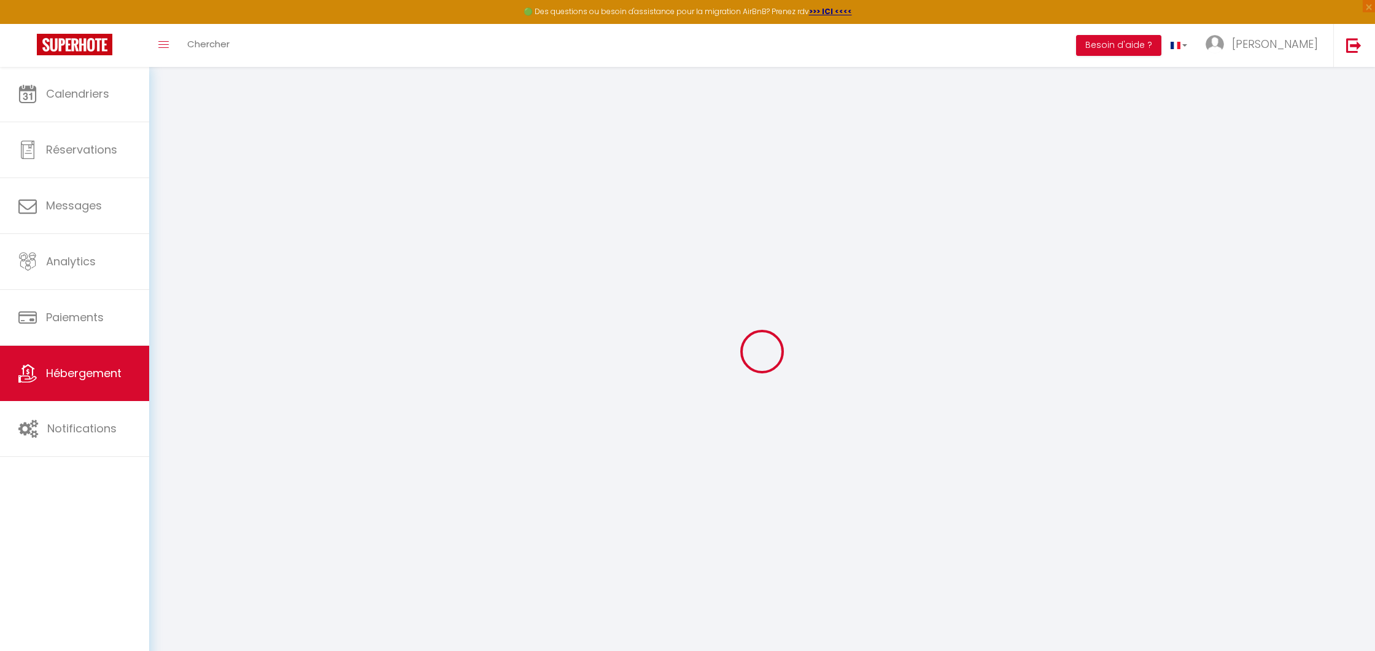
select select
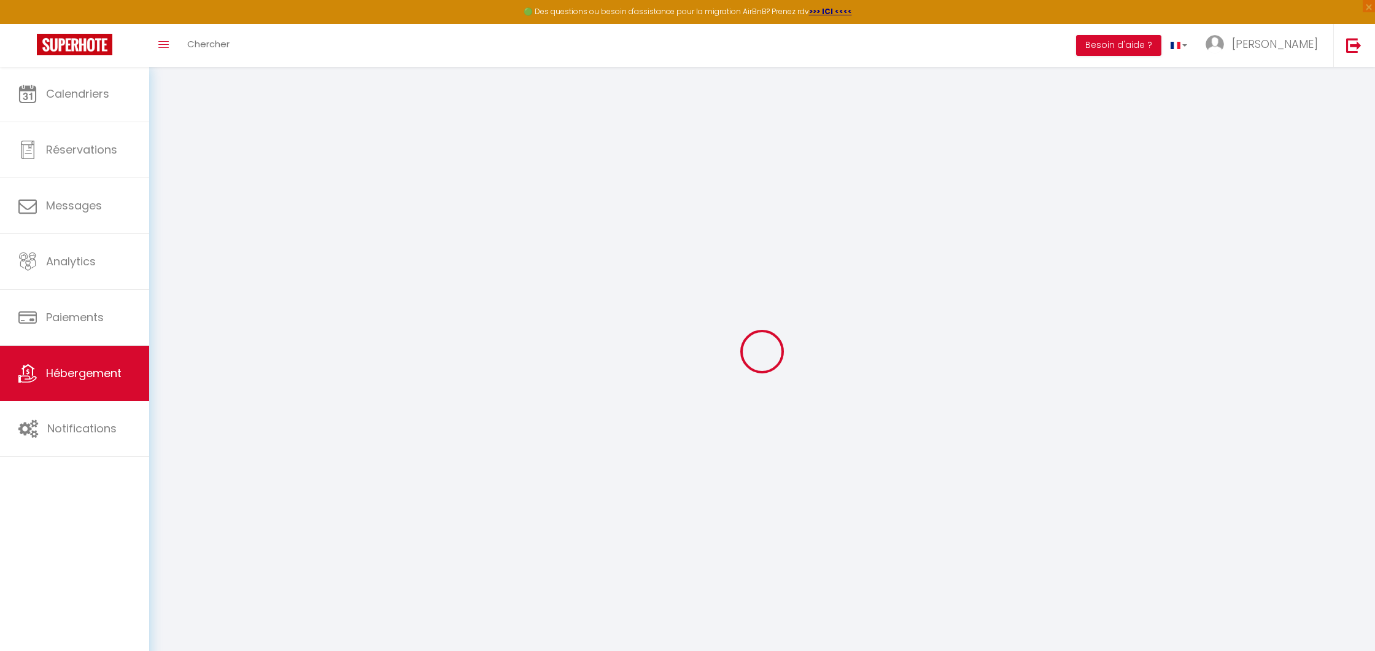
select select
checkbox input "false"
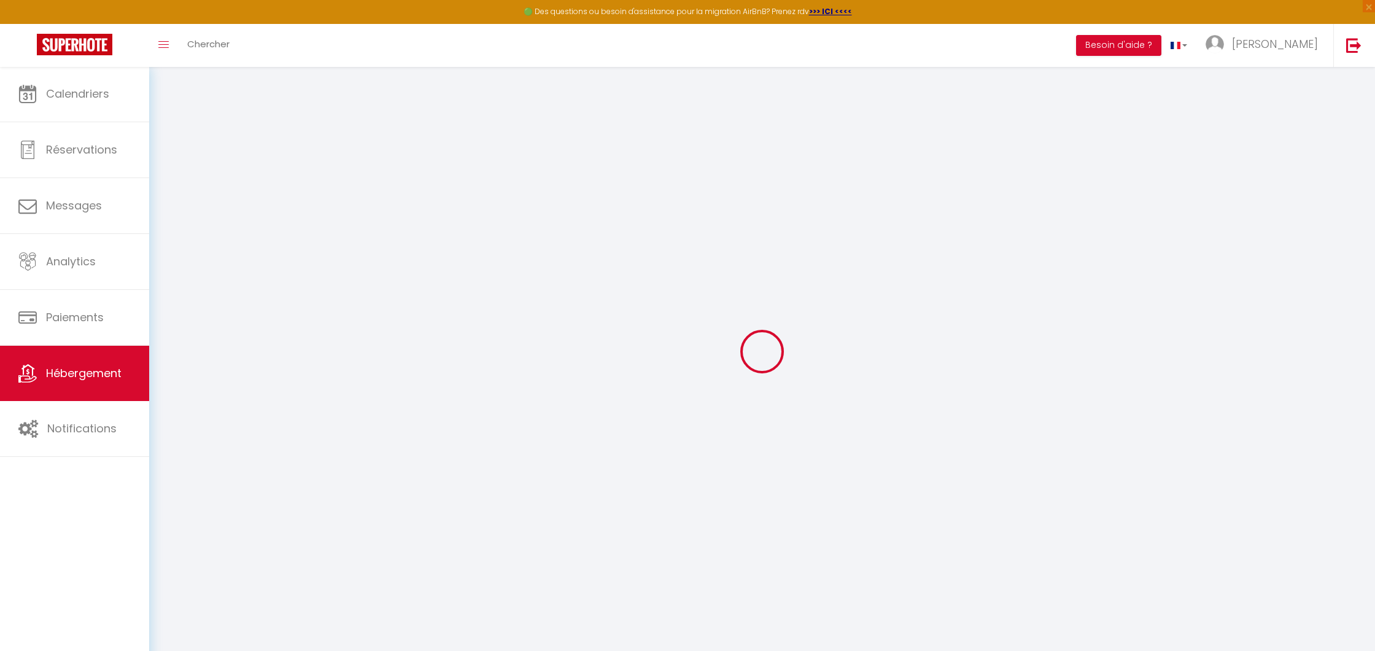
select select
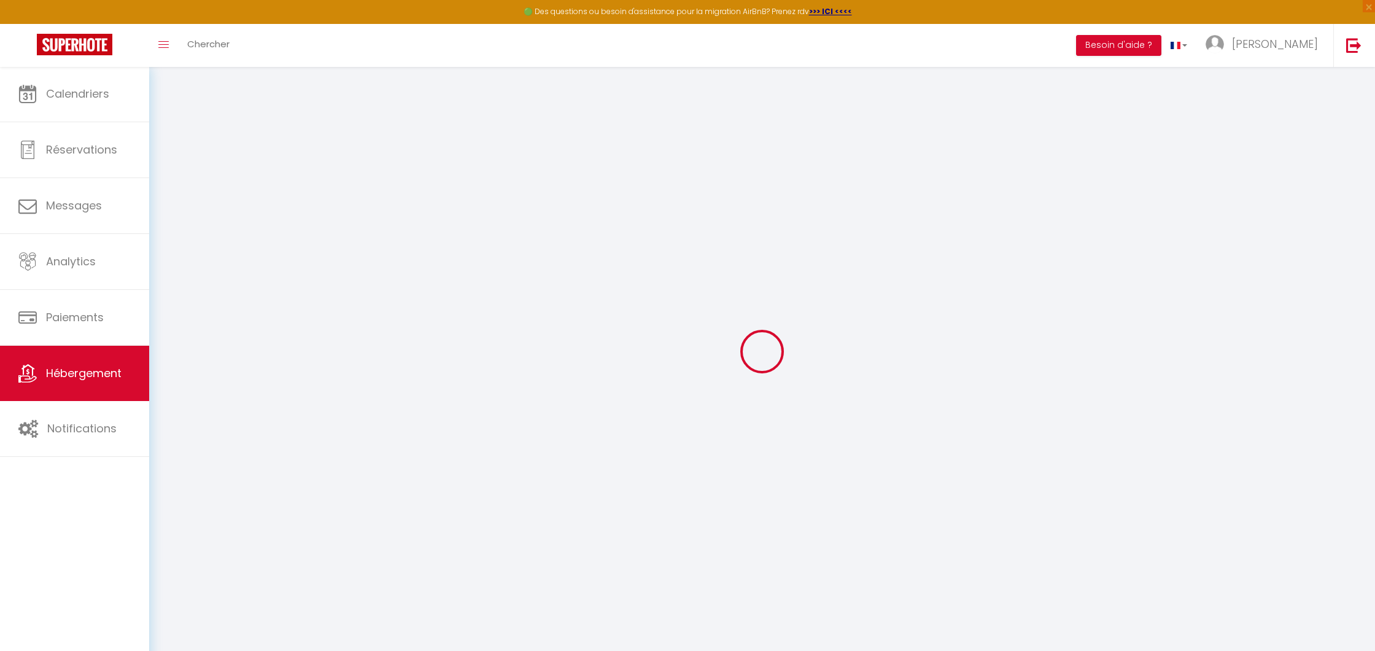
select select
checkbox input "false"
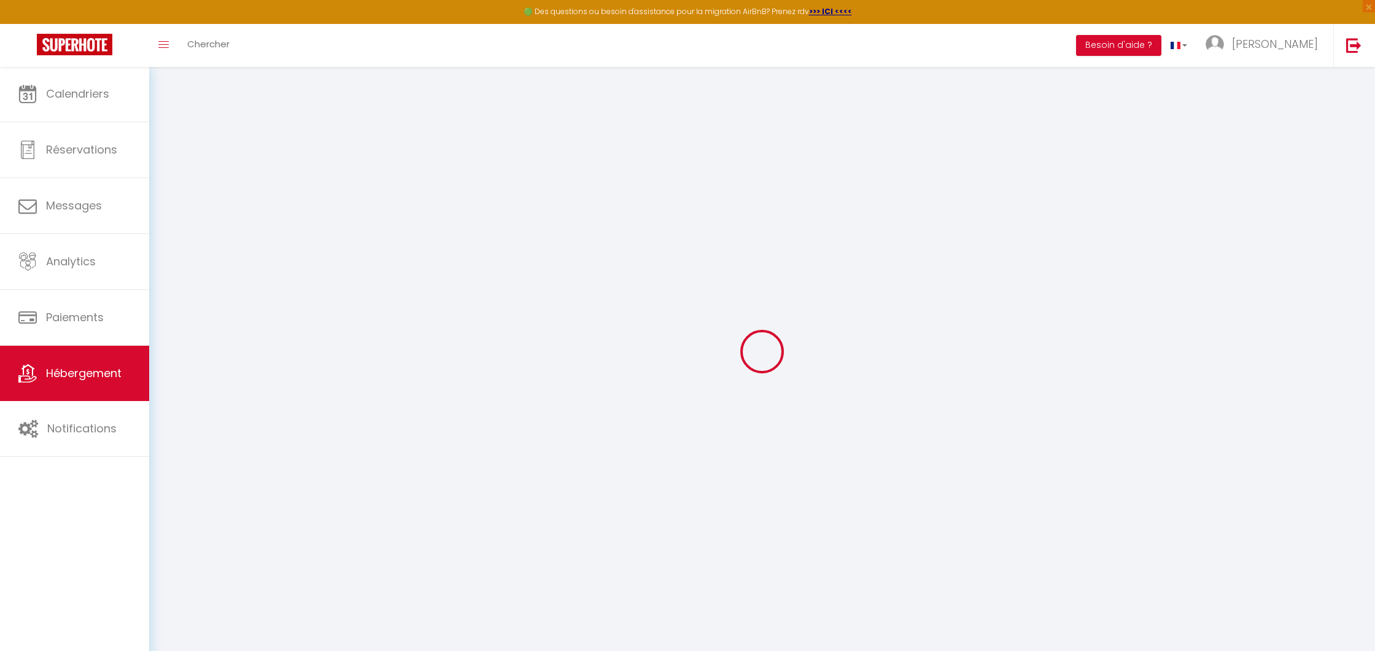
checkbox input "false"
select select
type input "Troyal - hypercentre et confort"
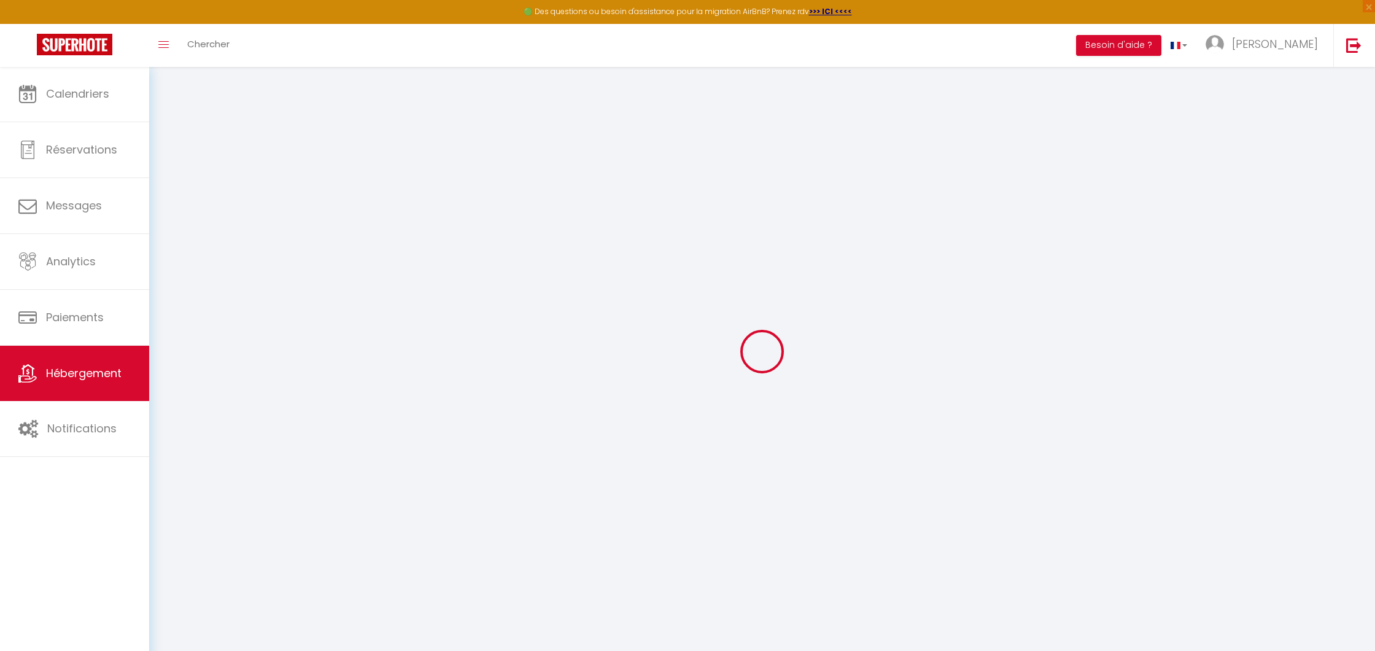
type input "[PERSON_NAME]"
type input "75"
type input "40"
select select
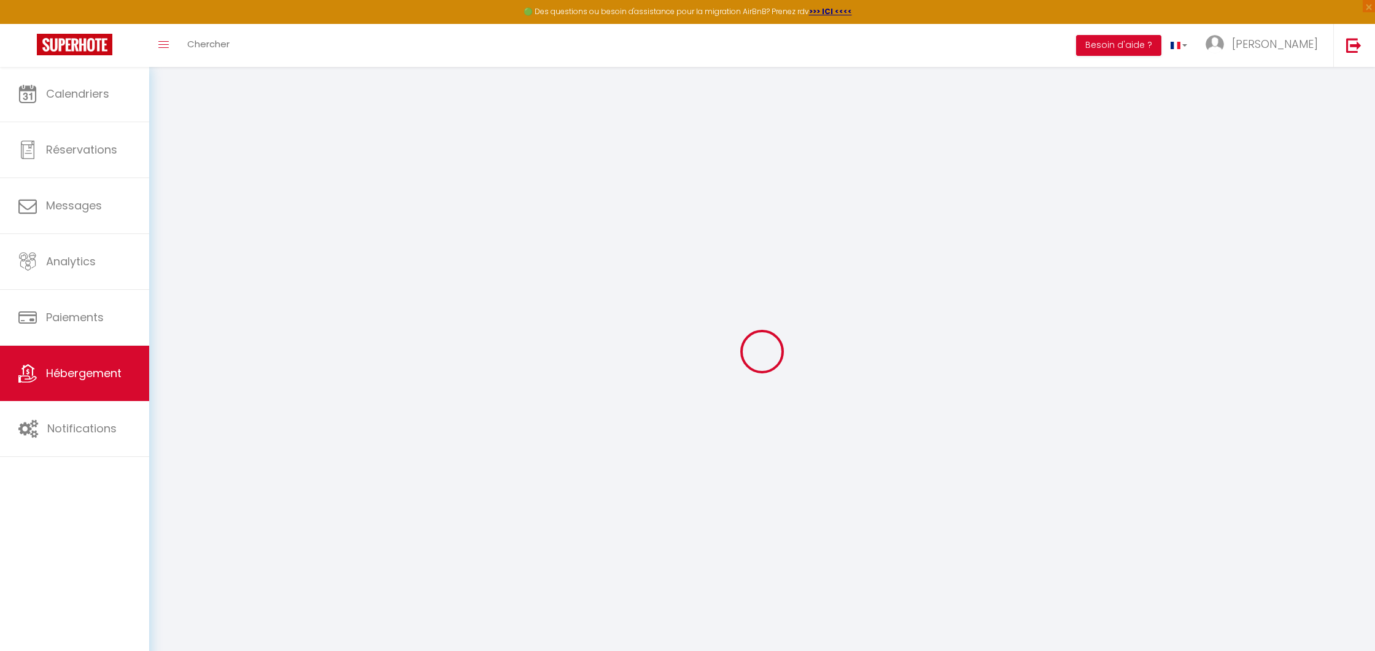
select select
type input "[STREET_ADDRESS][PERSON_NAME]"
type input "10000"
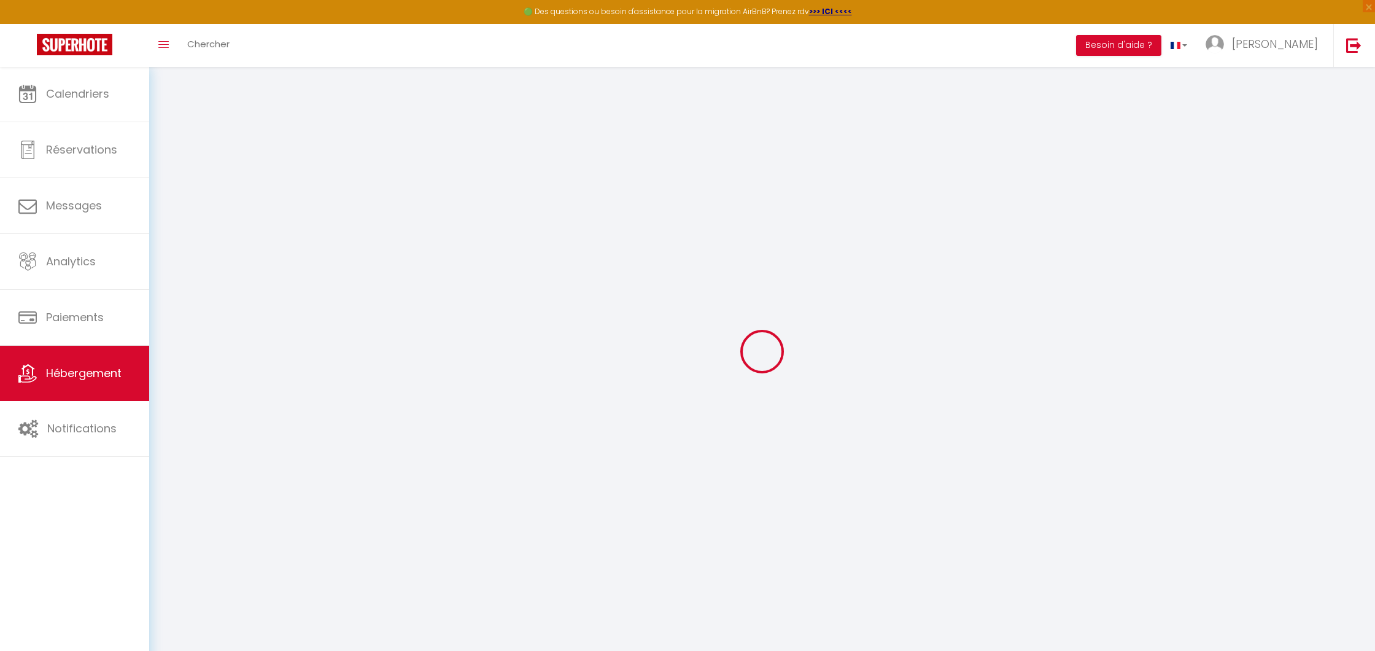
type input "[GEOGRAPHIC_DATA]"
type input "[PERSON_NAME][EMAIL_ADDRESS][DOMAIN_NAME]"
select select
checkbox input "false"
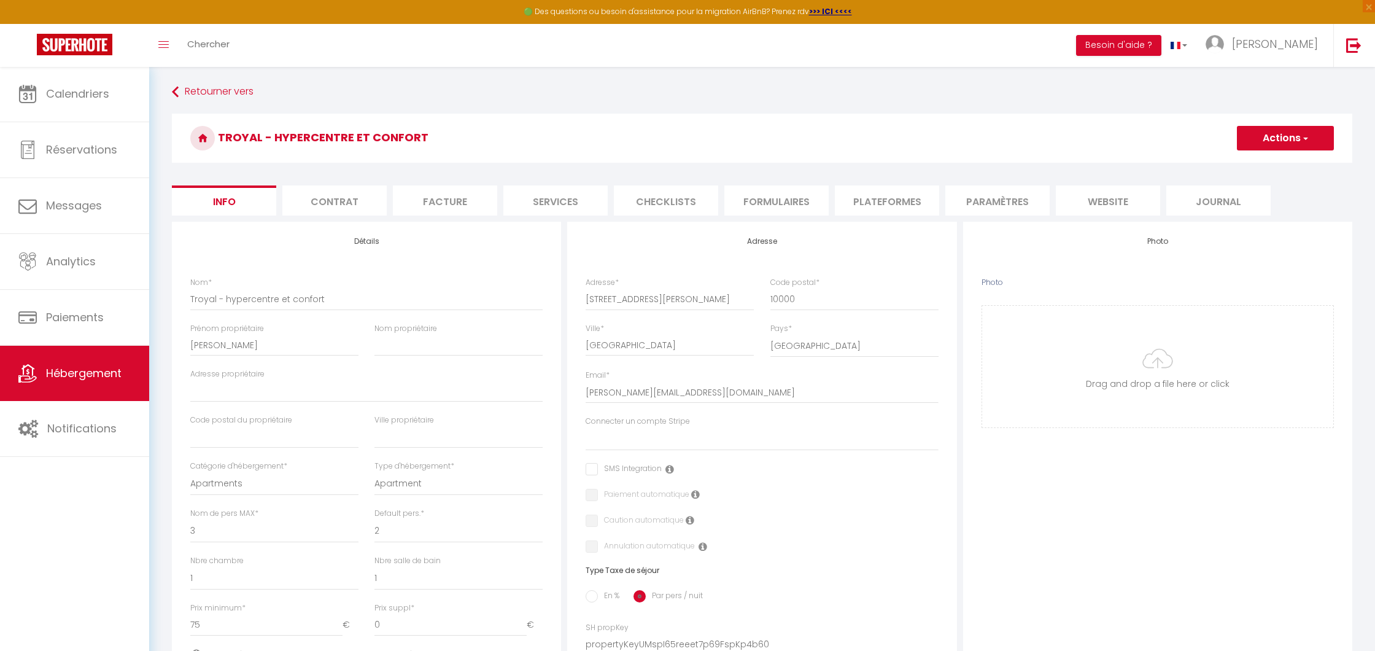
click at [343, 207] on li "Contrat" at bounding box center [334, 200] width 104 height 30
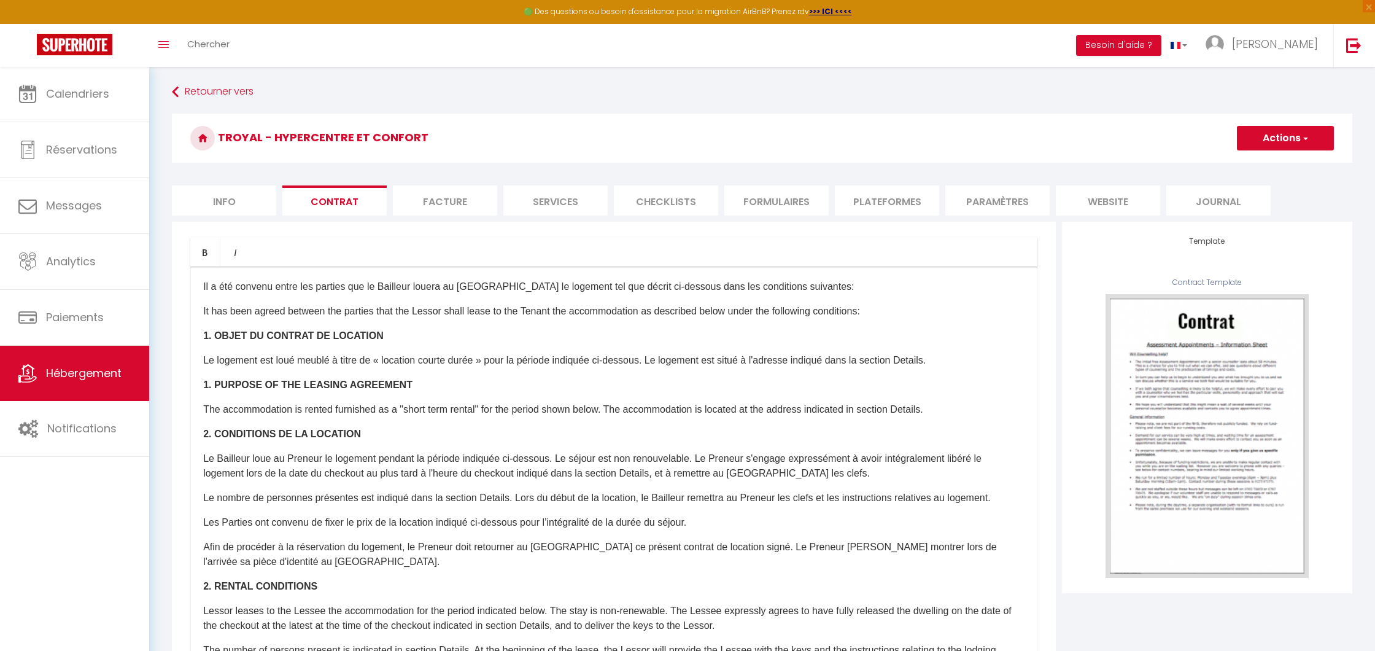
click at [425, 202] on li "Facture" at bounding box center [445, 200] width 104 height 30
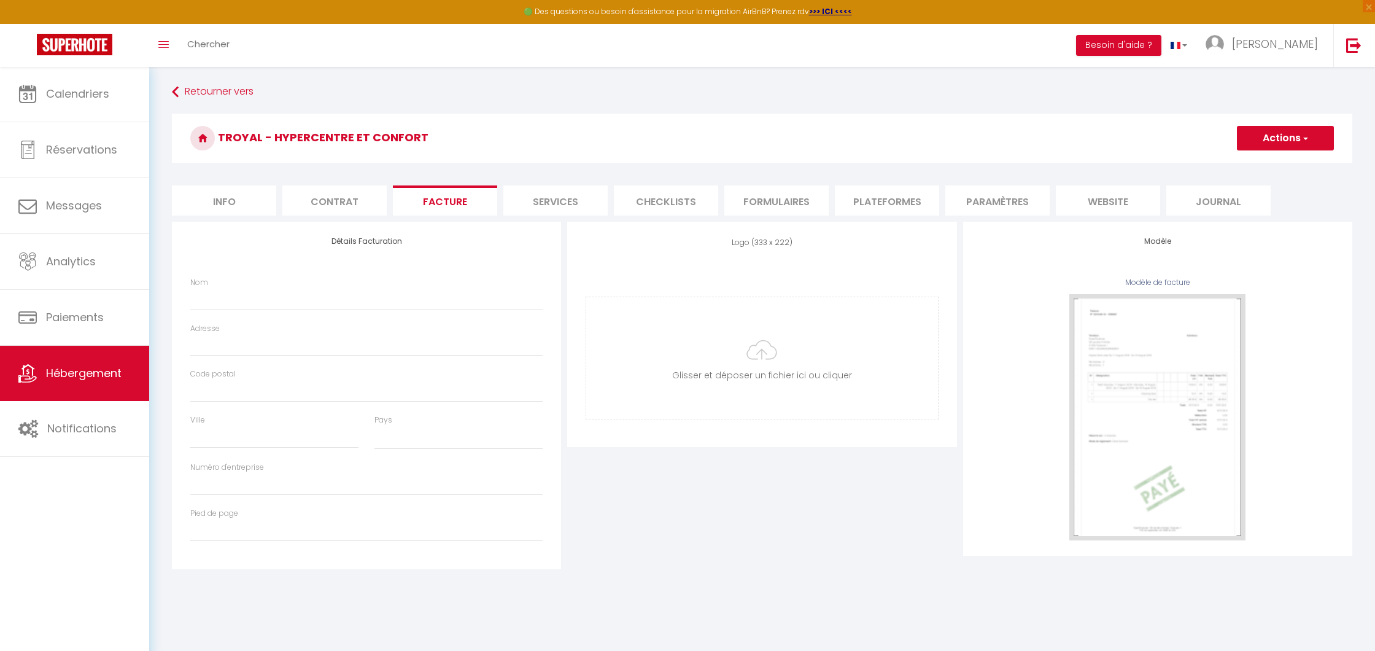
click at [553, 200] on li "Services" at bounding box center [555, 200] width 104 height 30
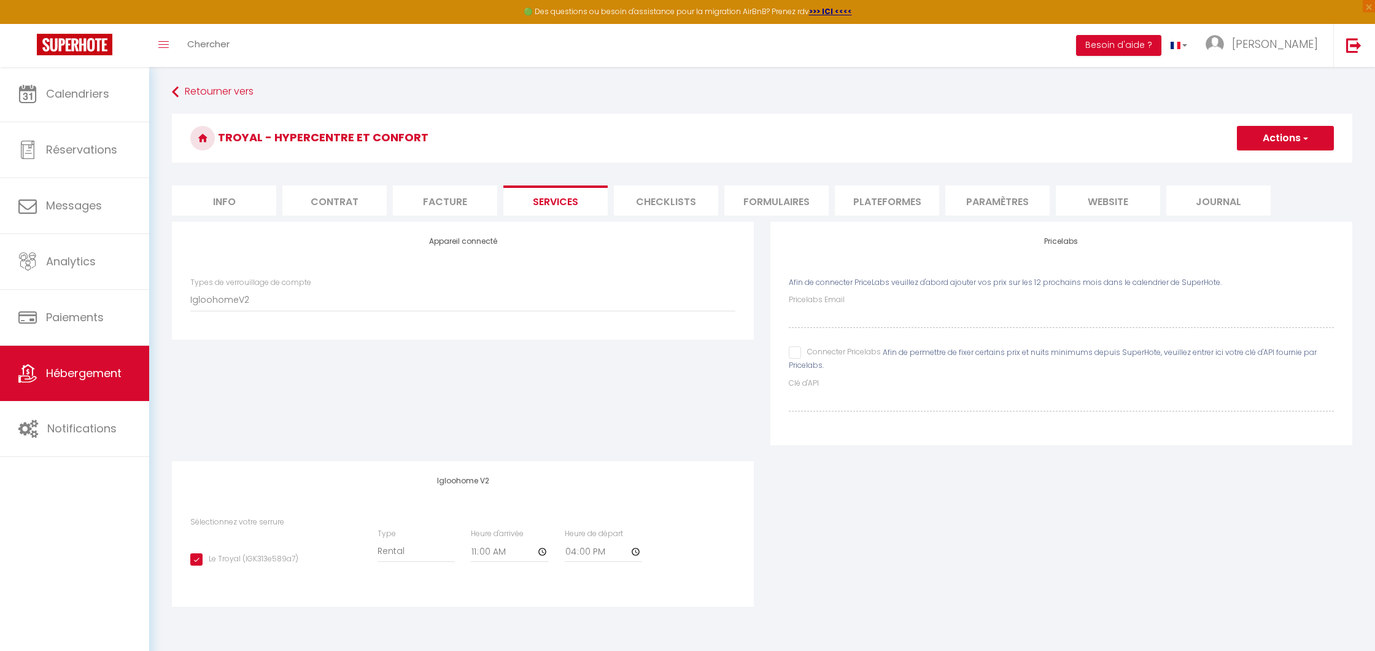
click at [648, 203] on li "Checklists" at bounding box center [666, 200] width 104 height 30
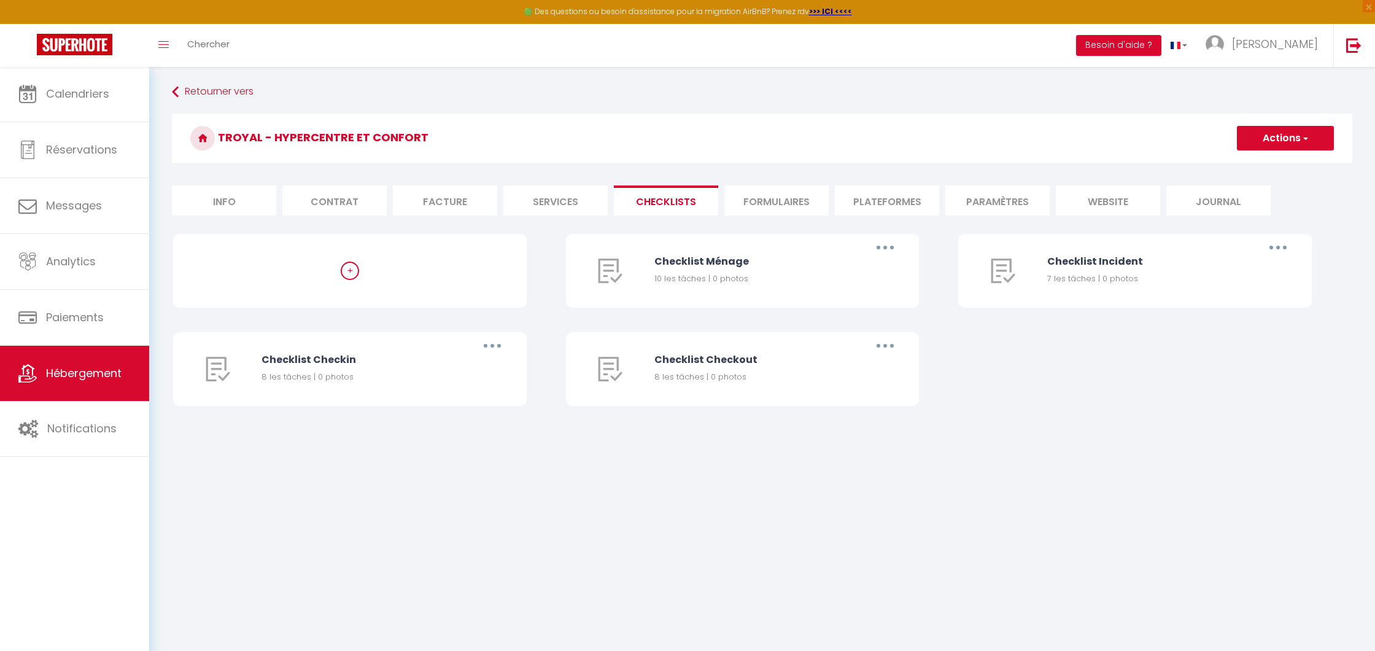
click at [775, 204] on li "Formulaires" at bounding box center [776, 200] width 104 height 30
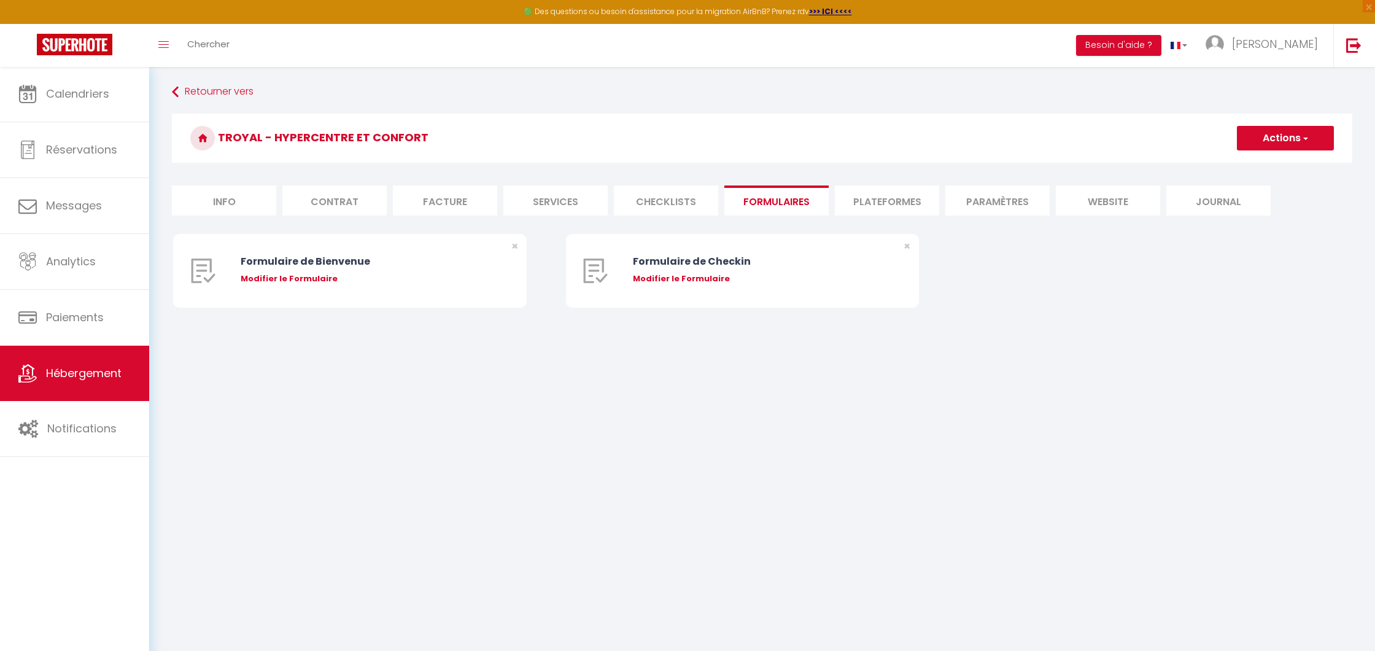
click at [878, 204] on li "Plateformes" at bounding box center [887, 200] width 104 height 30
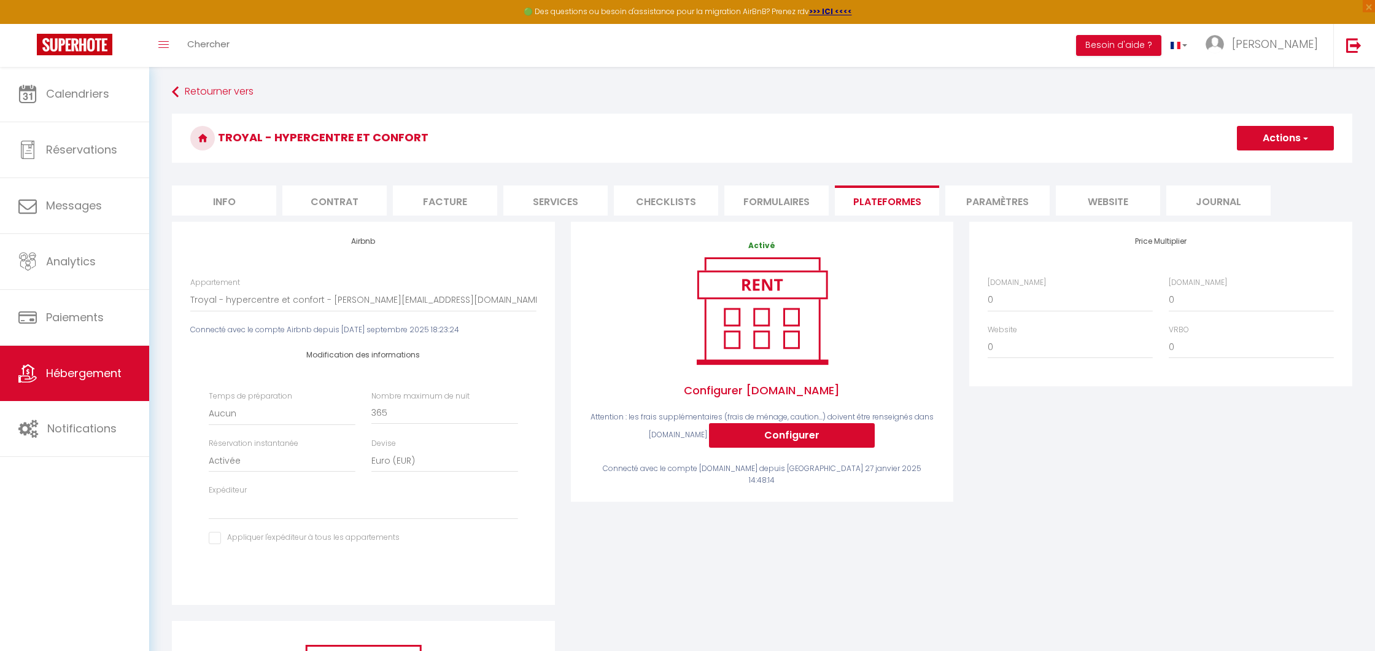
click at [984, 201] on li "Paramètres" at bounding box center [997, 200] width 104 height 30
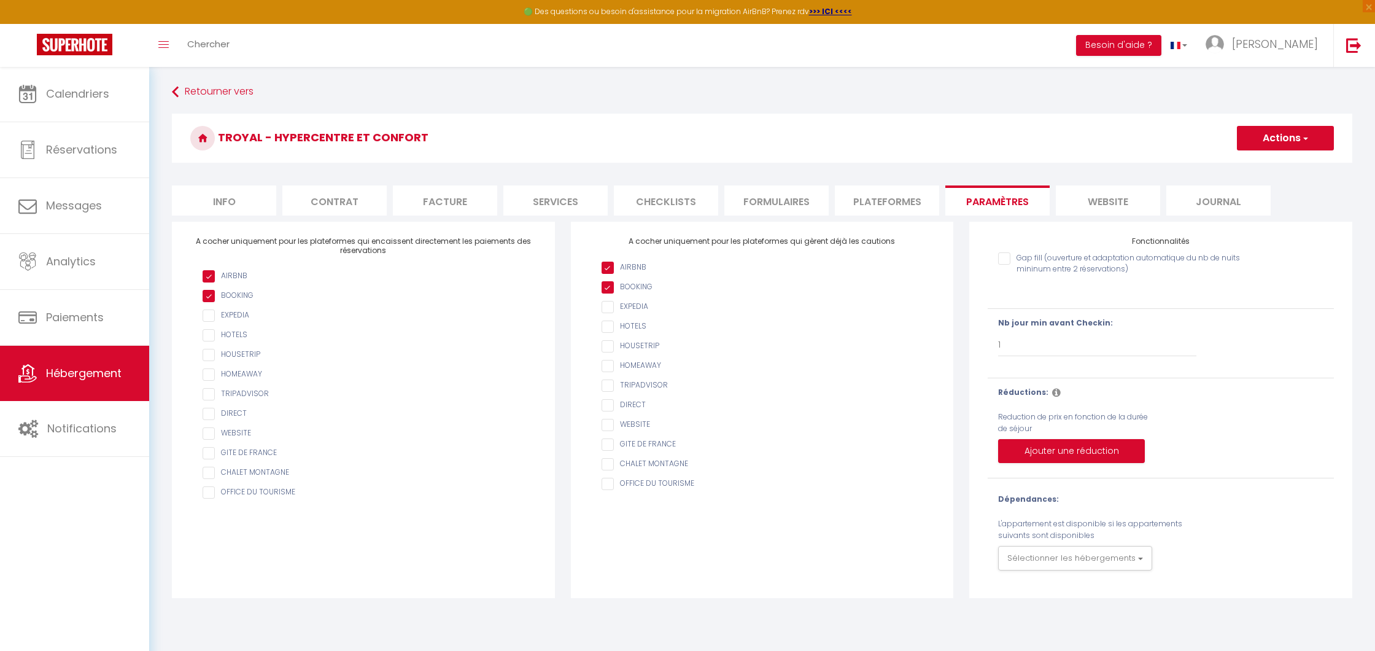
click at [1119, 204] on li "website" at bounding box center [1108, 200] width 104 height 30
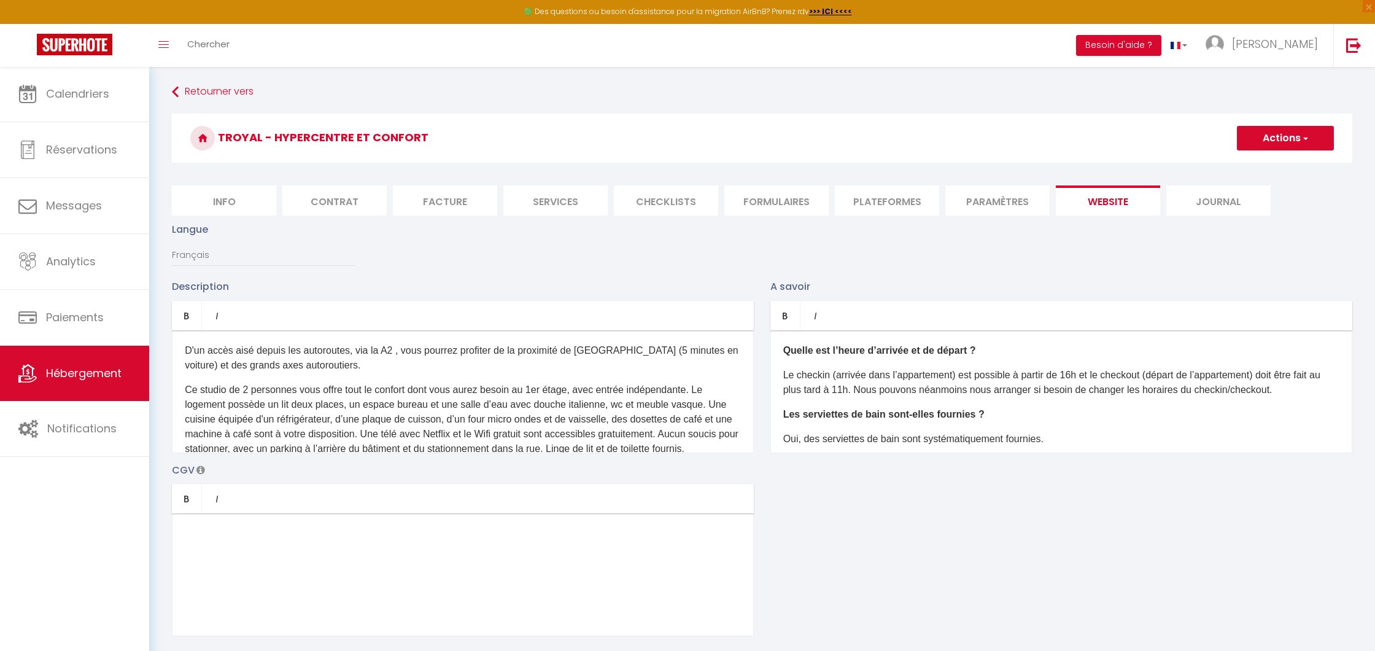
click at [1239, 200] on li "Journal" at bounding box center [1218, 200] width 104 height 30
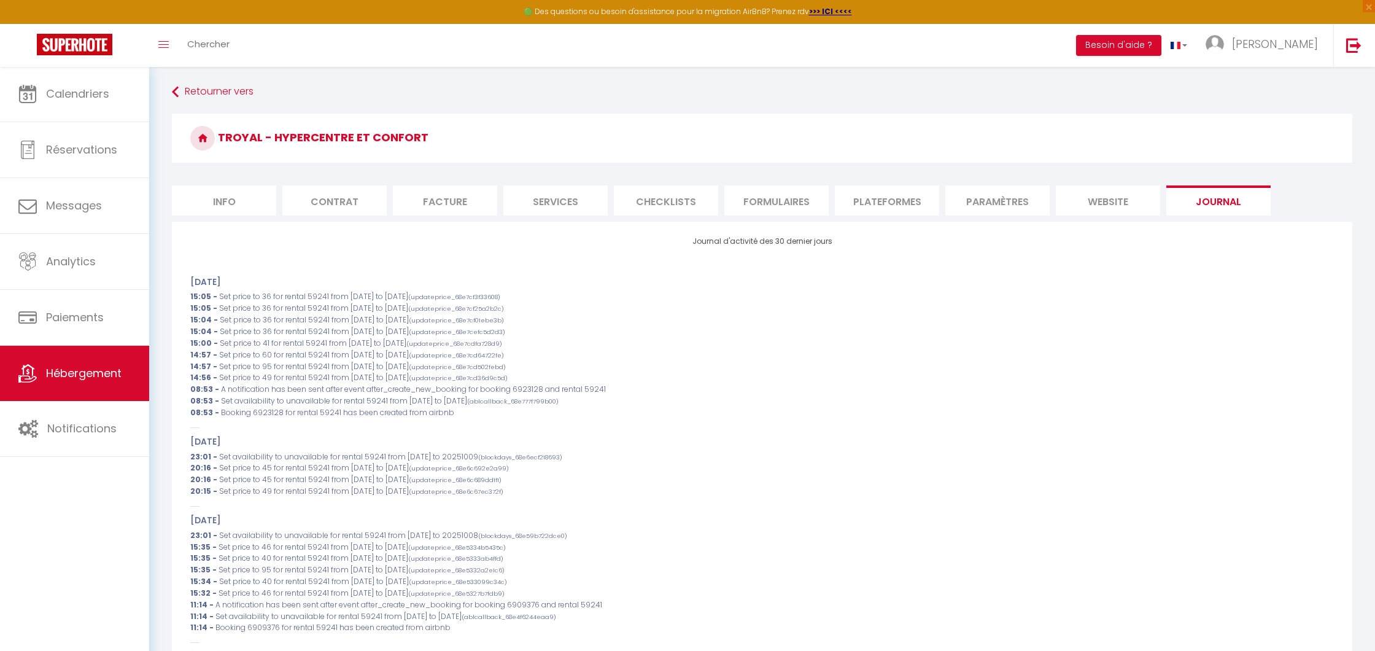
click at [68, 373] on span "Hébergement" at bounding box center [84, 372] width 76 height 15
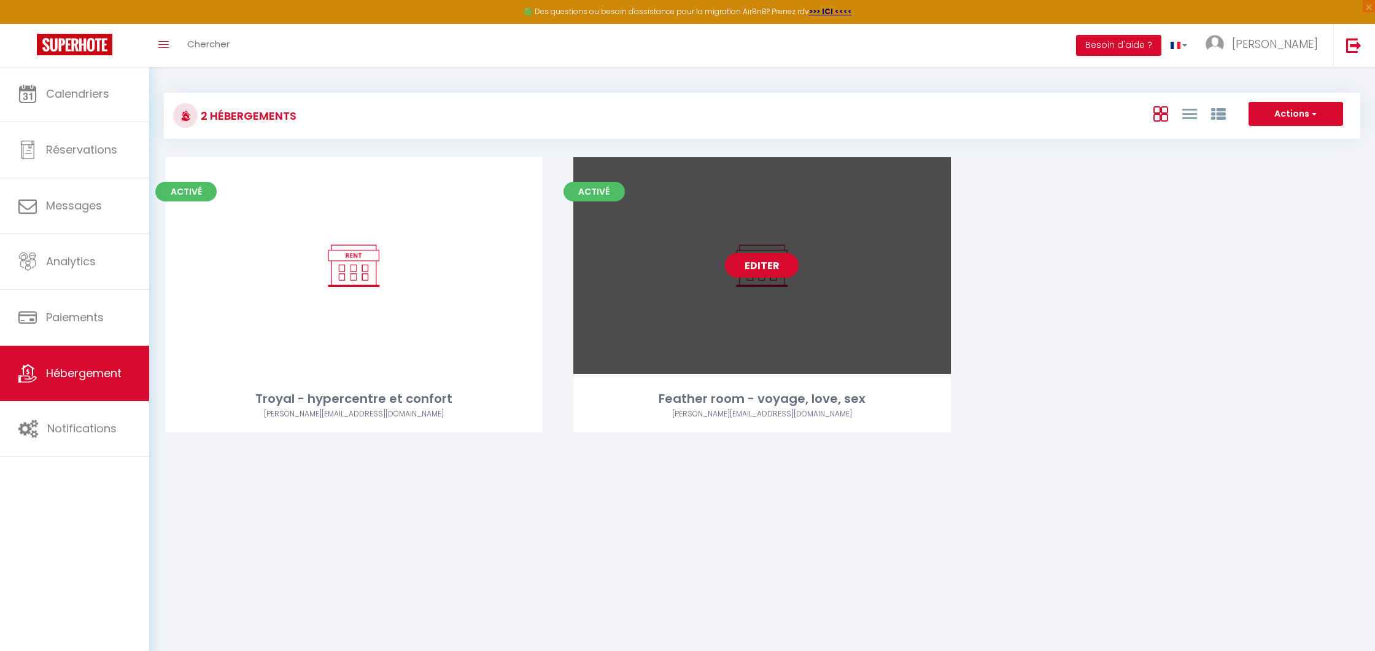
click at [767, 259] on link "Editer" at bounding box center [762, 265] width 74 height 25
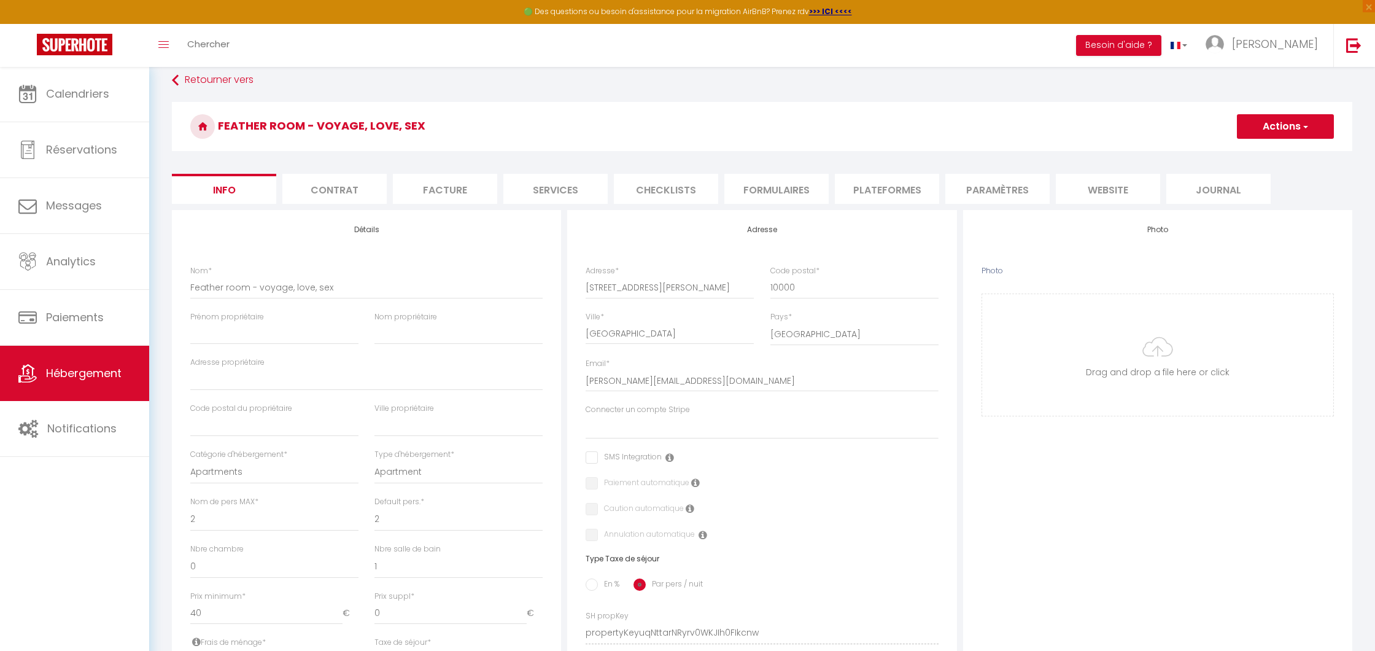
scroll to position [11, 0]
click at [341, 199] on li "Contrat" at bounding box center [334, 189] width 104 height 30
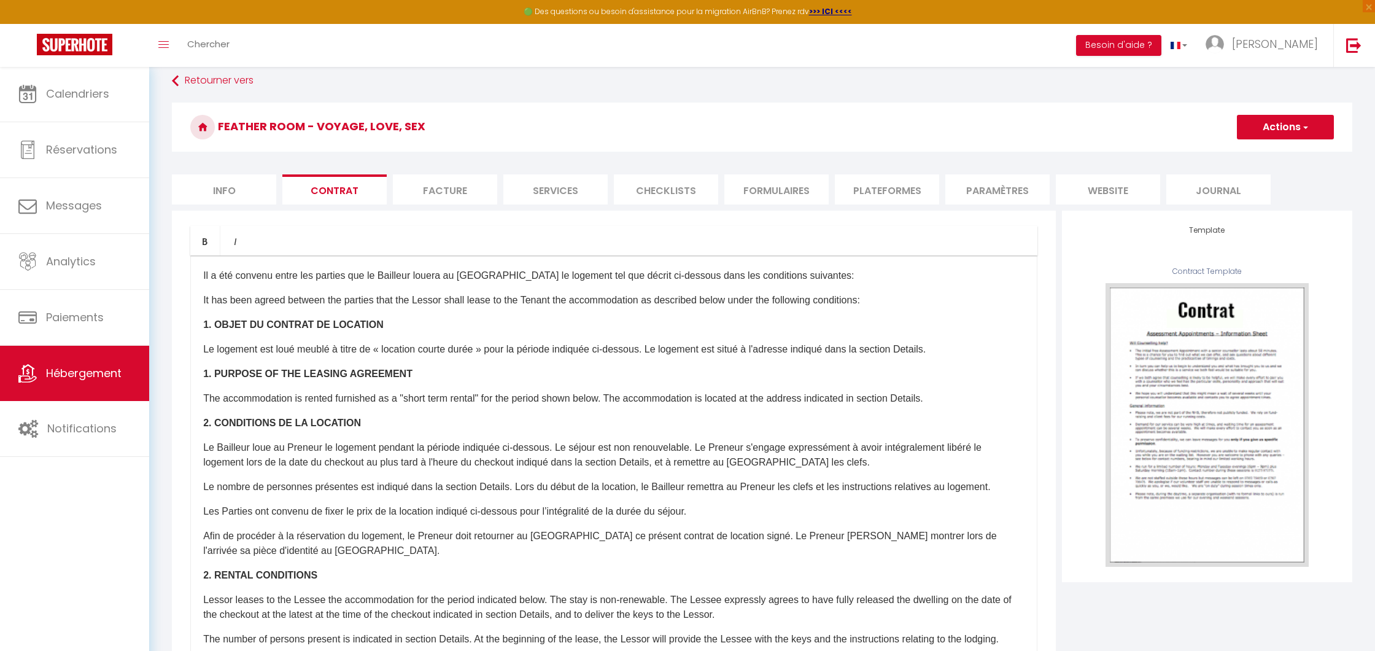
click at [440, 193] on li "Facture" at bounding box center [445, 189] width 104 height 30
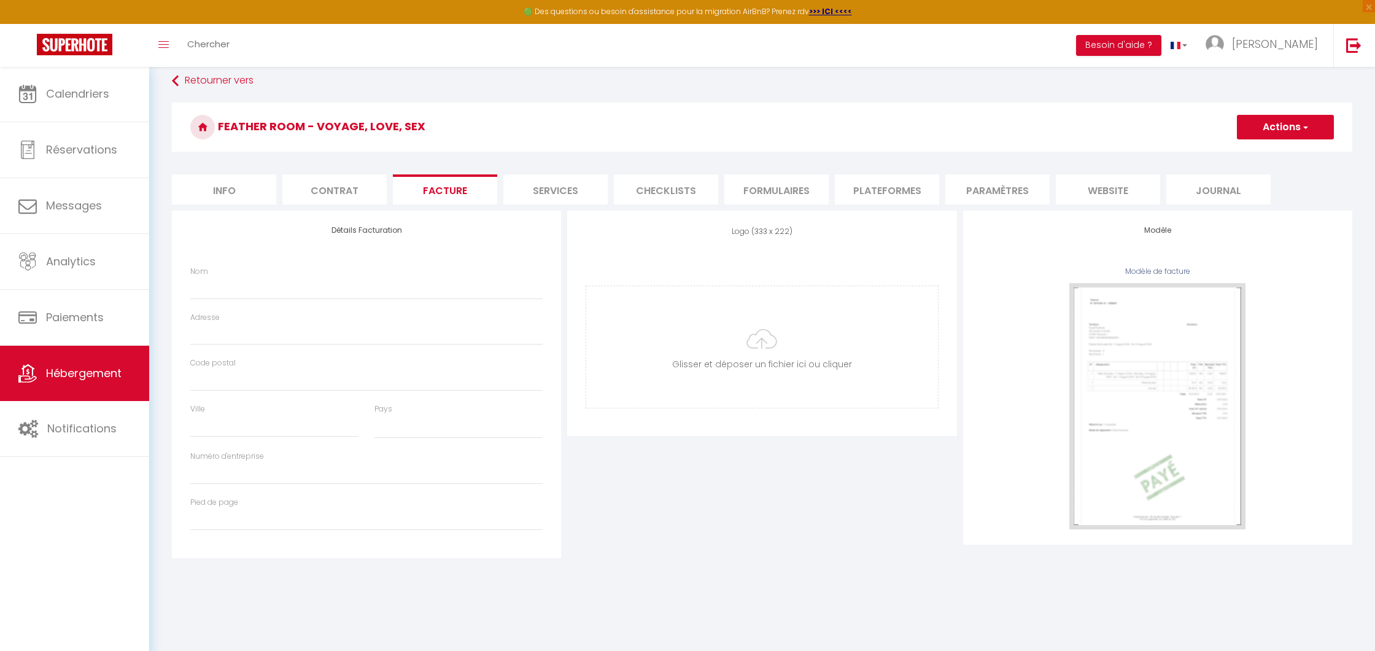
click at [546, 195] on li "Services" at bounding box center [555, 189] width 104 height 30
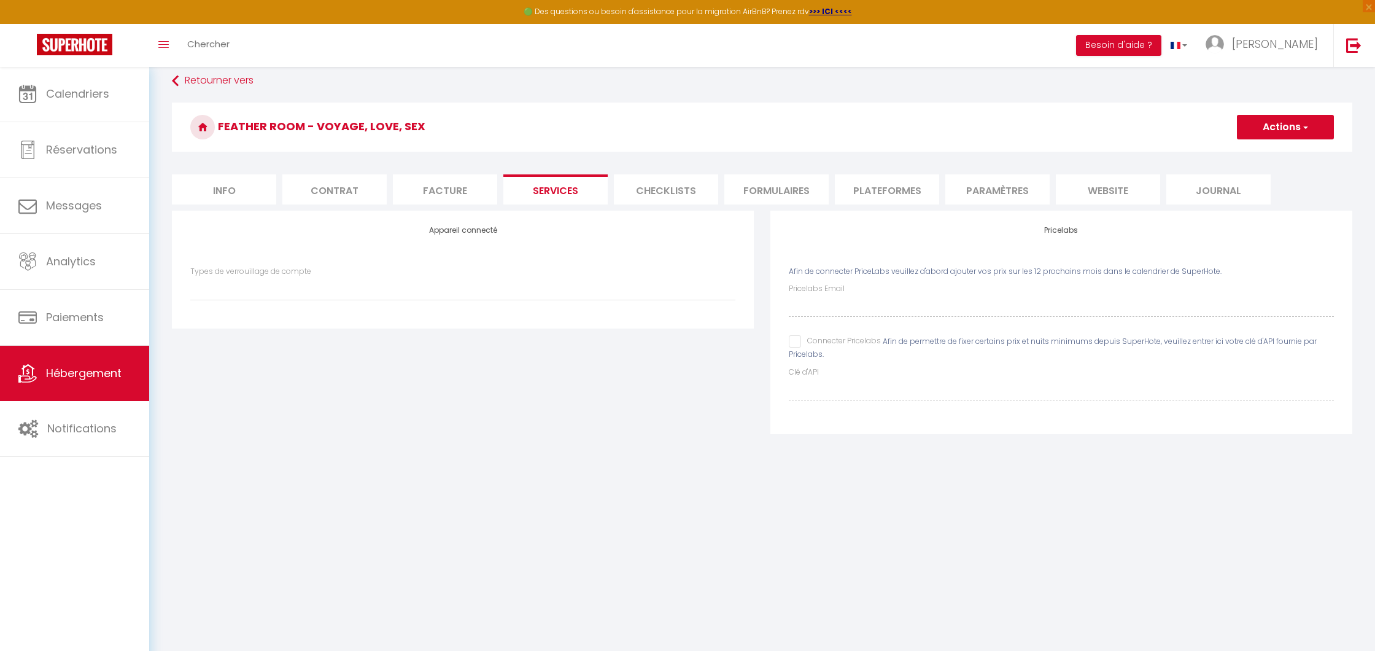
click at [689, 184] on li "Checklists" at bounding box center [666, 189] width 104 height 30
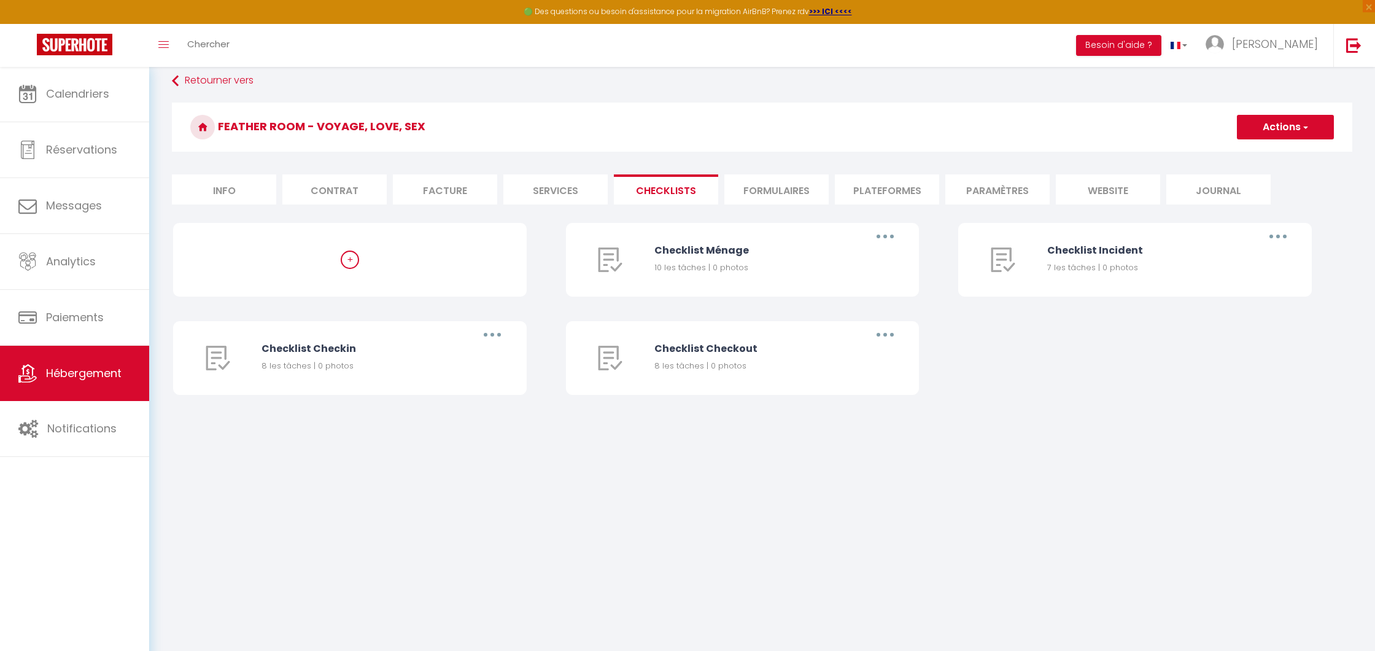
click at [763, 194] on li "Formulaires" at bounding box center [776, 189] width 104 height 30
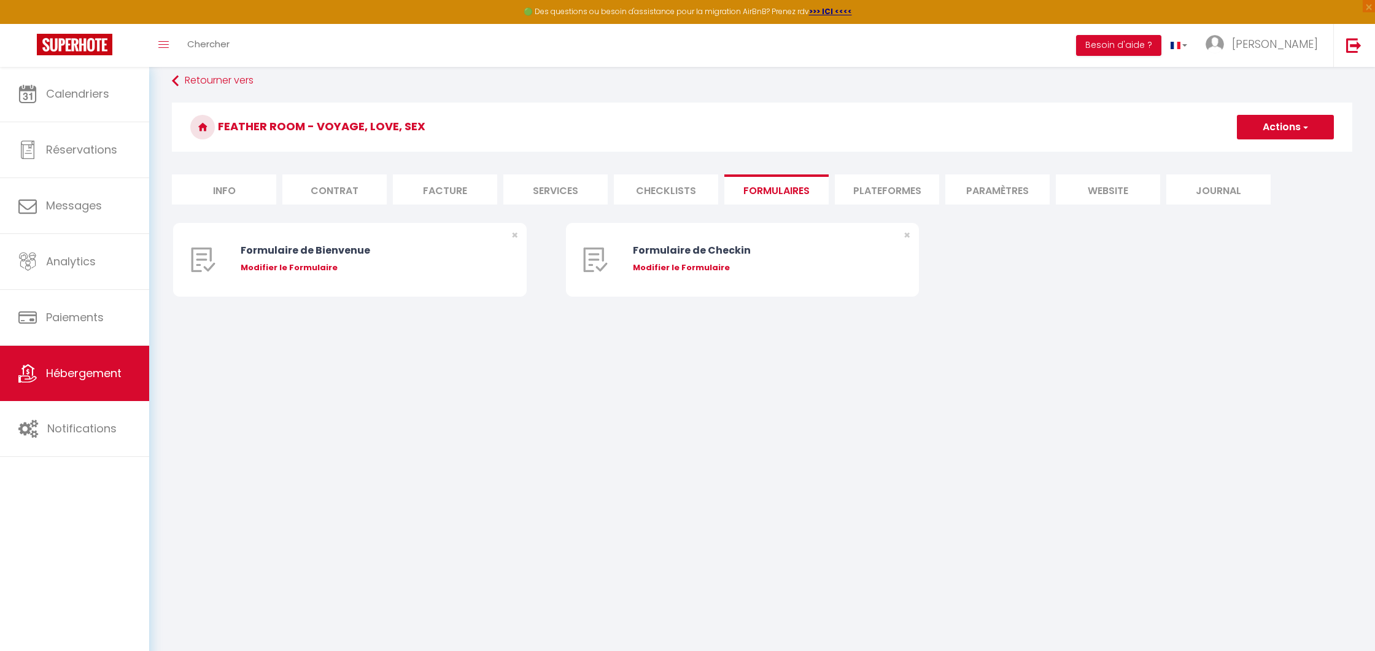
scroll to position [10, 0]
click at [913, 193] on li "Plateformes" at bounding box center [887, 190] width 104 height 30
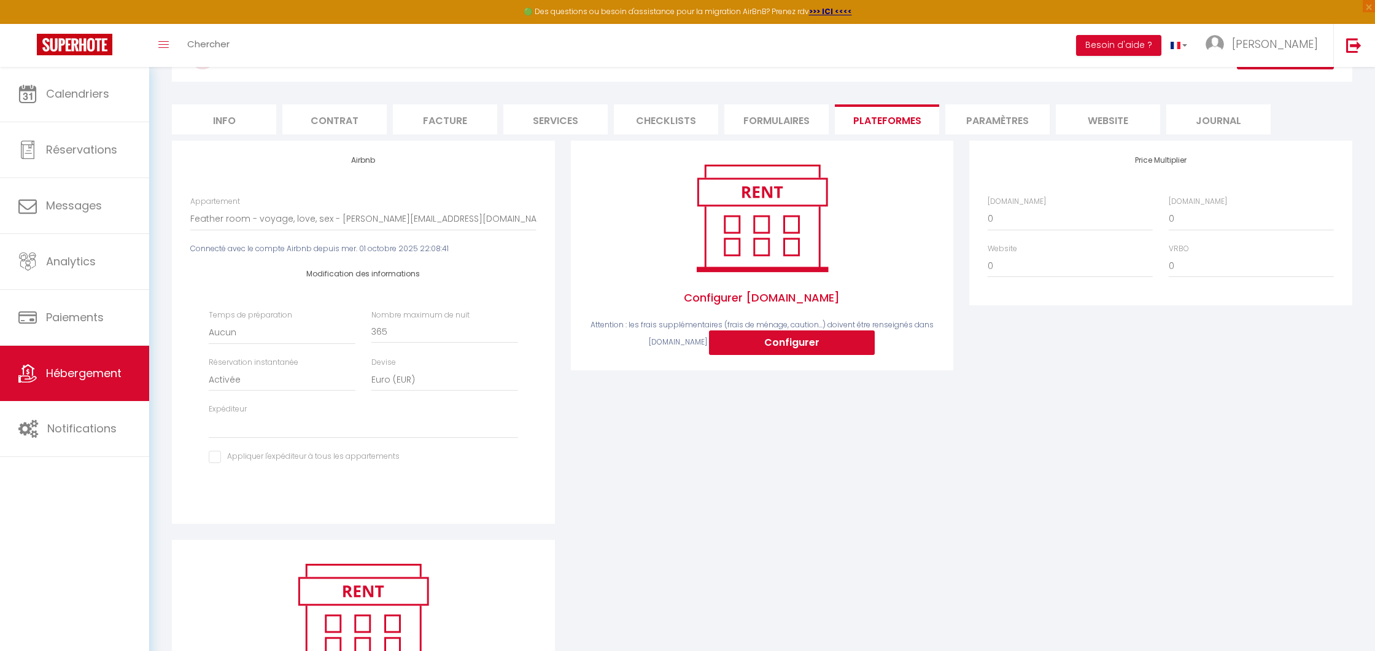
scroll to position [72, 0]
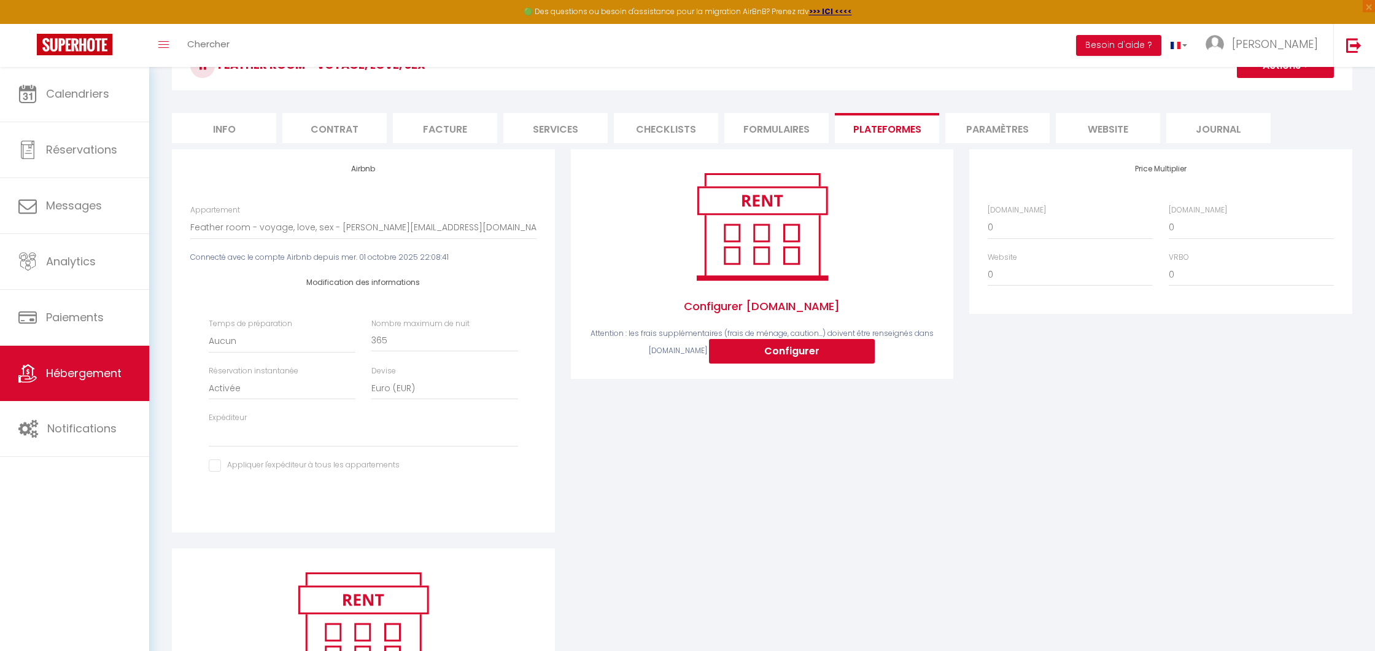
click at [968, 128] on li "Paramètres" at bounding box center [997, 128] width 104 height 30
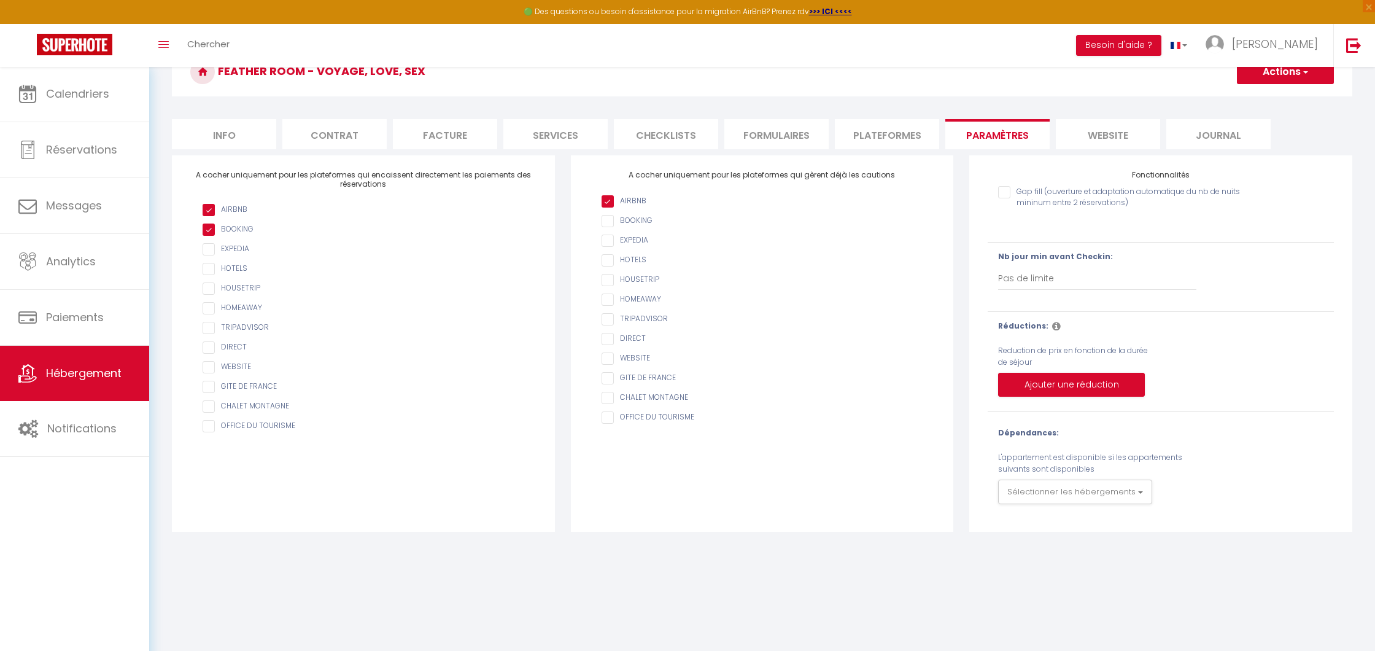
click at [1128, 133] on li "website" at bounding box center [1108, 134] width 104 height 30
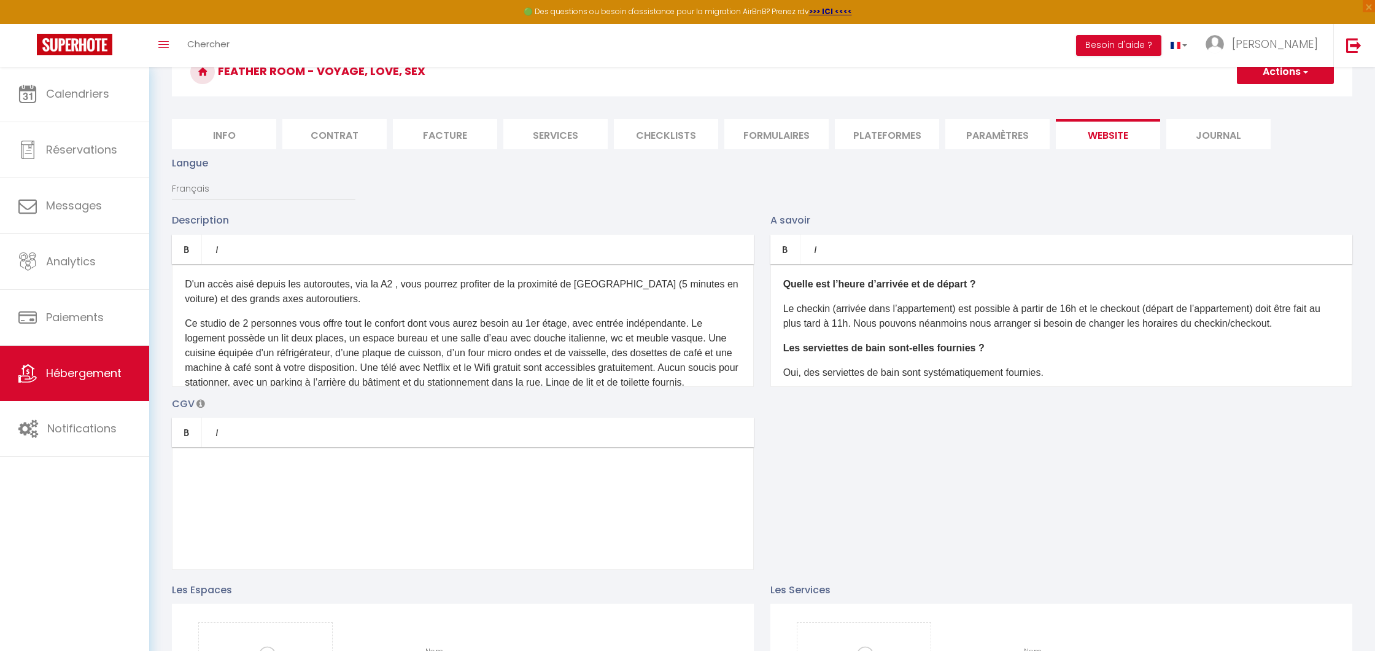
click at [1204, 123] on li "Journal" at bounding box center [1218, 134] width 104 height 30
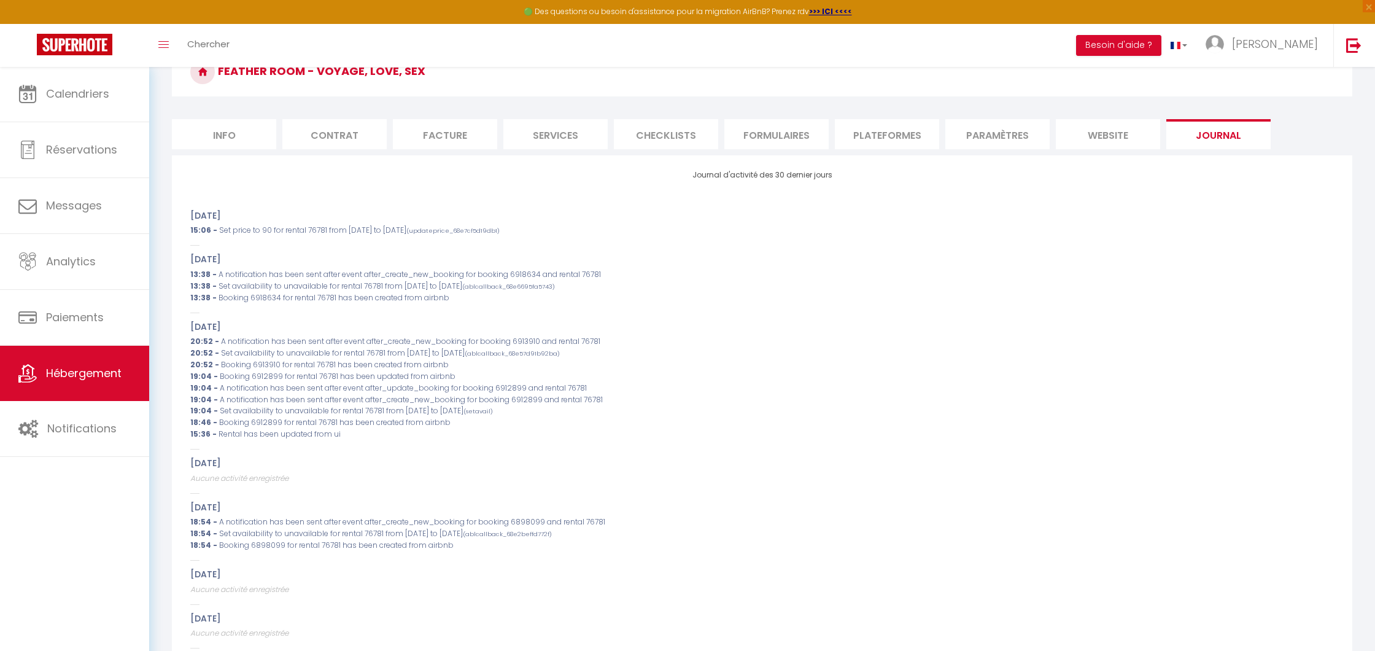
click at [231, 132] on li "Info" at bounding box center [224, 134] width 104 height 30
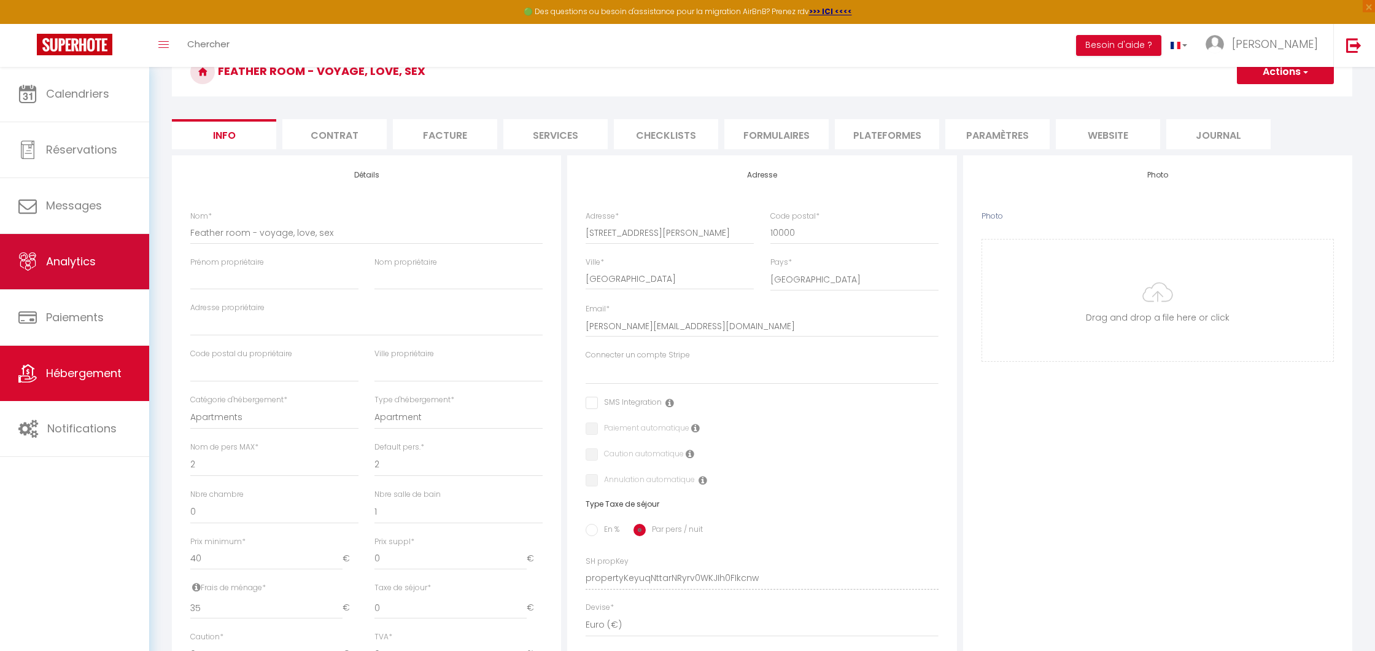
click at [74, 262] on span "Analytics" at bounding box center [71, 261] width 50 height 15
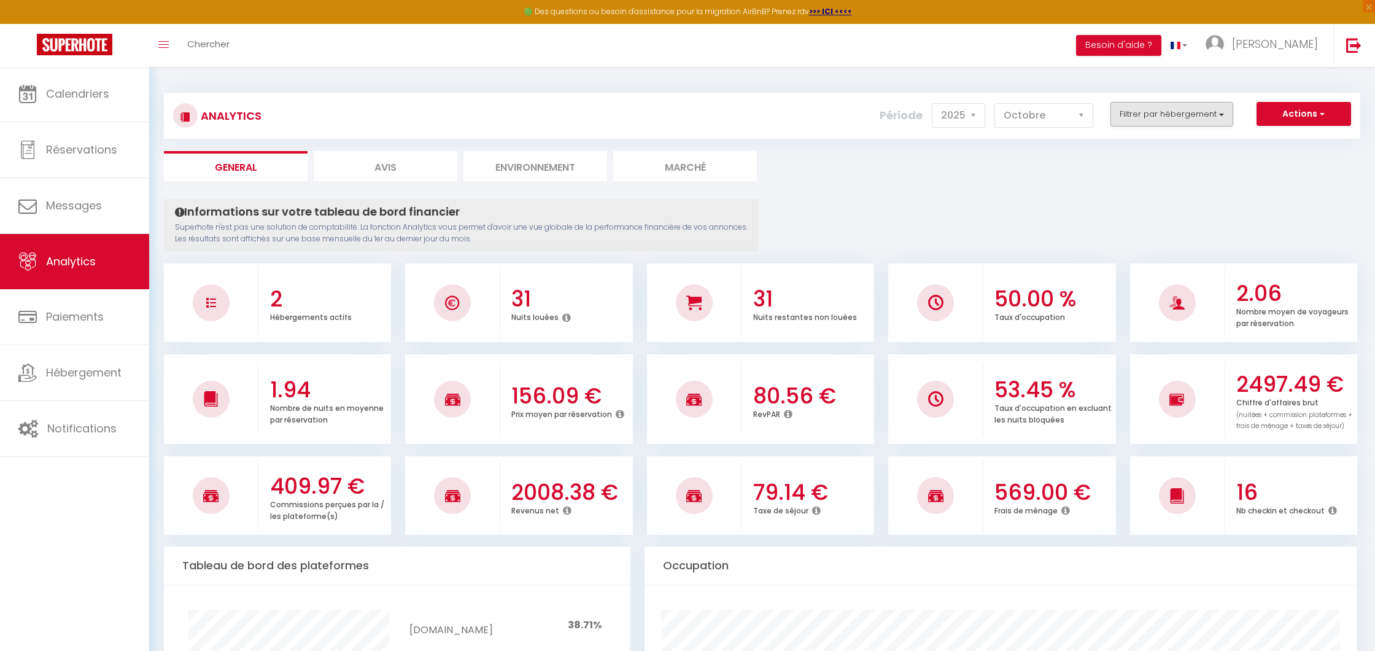
click at [1192, 115] on button "Filtrer par hébergement" at bounding box center [1172, 114] width 123 height 25
click at [1142, 164] on confort "checkbox" at bounding box center [1208, 163] width 160 height 12
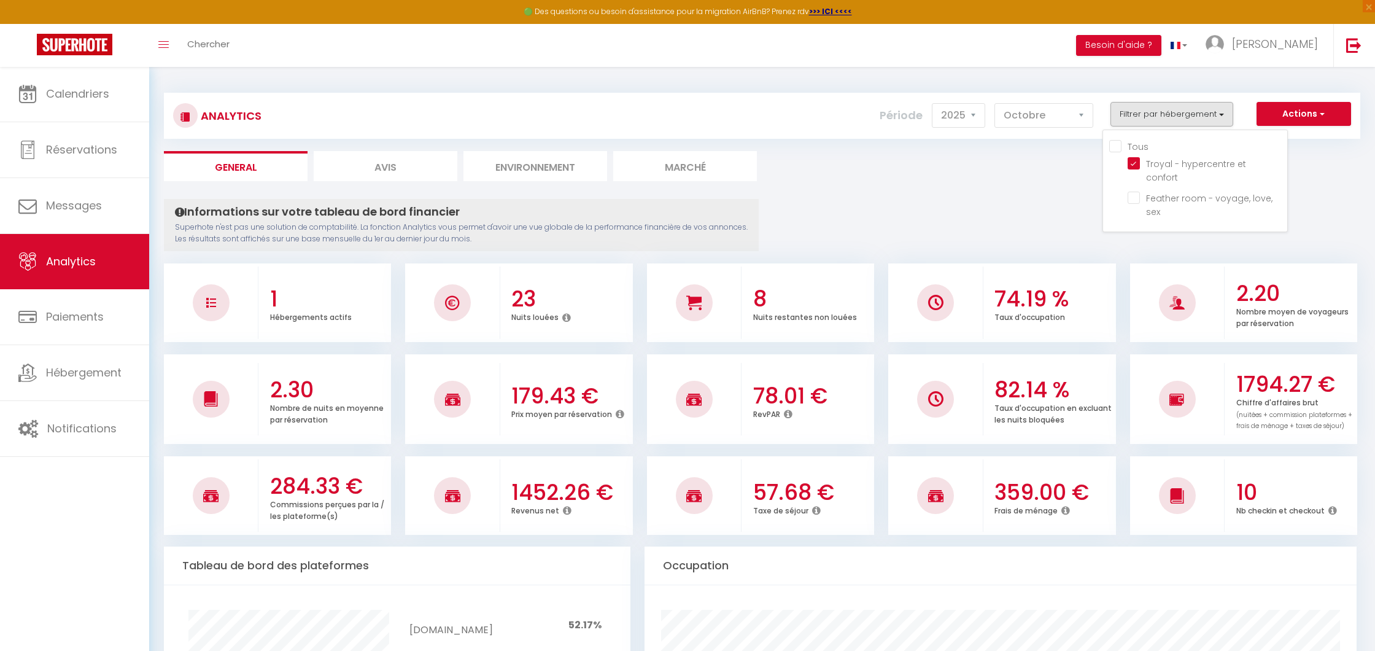
click at [894, 174] on ul "General Avis Environnement Marché" at bounding box center [762, 166] width 1196 height 30
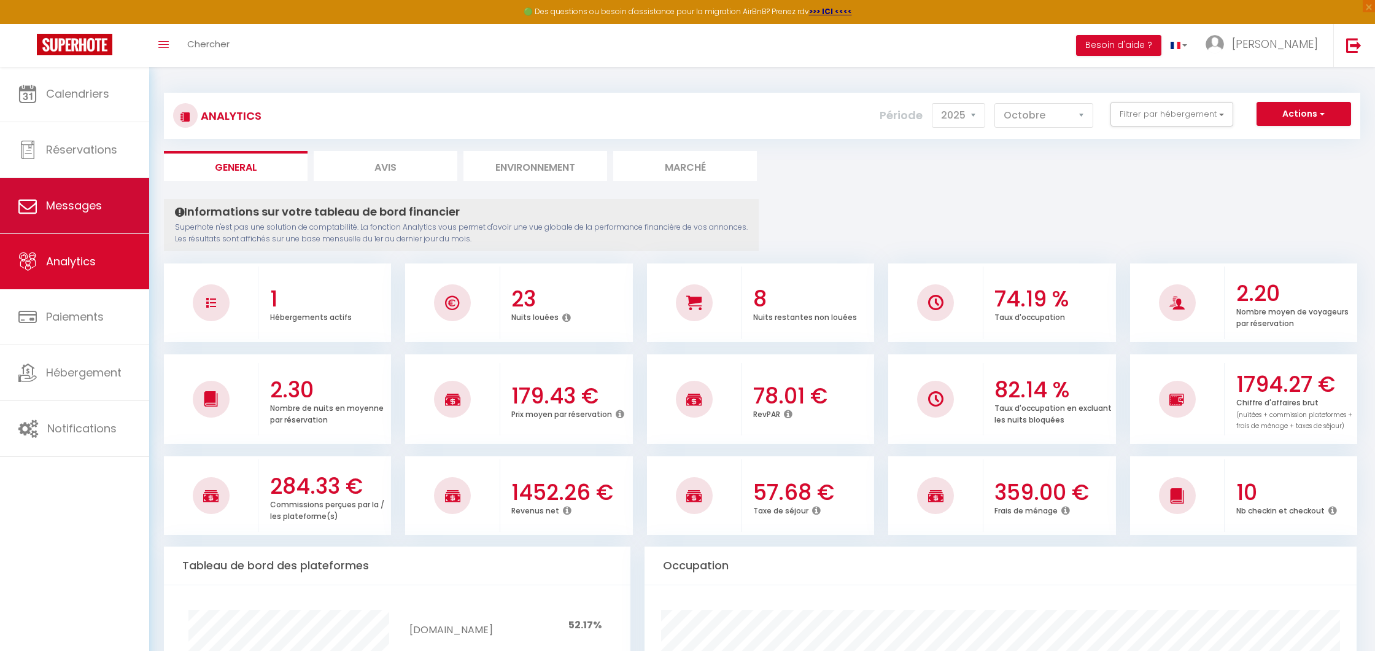
click at [87, 200] on span "Messages" at bounding box center [74, 205] width 56 height 15
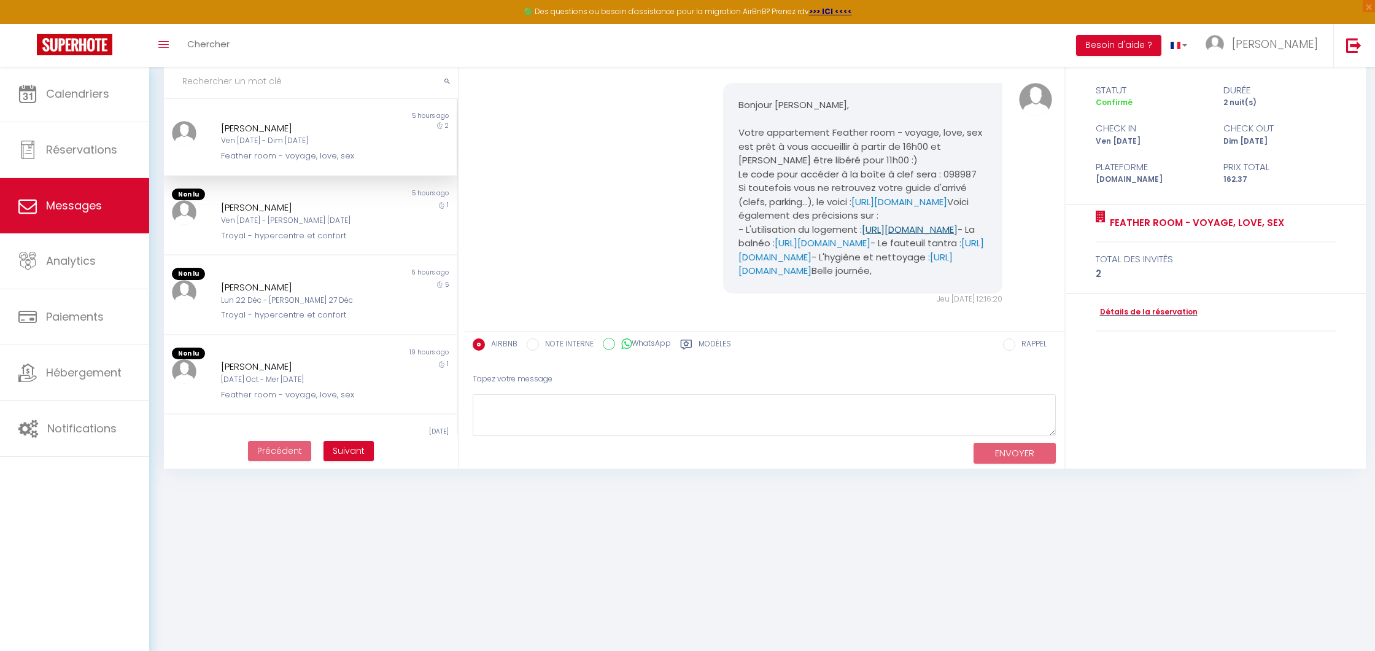
scroll to position [231, 0]
click at [851, 211] on link "[URL][DOMAIN_NAME]" at bounding box center [899, 204] width 96 height 13
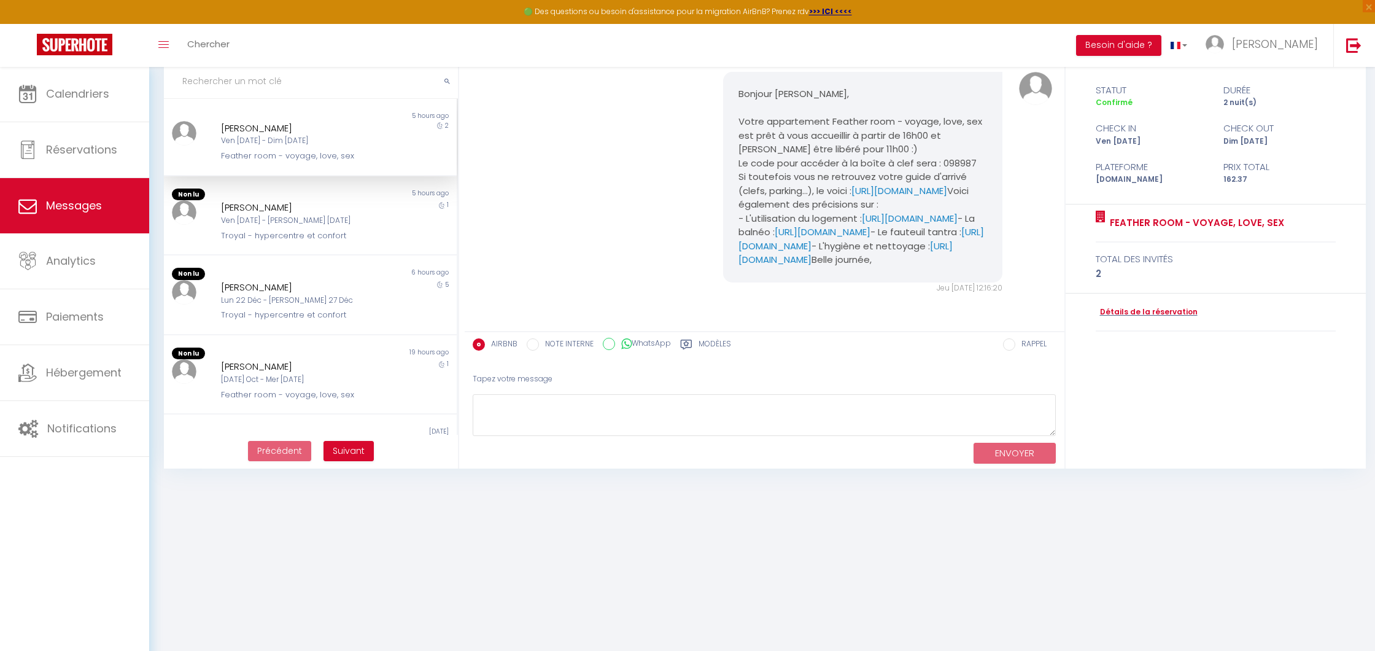
scroll to position [288, 0]
click at [862, 225] on link "[URL][DOMAIN_NAME]" at bounding box center [910, 218] width 96 height 13
click at [779, 238] on link "[URL][DOMAIN_NAME]" at bounding box center [823, 231] width 96 height 13
click at [834, 250] on link "[URL][DOMAIN_NAME]" at bounding box center [862, 238] width 246 height 27
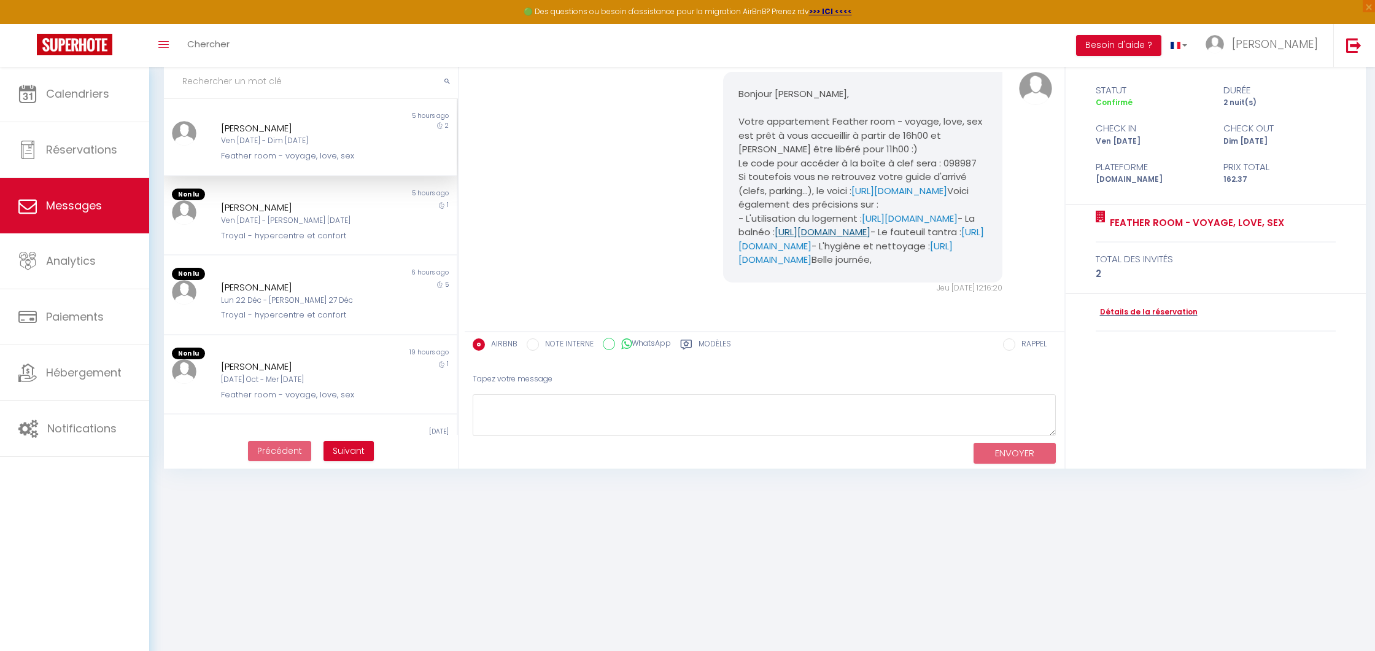
click at [796, 225] on link "[URL][DOMAIN_NAME]" at bounding box center [823, 231] width 96 height 13
click at [794, 266] on link "[URL][DOMAIN_NAME]" at bounding box center [846, 252] width 214 height 27
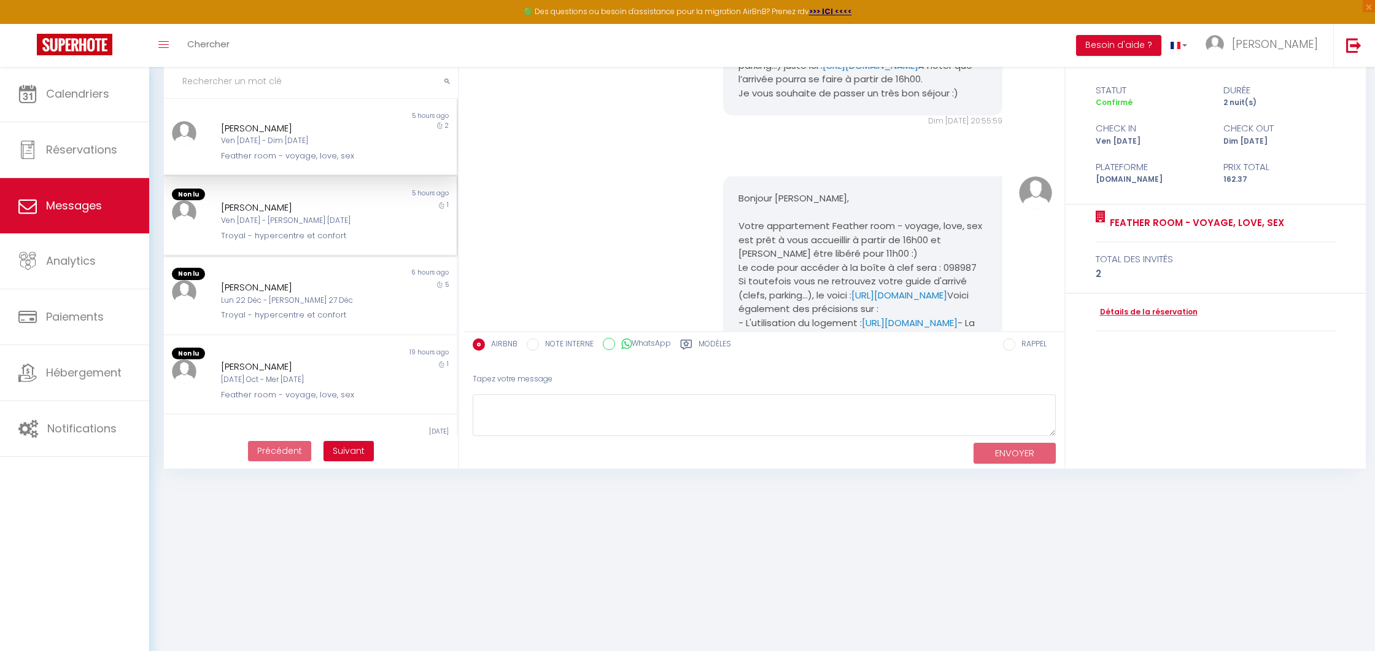
click at [317, 230] on div "Troyal - hypercentre et confort" at bounding box center [298, 236] width 155 height 12
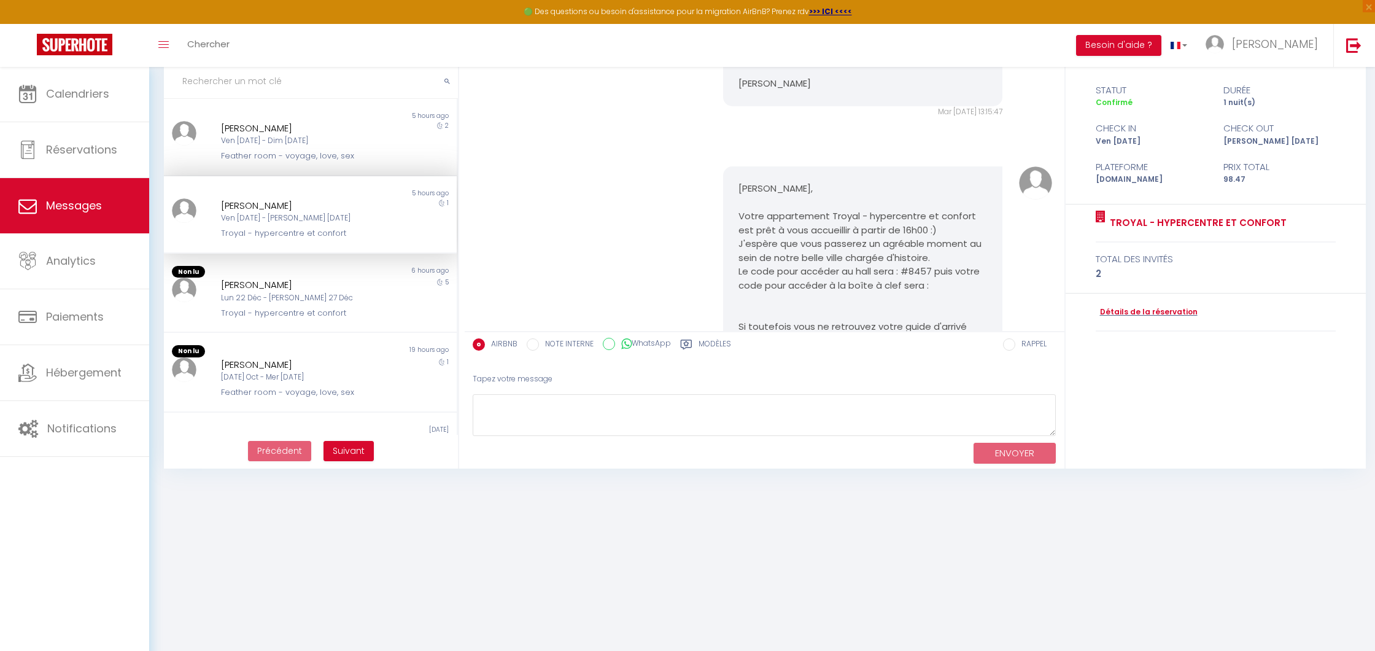
scroll to position [974, 0]
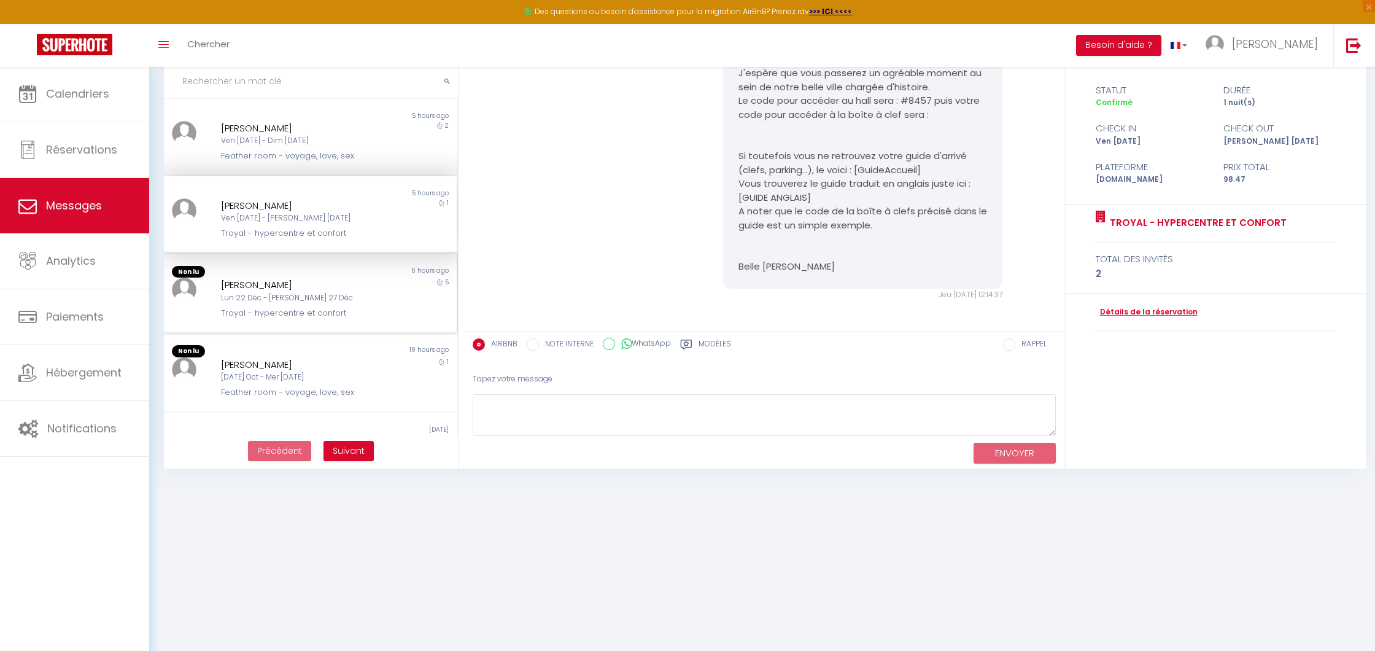
click at [376, 281] on div "[PERSON_NAME] 22 Déc - [PERSON_NAME] 27 Déc Troyal - hypercentre et confort" at bounding box center [297, 298] width 171 height 42
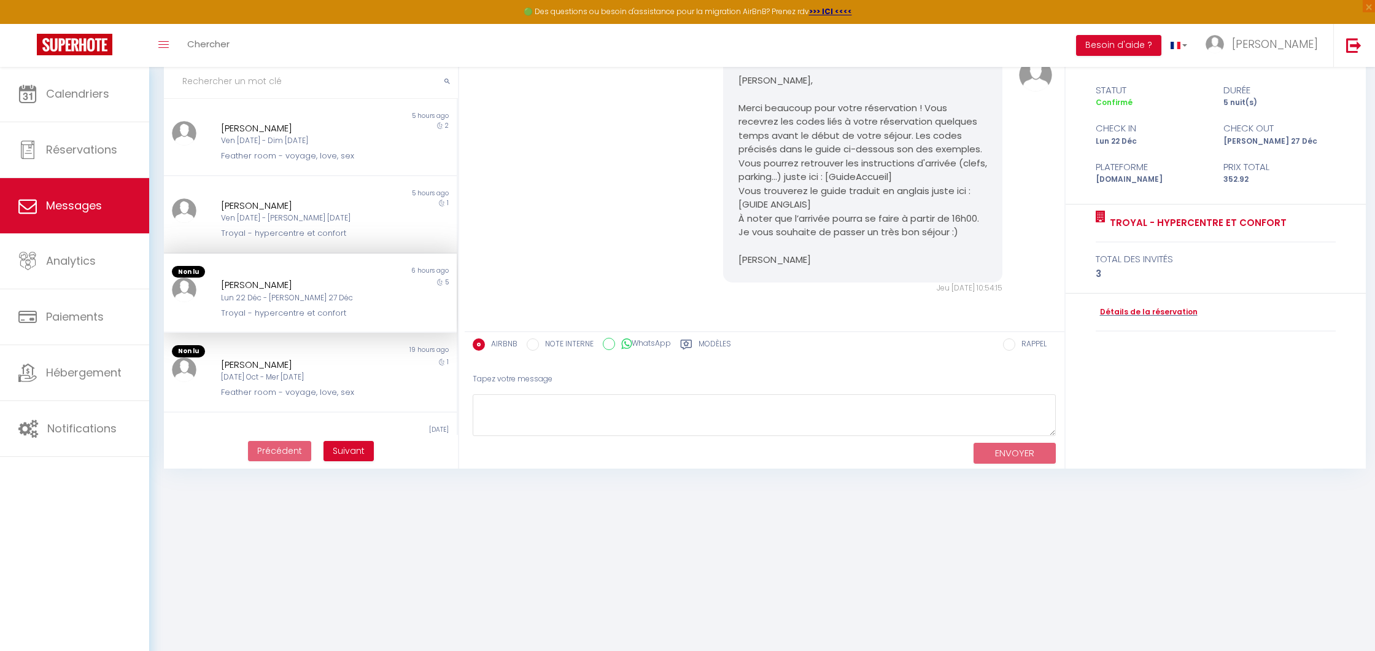
scroll to position [38, 0]
click at [328, 370] on div "[DATE] Oct - Mer [DATE]" at bounding box center [298, 376] width 155 height 12
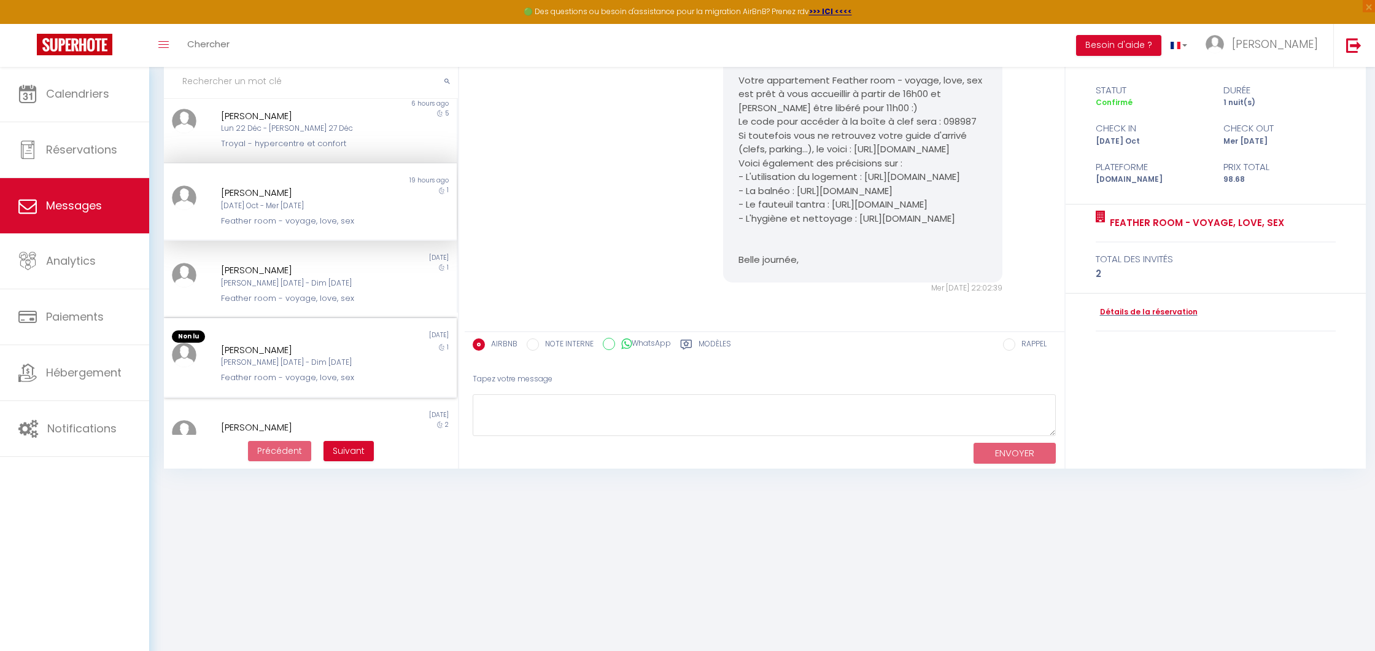
scroll to position [166, 0]
click at [303, 372] on div "Feather room - voyage, love, sex" at bounding box center [298, 378] width 155 height 12
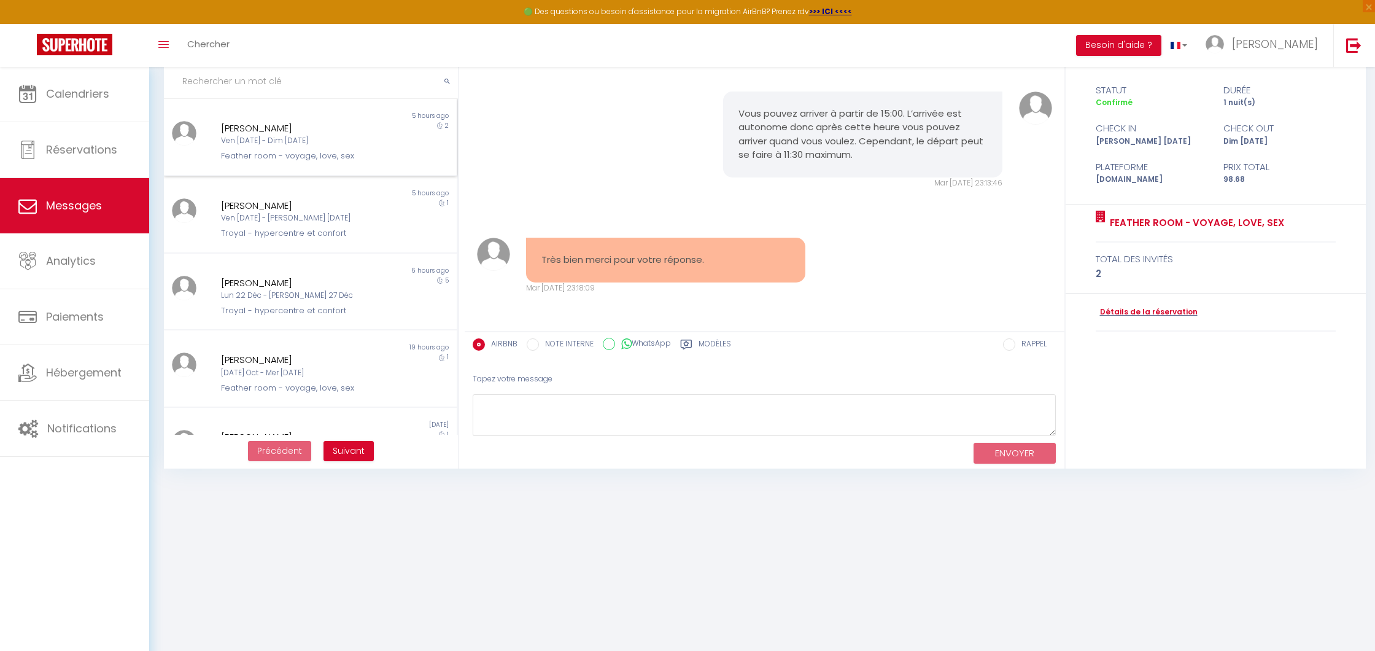
click at [297, 140] on div "Ven [DATE] - Dim [DATE]" at bounding box center [298, 141] width 155 height 12
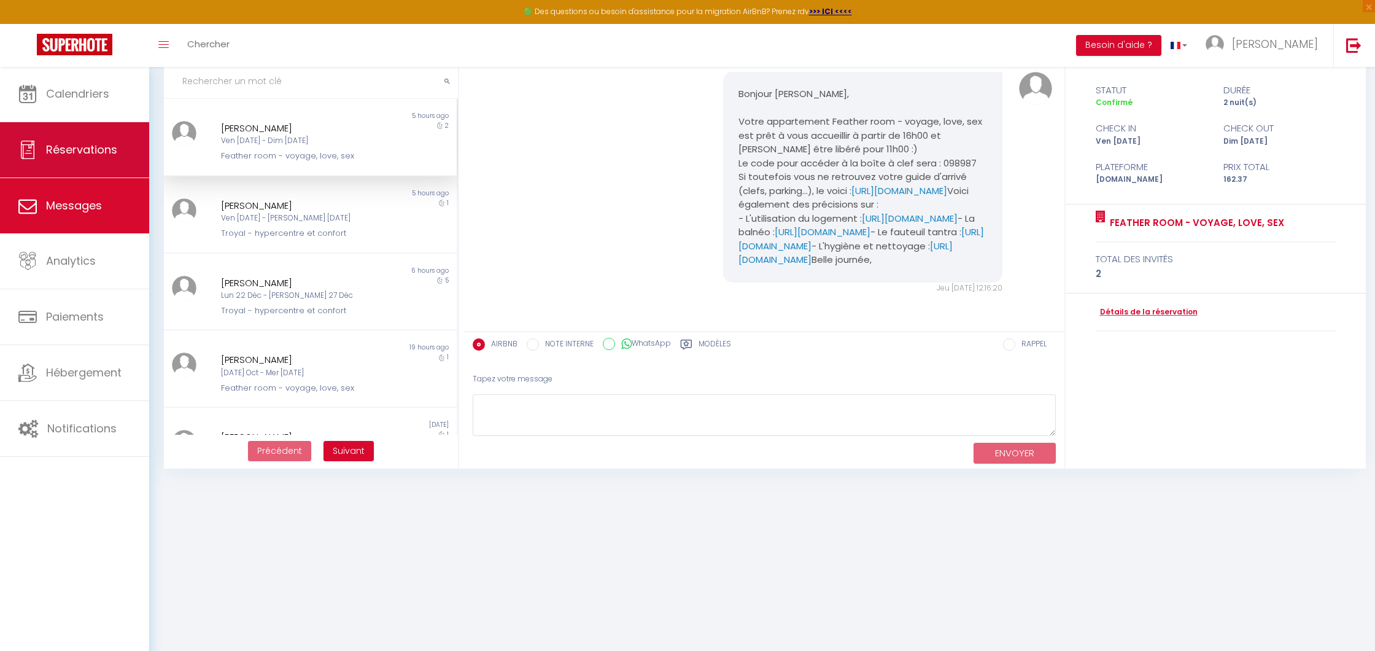
click at [90, 150] on span "Réservations" at bounding box center [81, 149] width 71 height 15
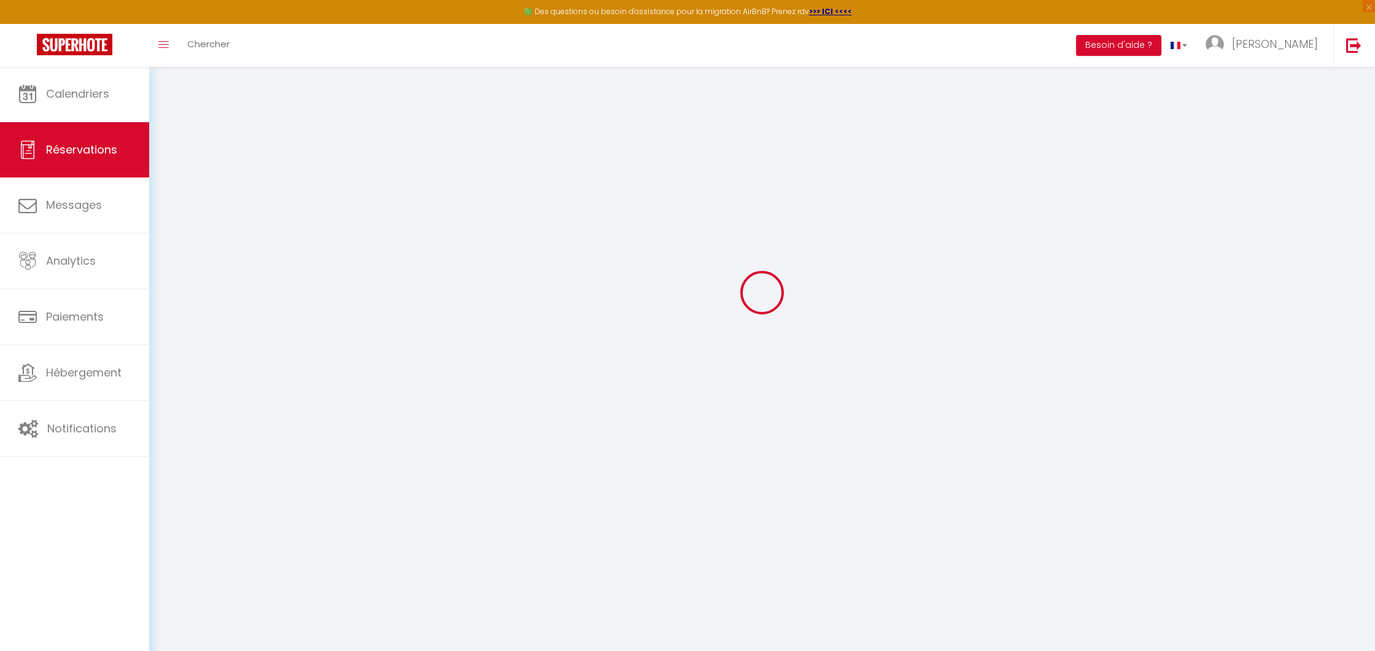
scroll to position [58, 0]
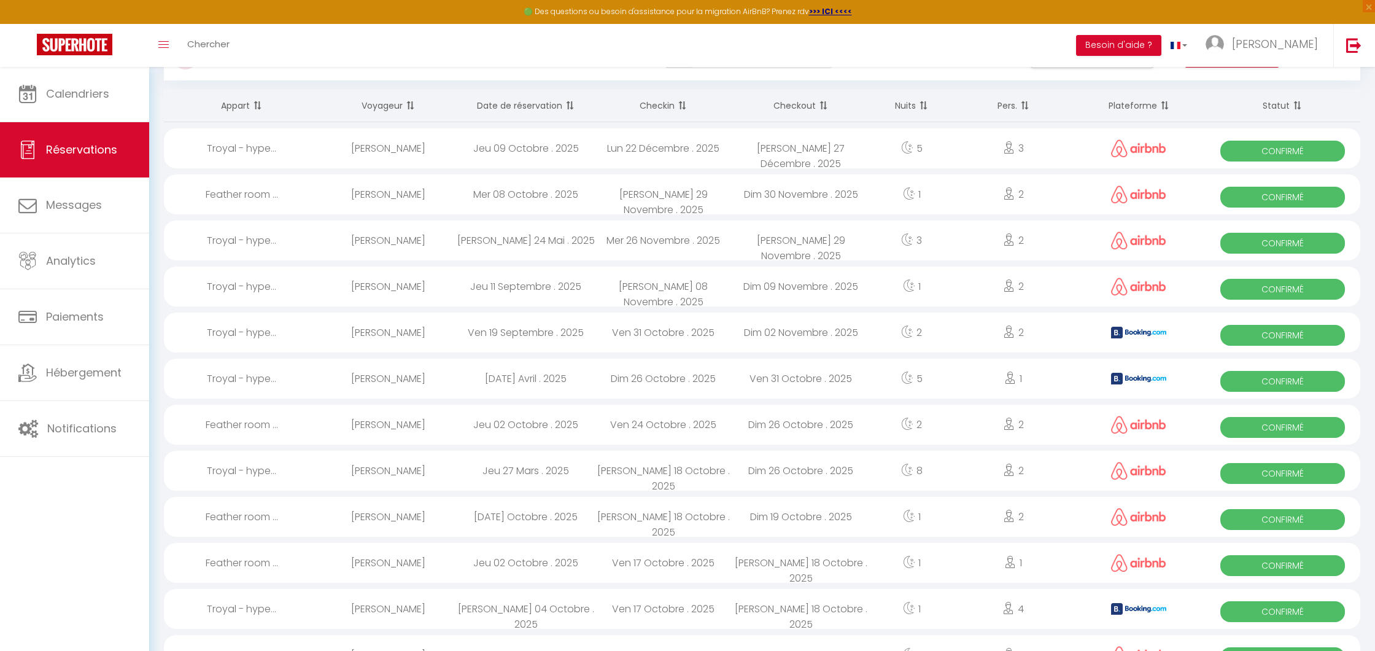
click at [533, 104] on th "Date de réservation" at bounding box center [526, 106] width 138 height 33
click at [635, 149] on div "Lun 22 Décembre . 2025" at bounding box center [664, 148] width 138 height 40
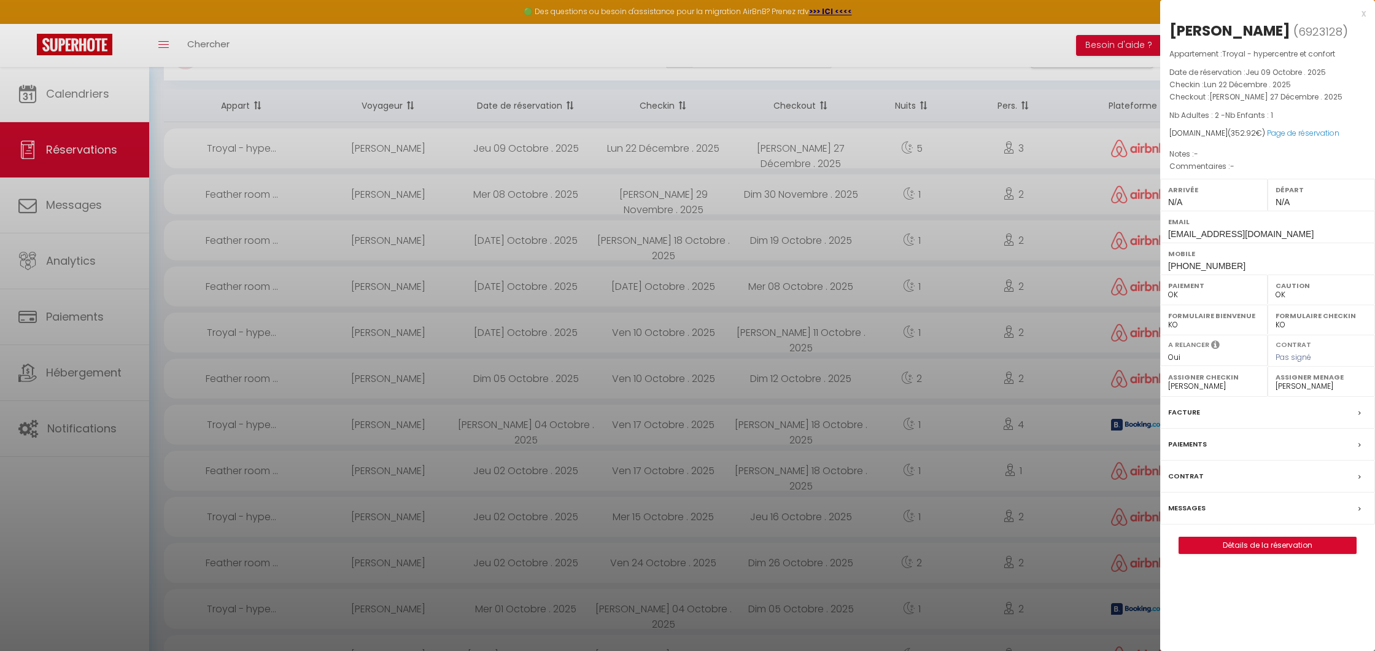
click at [1357, 413] on div "Facture" at bounding box center [1267, 413] width 215 height 32
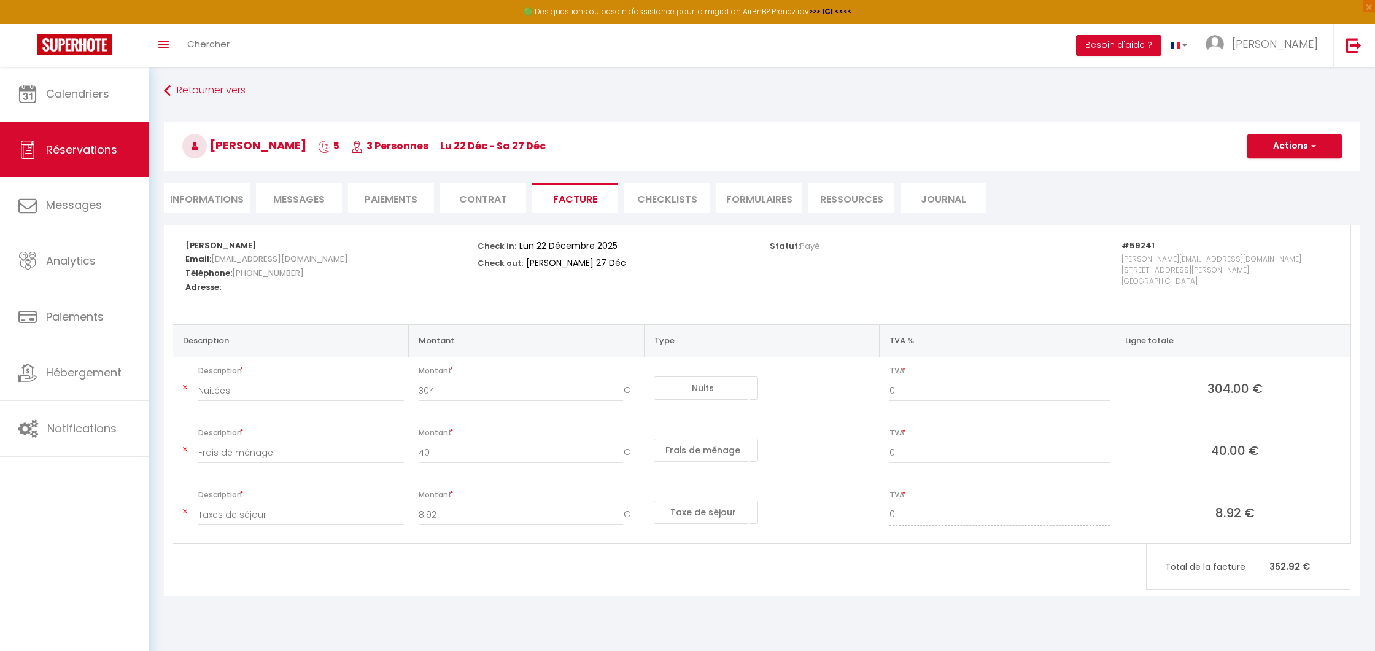
scroll to position [2, 0]
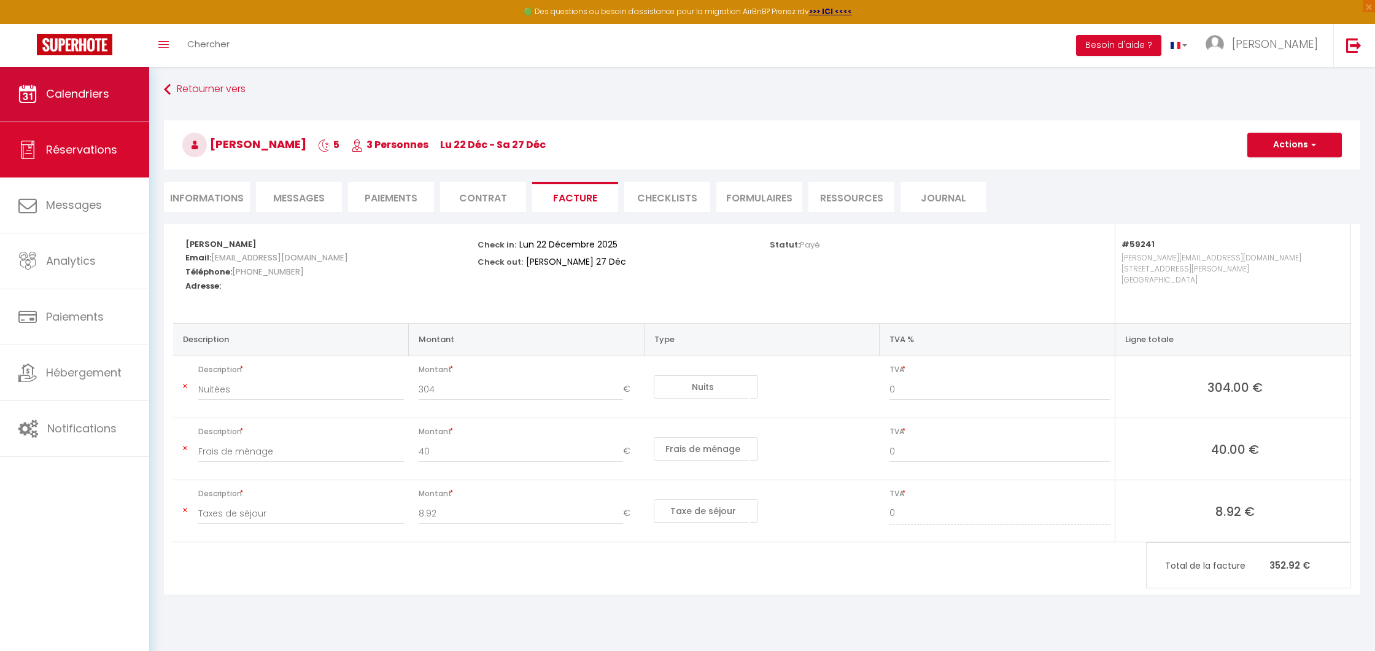
click at [80, 93] on span "Calendriers" at bounding box center [77, 93] width 63 height 15
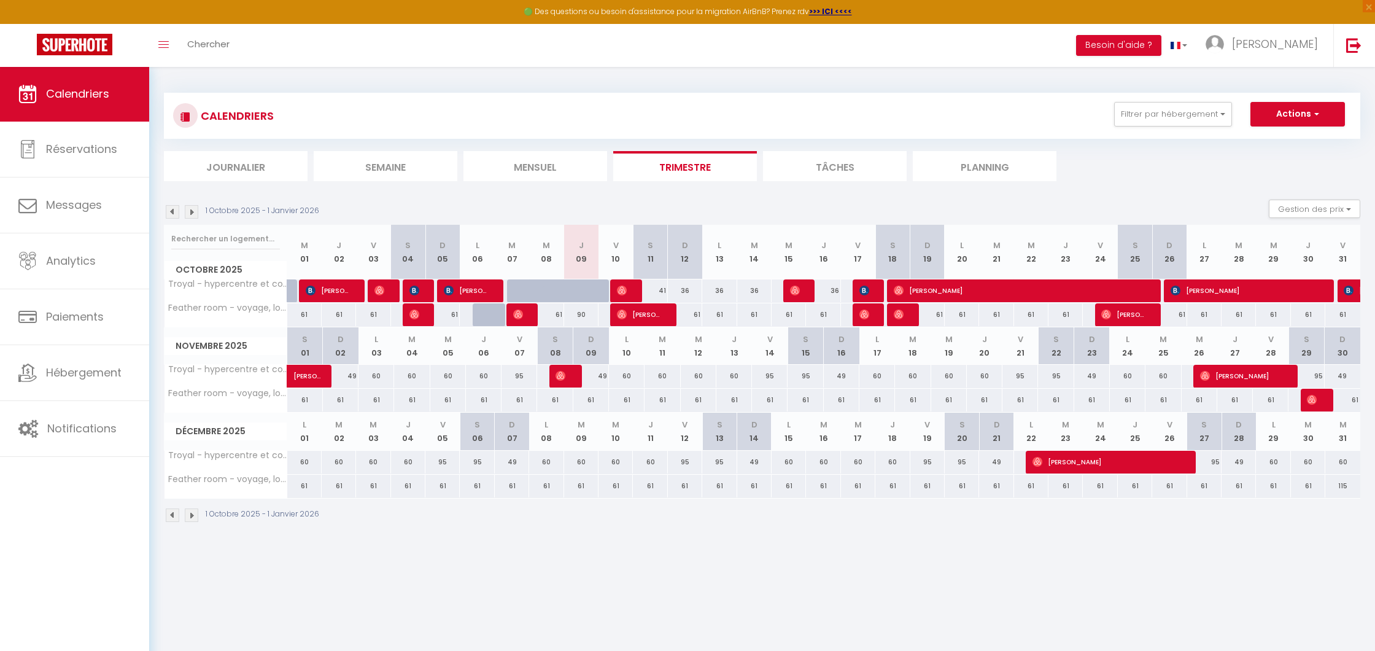
click at [1056, 456] on span "[PERSON_NAME]" at bounding box center [1107, 461] width 149 height 23
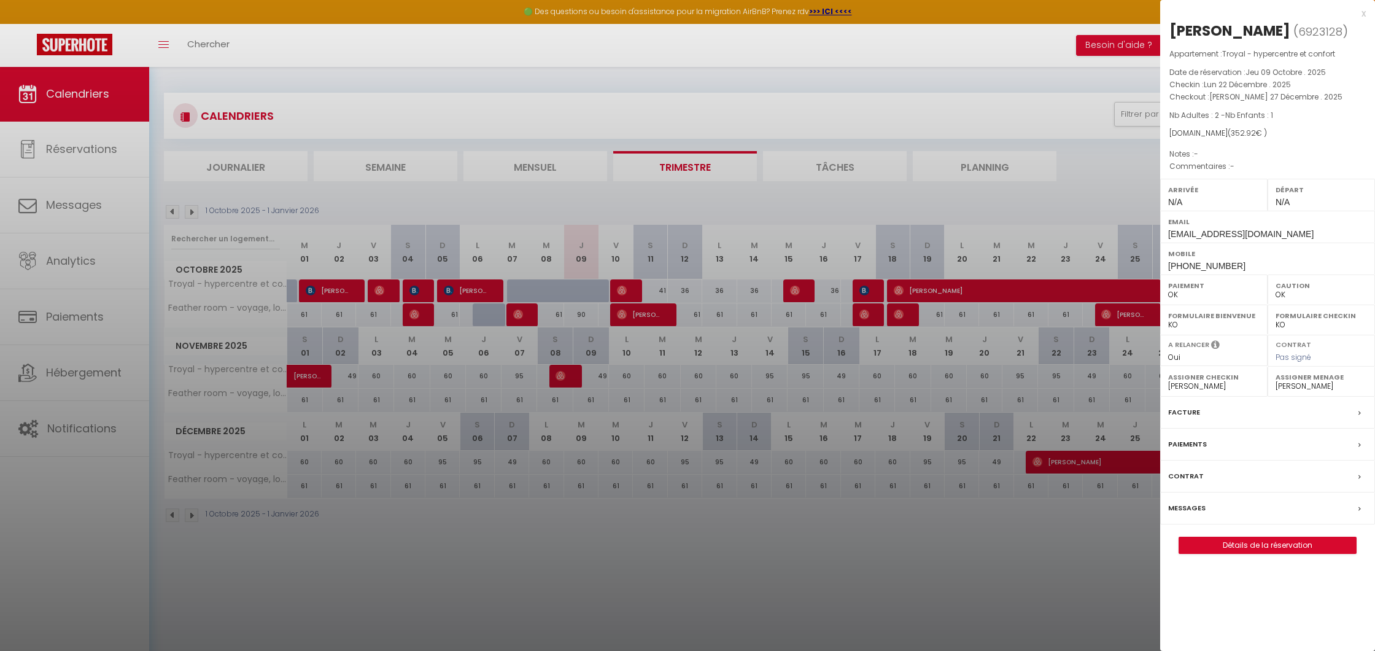
click at [1212, 442] on div "Paiements" at bounding box center [1267, 445] width 215 height 32
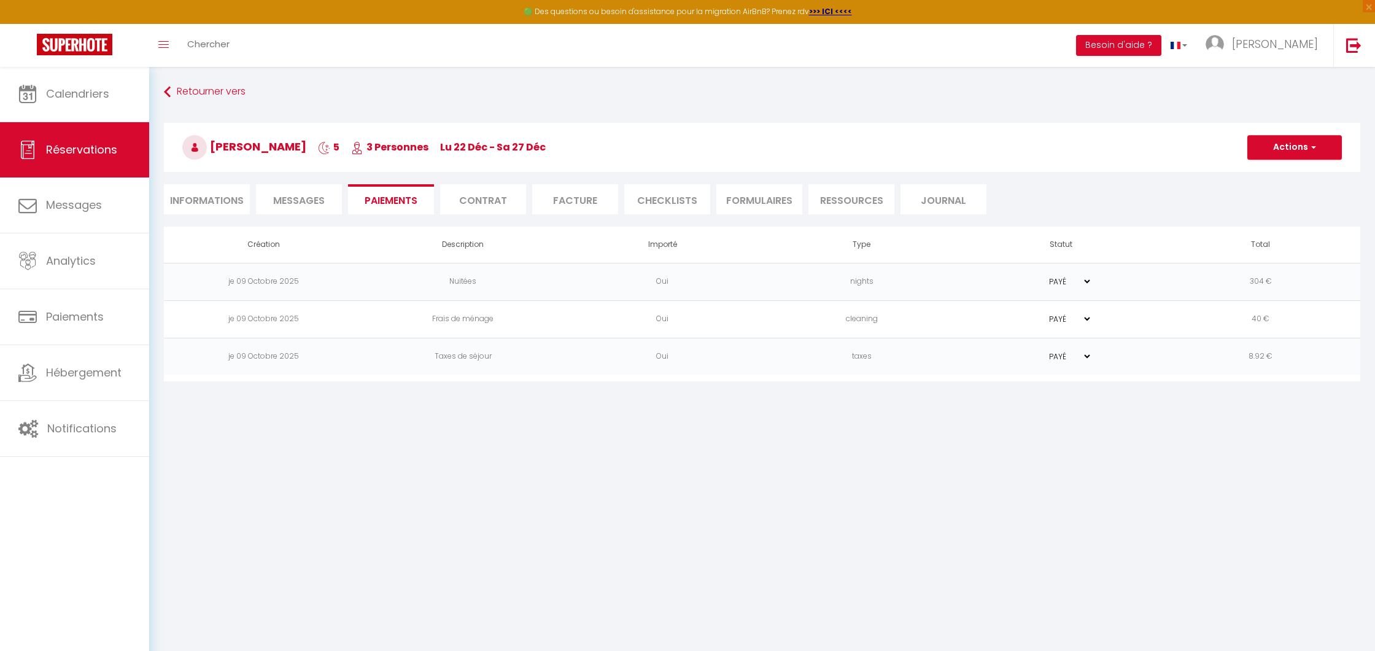
click at [80, 143] on span "Réservations" at bounding box center [81, 149] width 71 height 15
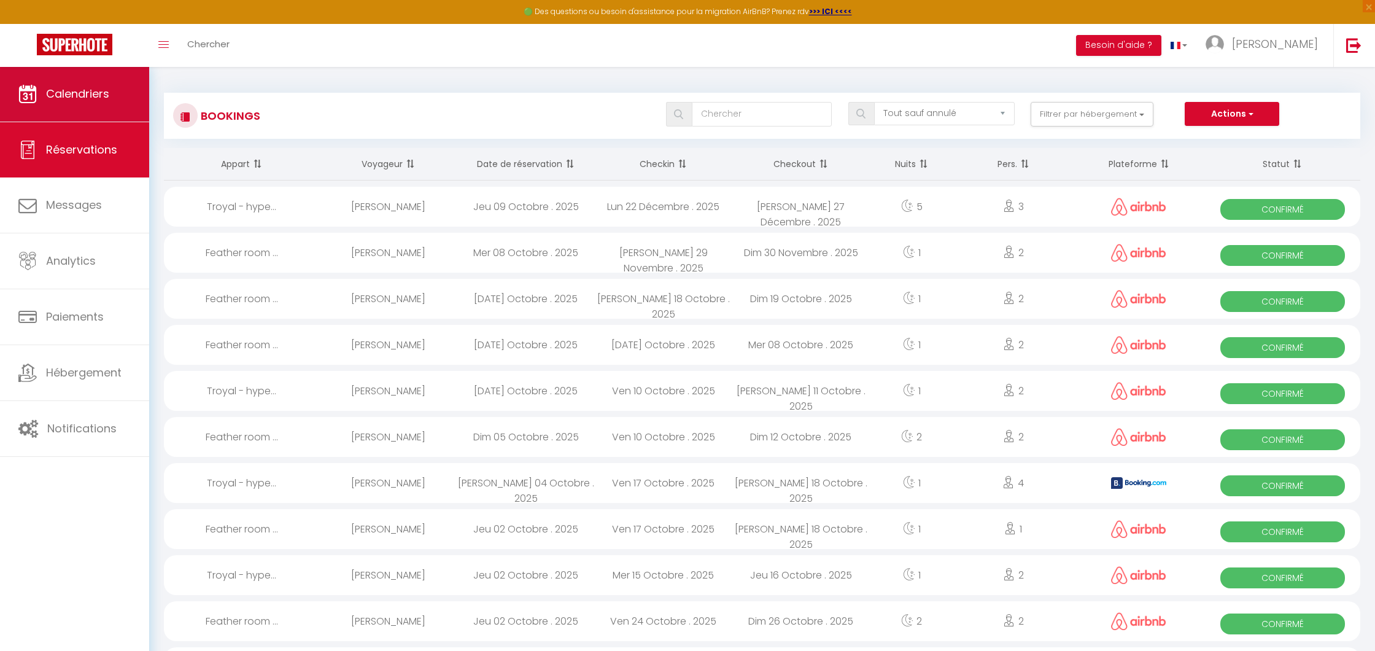
click at [104, 103] on link "Calendriers" at bounding box center [74, 93] width 149 height 55
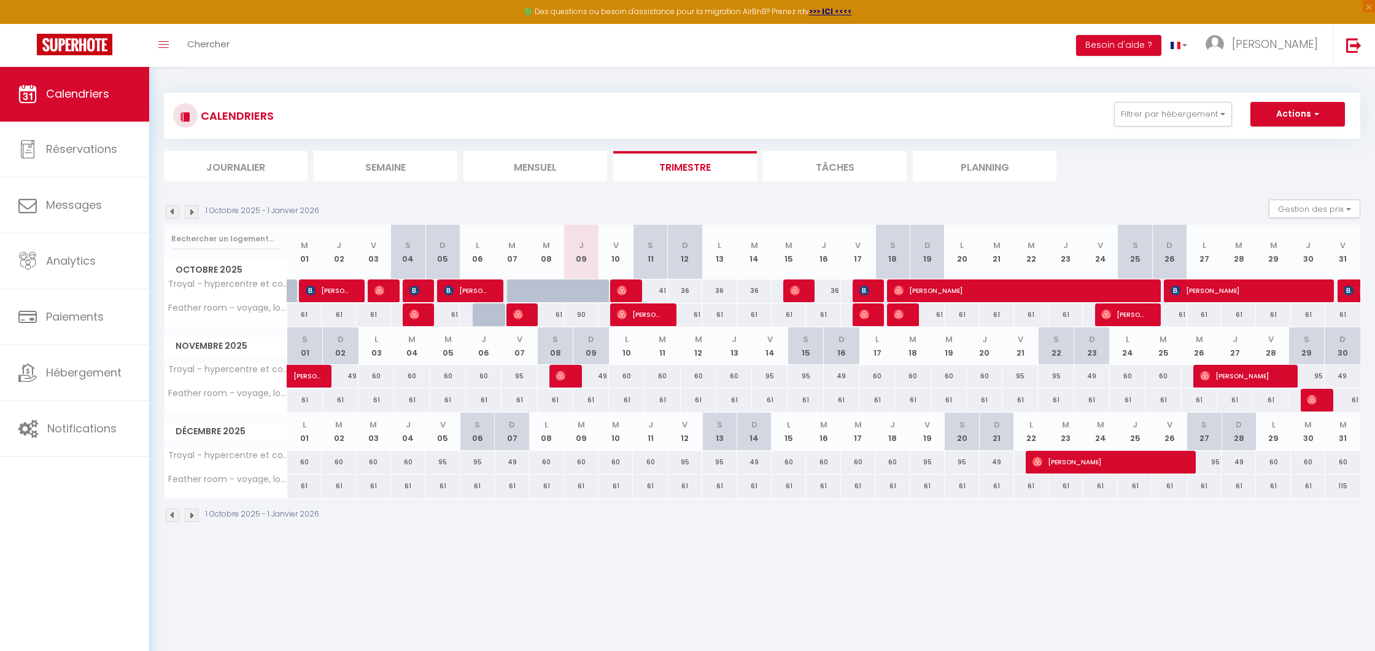
click at [697, 314] on div "61" at bounding box center [685, 314] width 34 height 23
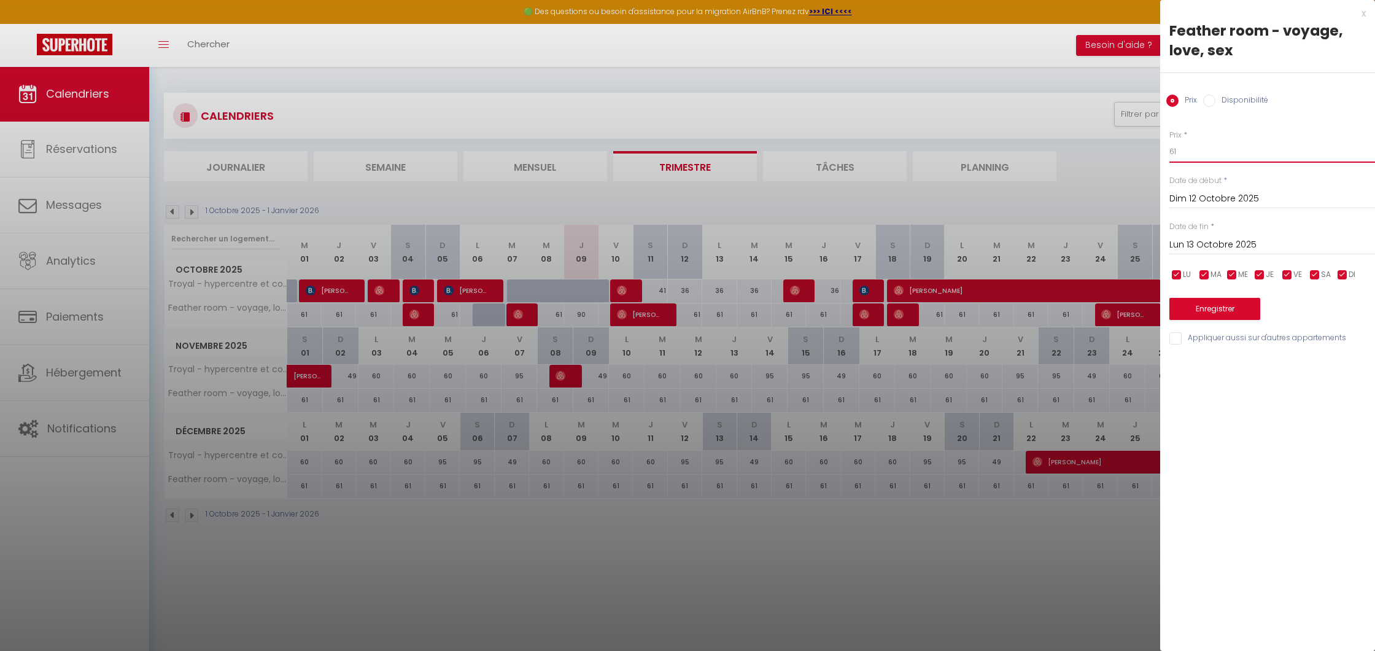
drag, startPoint x: 1180, startPoint y: 153, endPoint x: 1157, endPoint y: 152, distance: 23.3
click at [1157, 152] on body "🟢 Des questions ou besoin d'assistance pour la migration AirBnB? Prenez rdv >>>…" at bounding box center [687, 391] width 1375 height 651
click at [1222, 303] on button "Enregistrer" at bounding box center [1214, 309] width 91 height 22
